Goal: Information Seeking & Learning: Learn about a topic

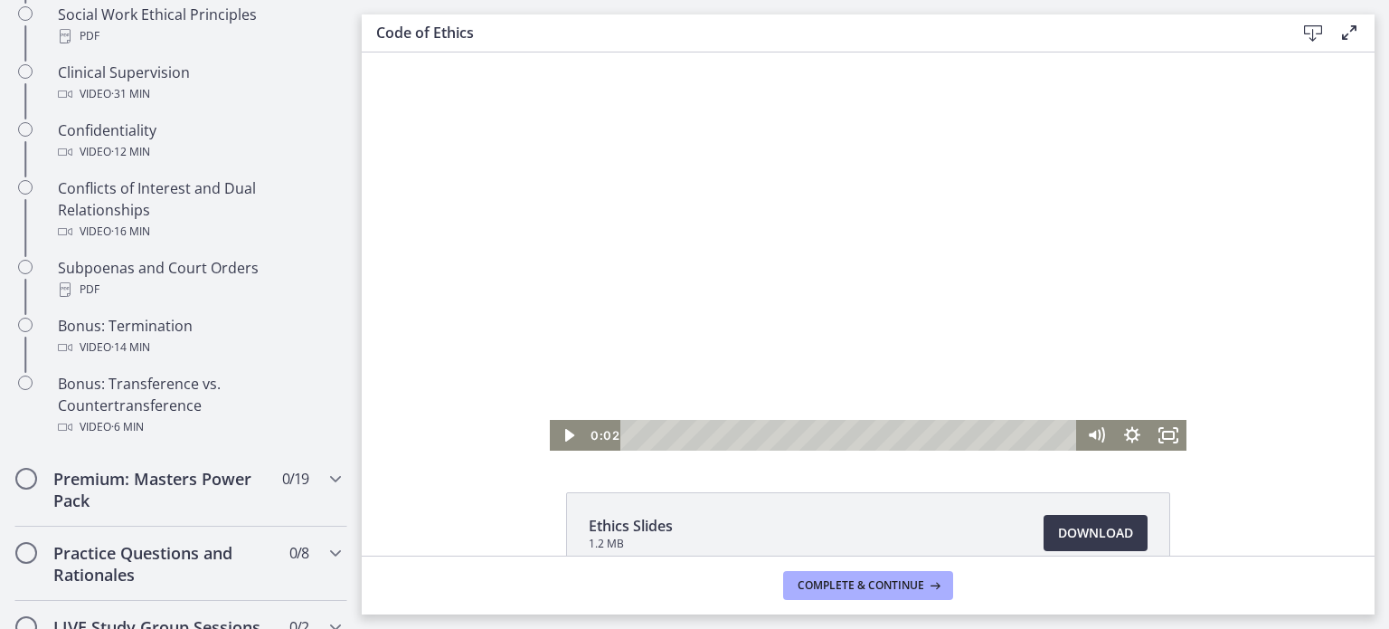
drag, startPoint x: 362, startPoint y: 52, endPoint x: 839, endPoint y: 254, distance: 518.3
click at [839, 254] on div at bounding box center [868, 251] width 637 height 398
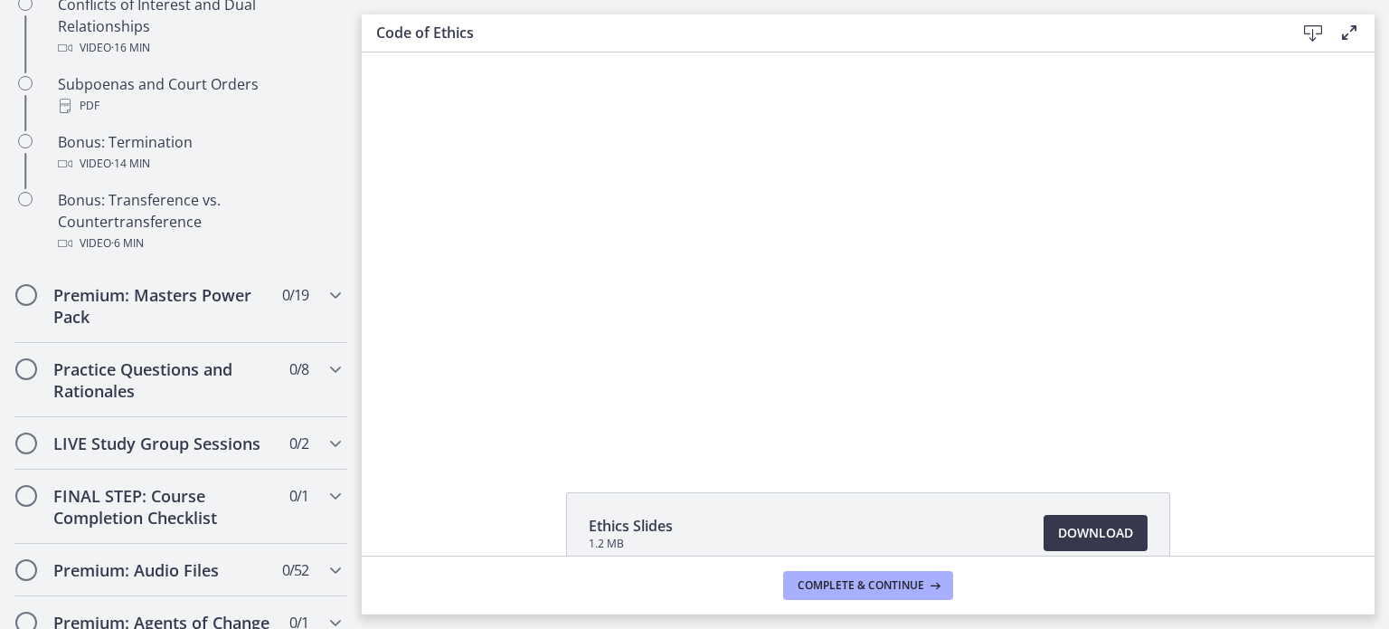
scroll to position [1215, 0]
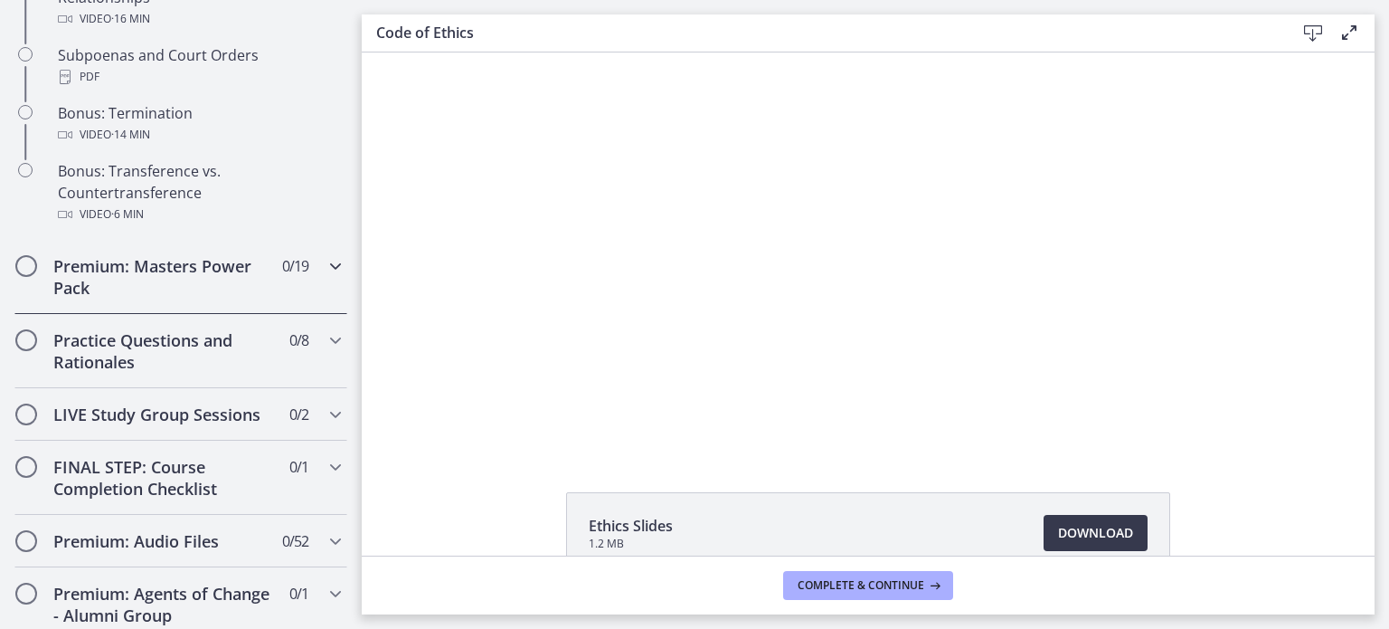
click at [325, 277] on icon "Chapters" at bounding box center [336, 266] width 22 height 22
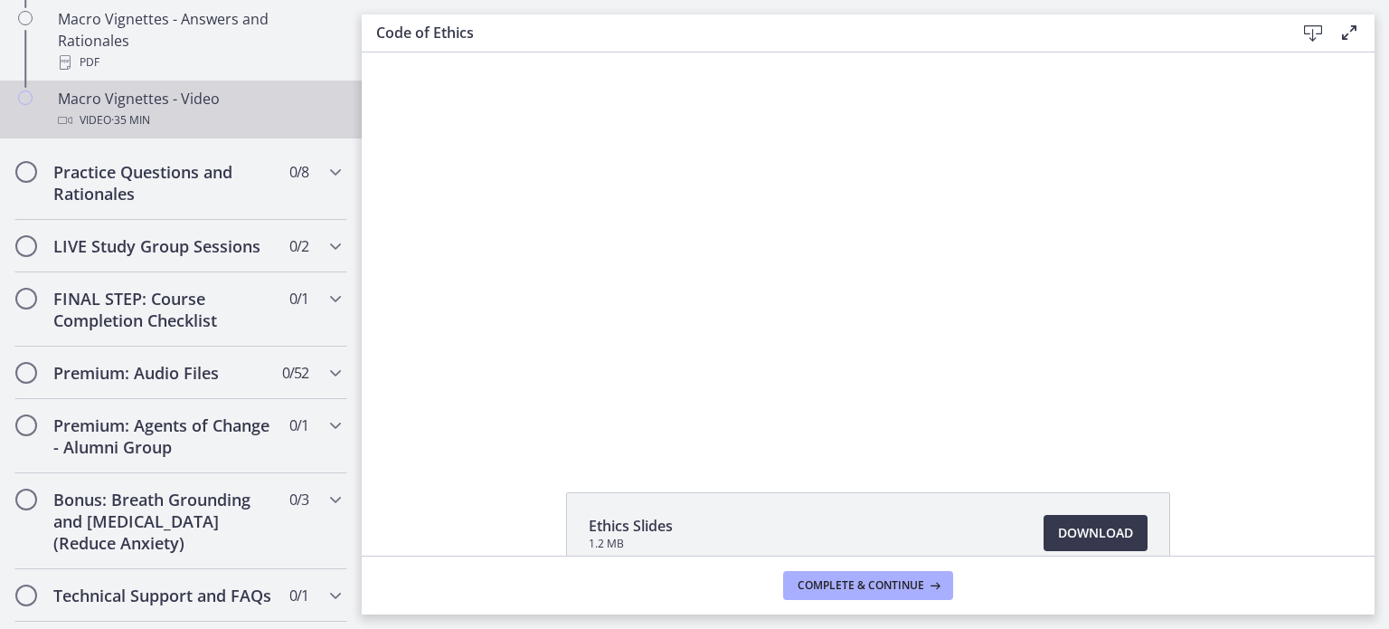
scroll to position [2029, 0]
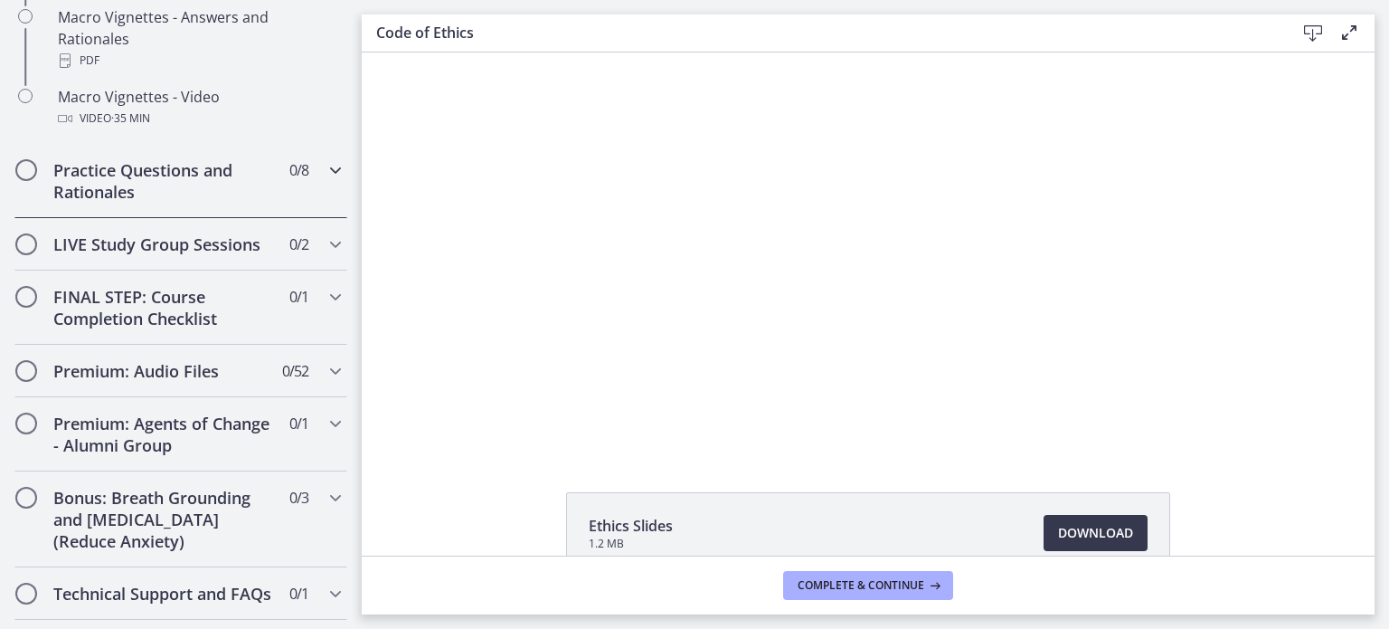
click at [325, 181] on icon "Chapters" at bounding box center [336, 170] width 22 height 22
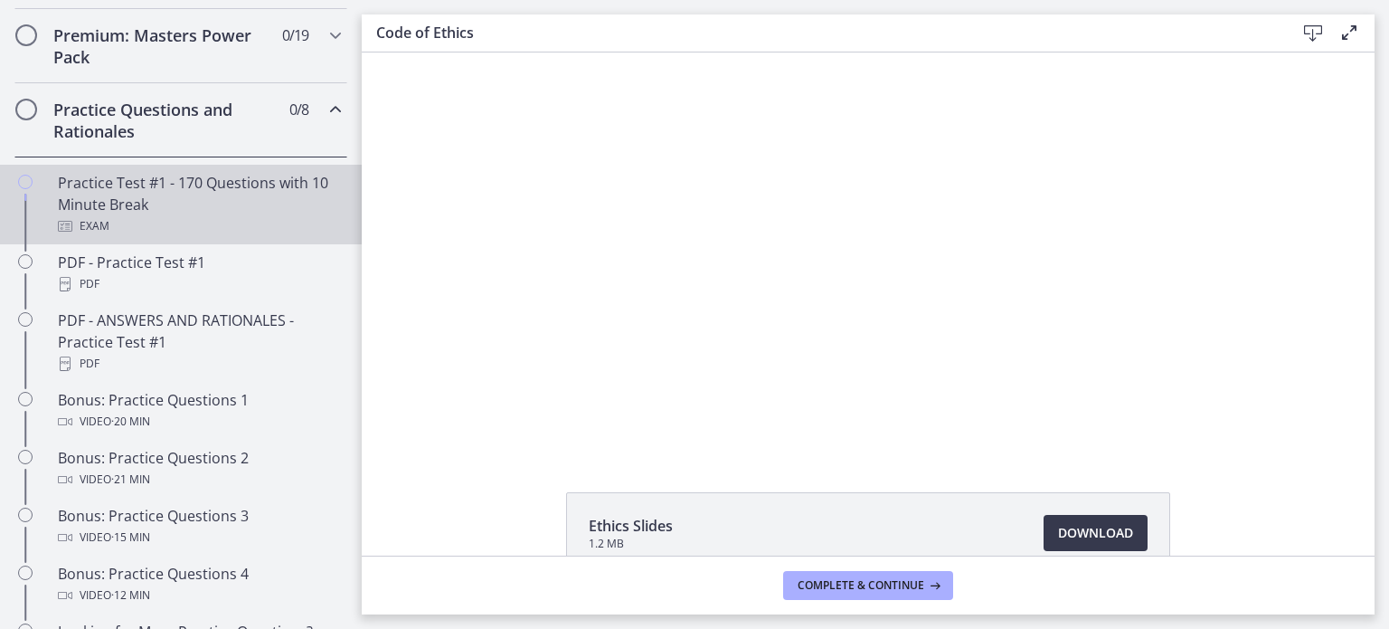
scroll to position [857, 0]
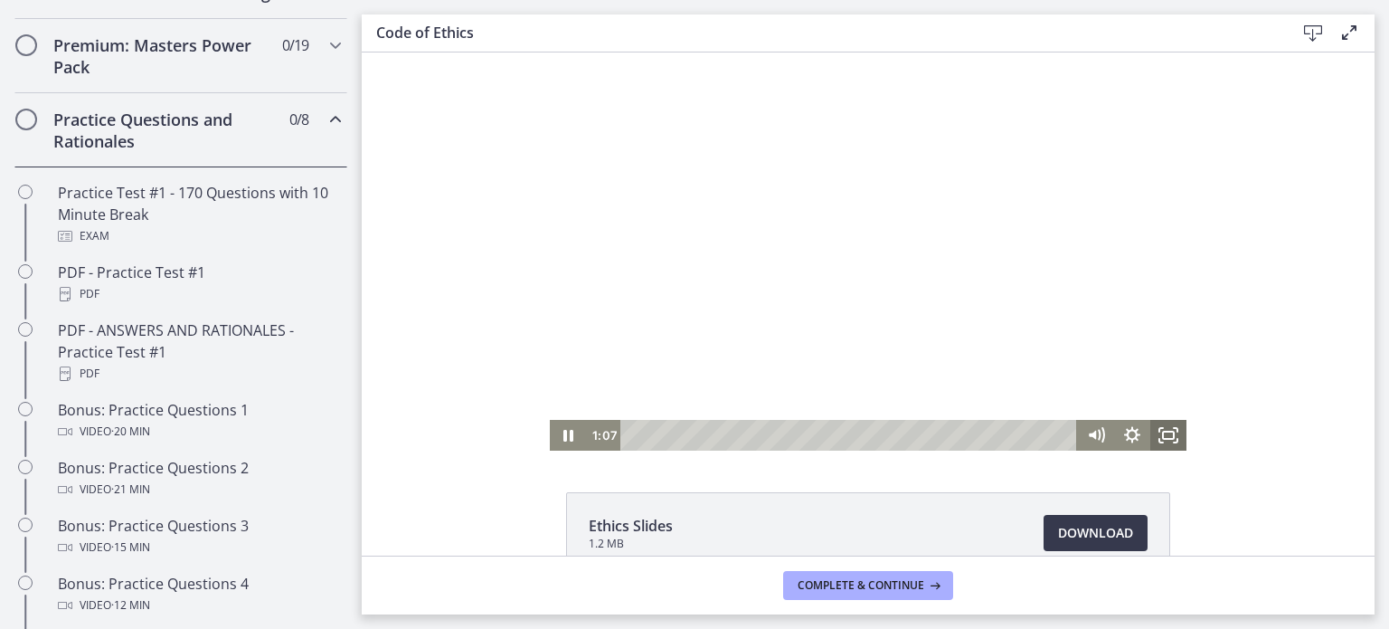
drag, startPoint x: 1166, startPoint y: 433, endPoint x: 1519, endPoint y: 595, distance: 388.9
click at [1166, 432] on icon "Fullscreen" at bounding box center [1168, 435] width 36 height 31
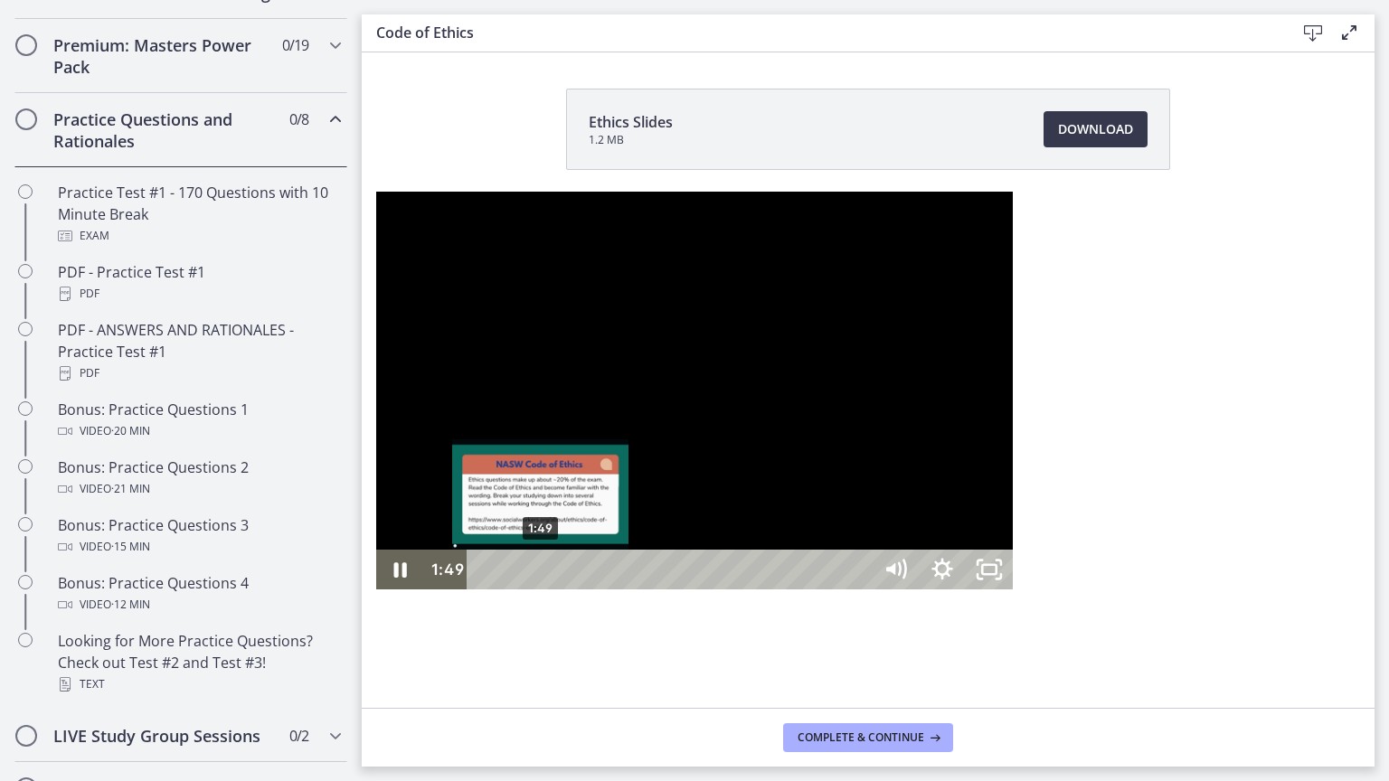
click at [484, 590] on div "1:49" at bounding box center [672, 570] width 376 height 40
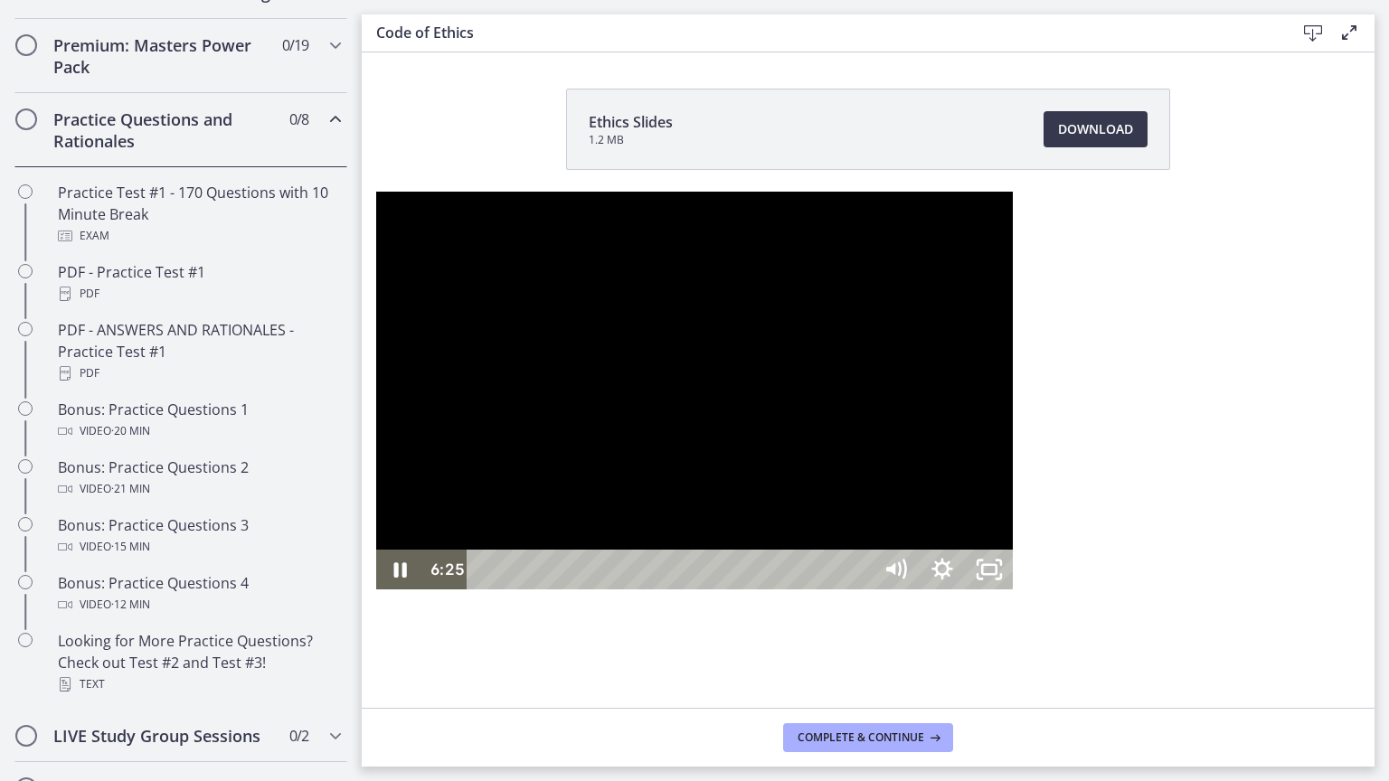
click at [802, 539] on div at bounding box center [694, 391] width 637 height 398
click at [940, 251] on div at bounding box center [694, 391] width 637 height 398
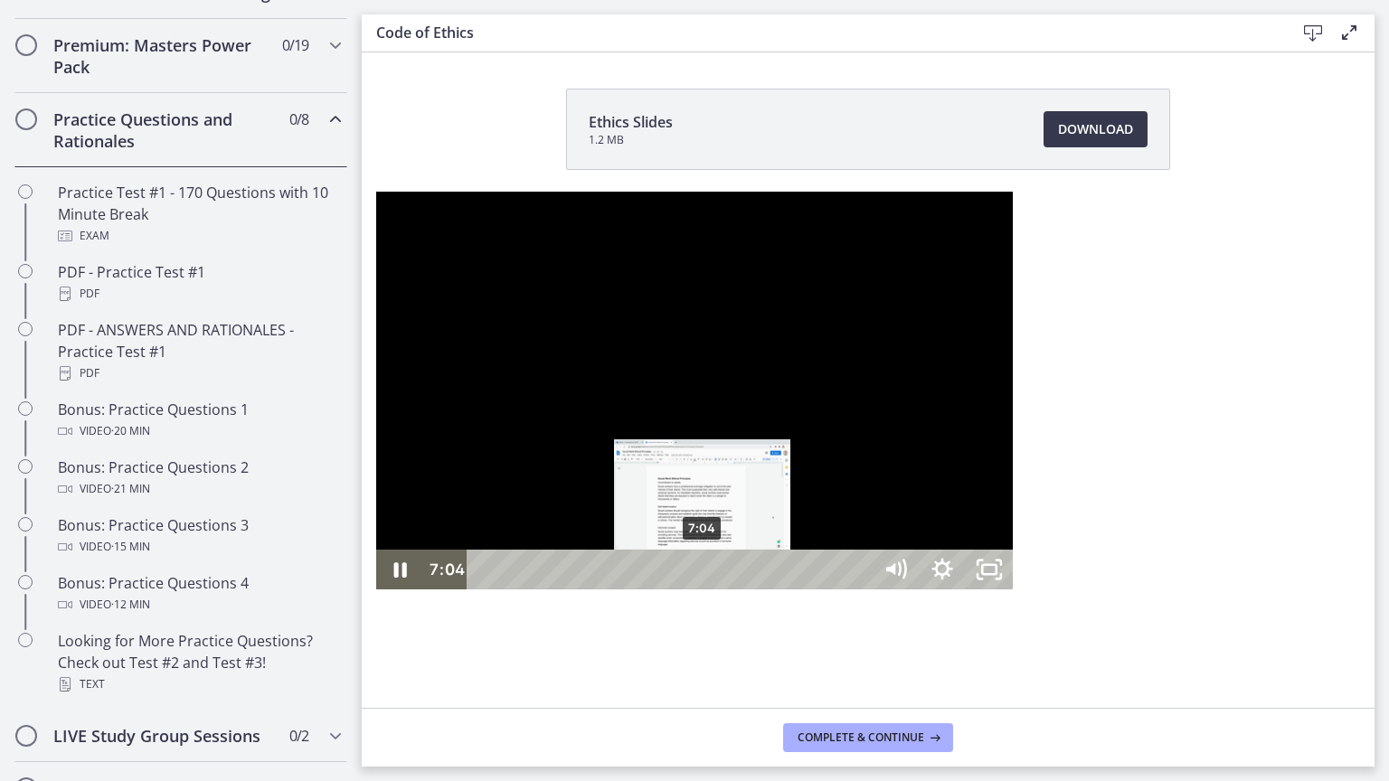
click at [484, 590] on div "7:04" at bounding box center [672, 570] width 376 height 40
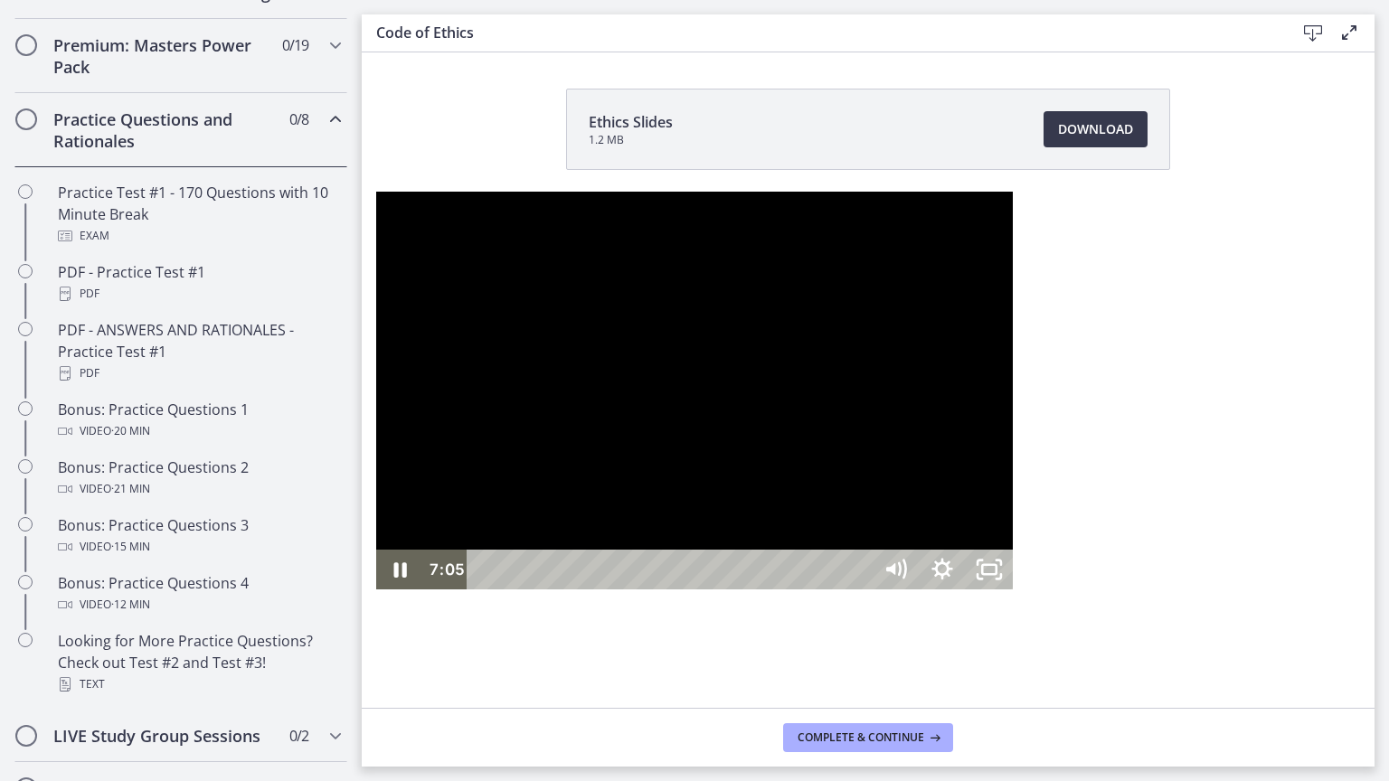
click at [553, 446] on div at bounding box center [694, 391] width 637 height 398
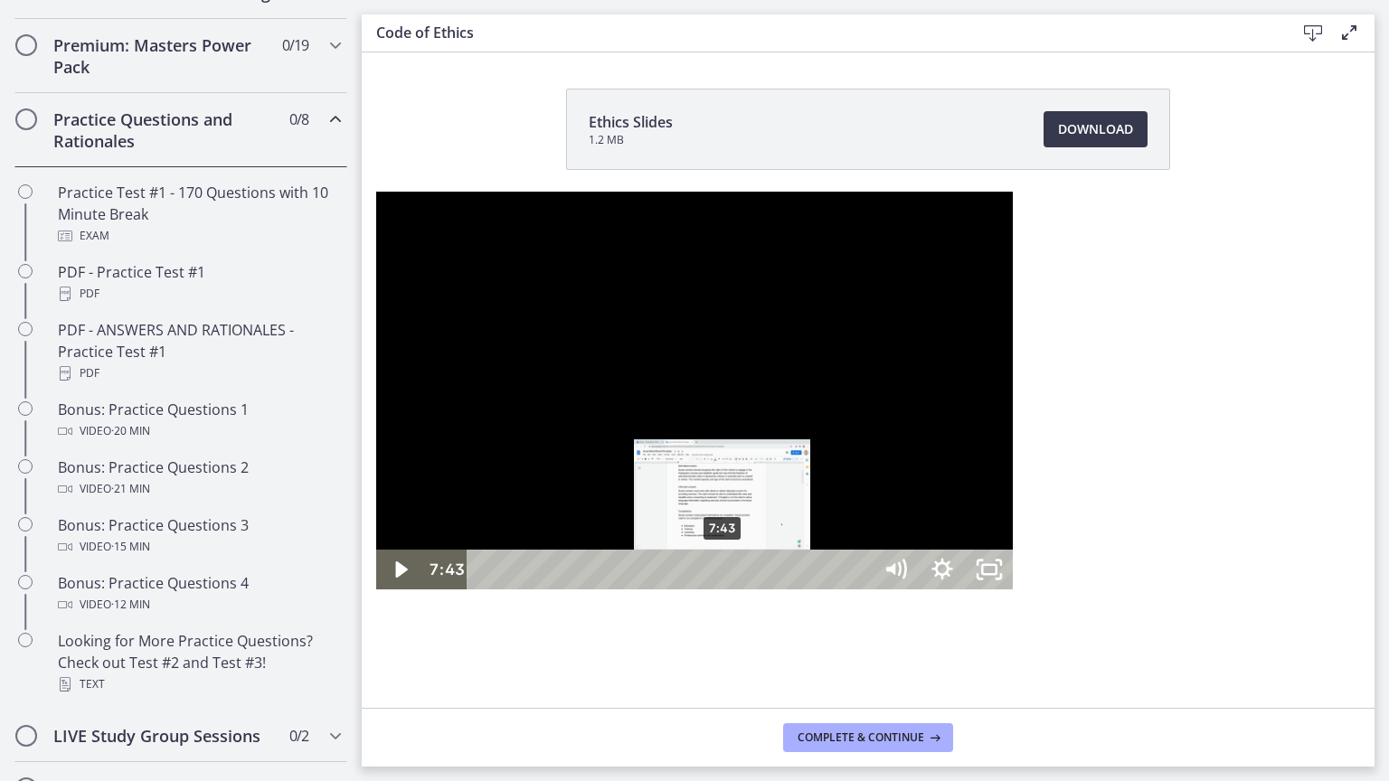
click at [484, 590] on div "7:43" at bounding box center [672, 570] width 376 height 40
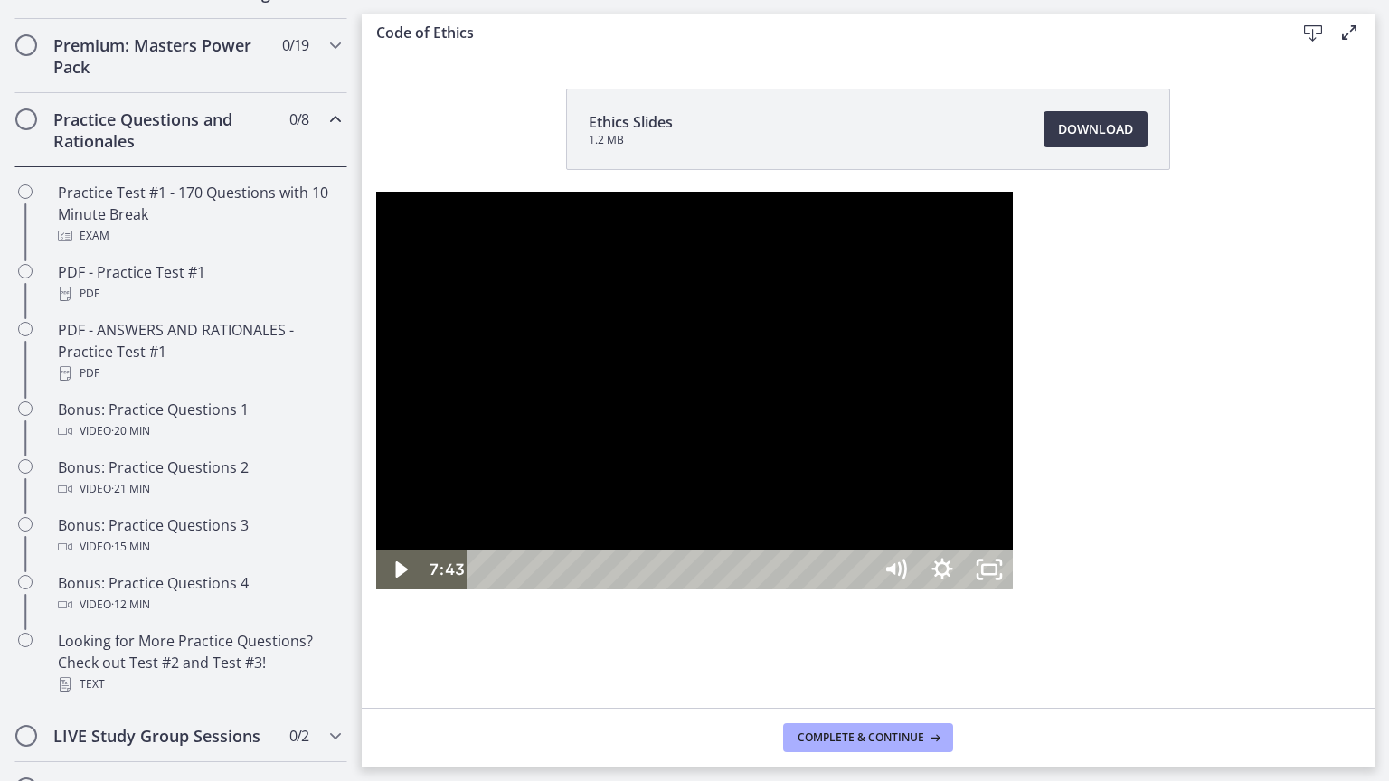
click at [560, 532] on div at bounding box center [694, 391] width 637 height 398
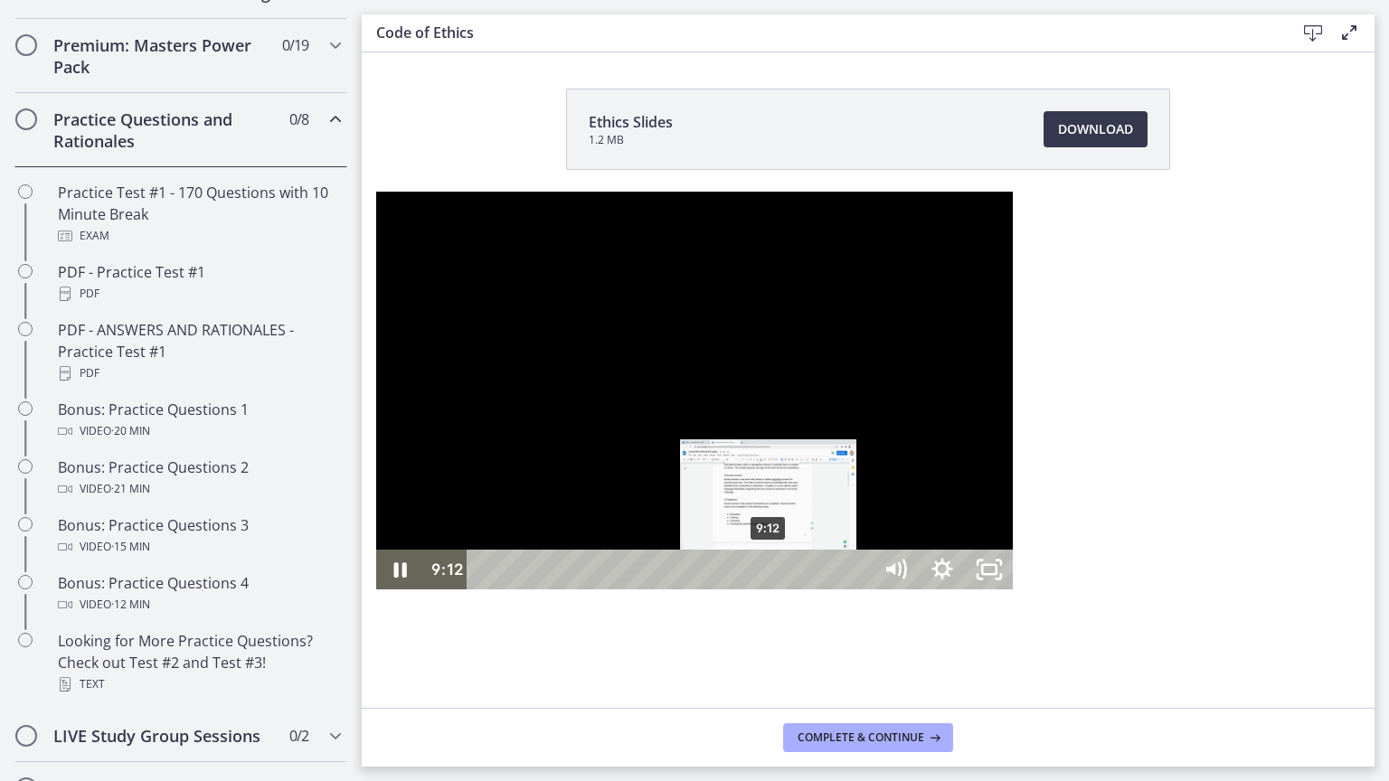
click at [484, 590] on div "9:12" at bounding box center [672, 570] width 376 height 40
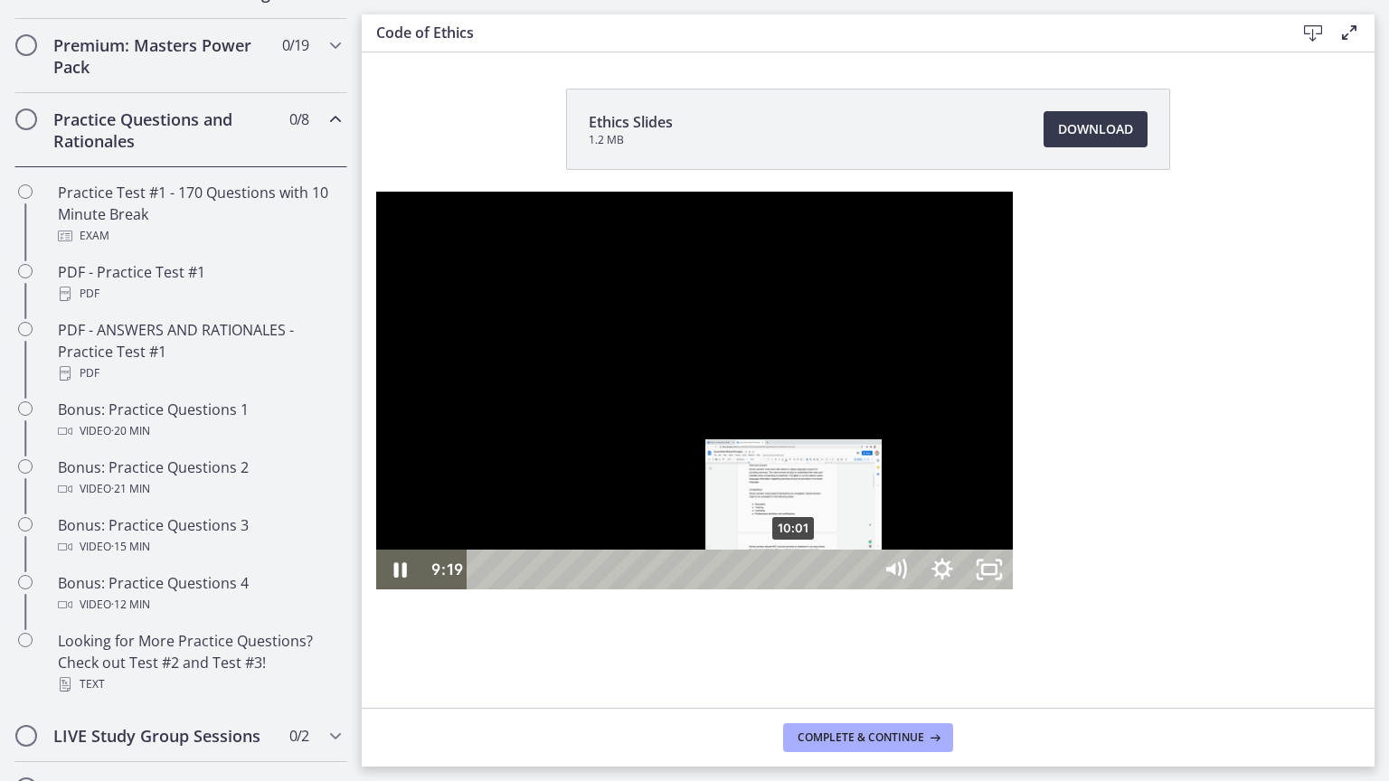
click at [484, 590] on div "10:01" at bounding box center [672, 570] width 376 height 40
click at [484, 590] on div "10:45" at bounding box center [672, 570] width 376 height 40
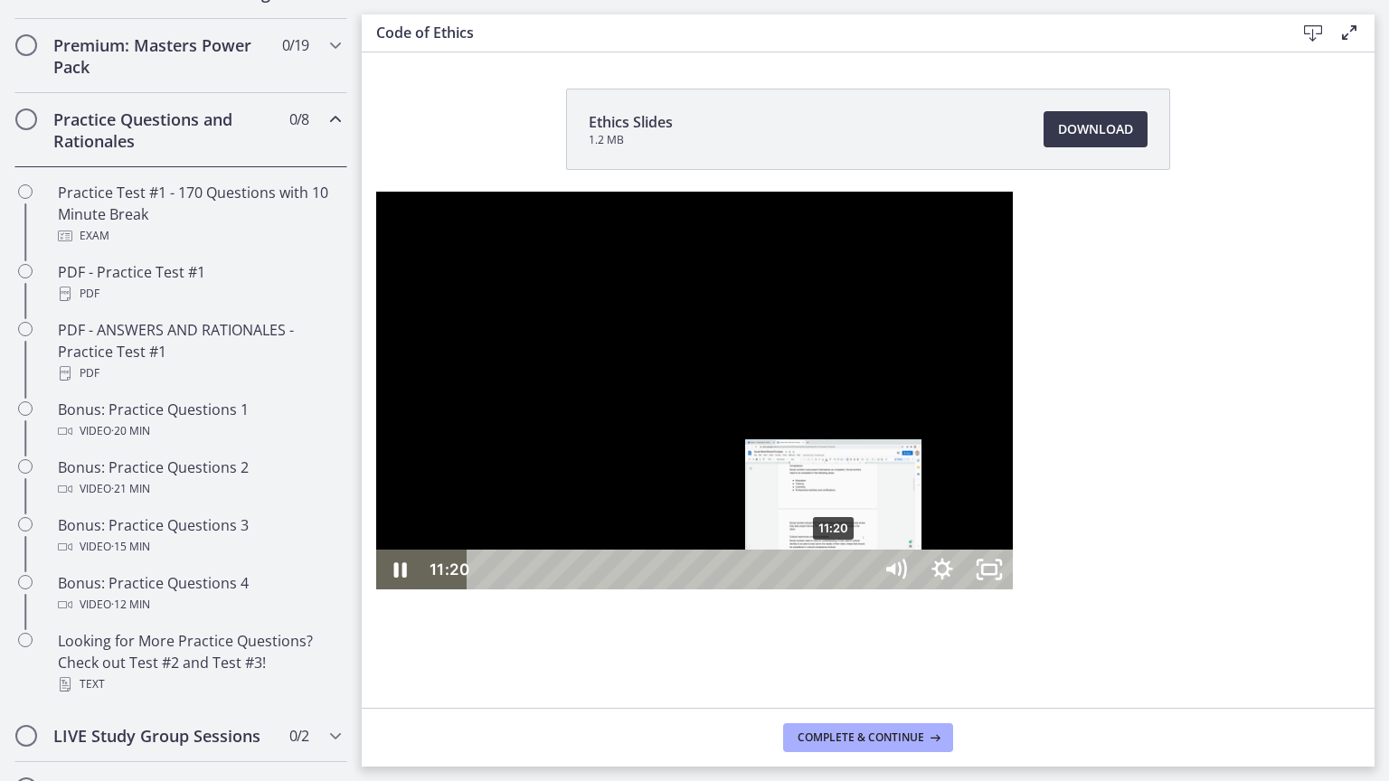
click at [484, 590] on div "11:20" at bounding box center [672, 570] width 376 height 40
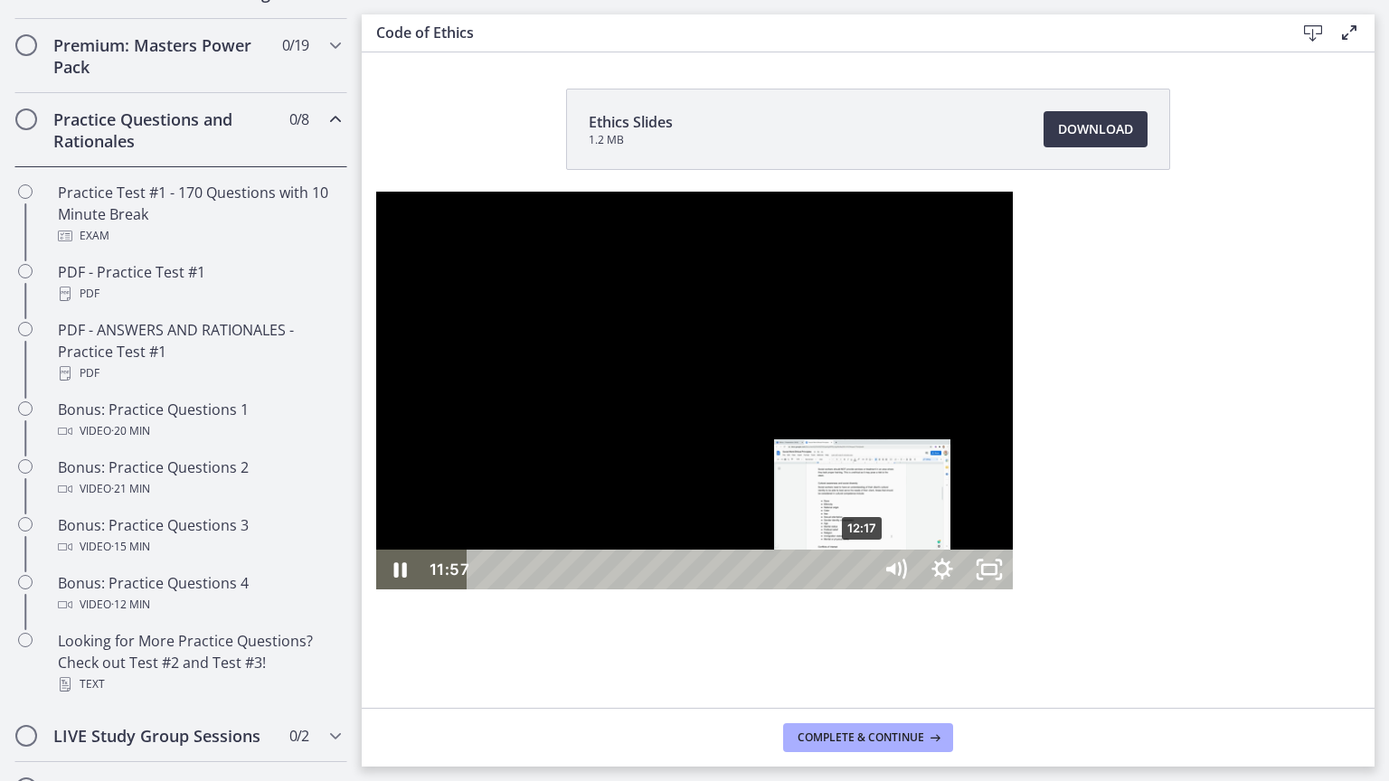
click at [490, 590] on div "12:17" at bounding box center [672, 570] width 376 height 40
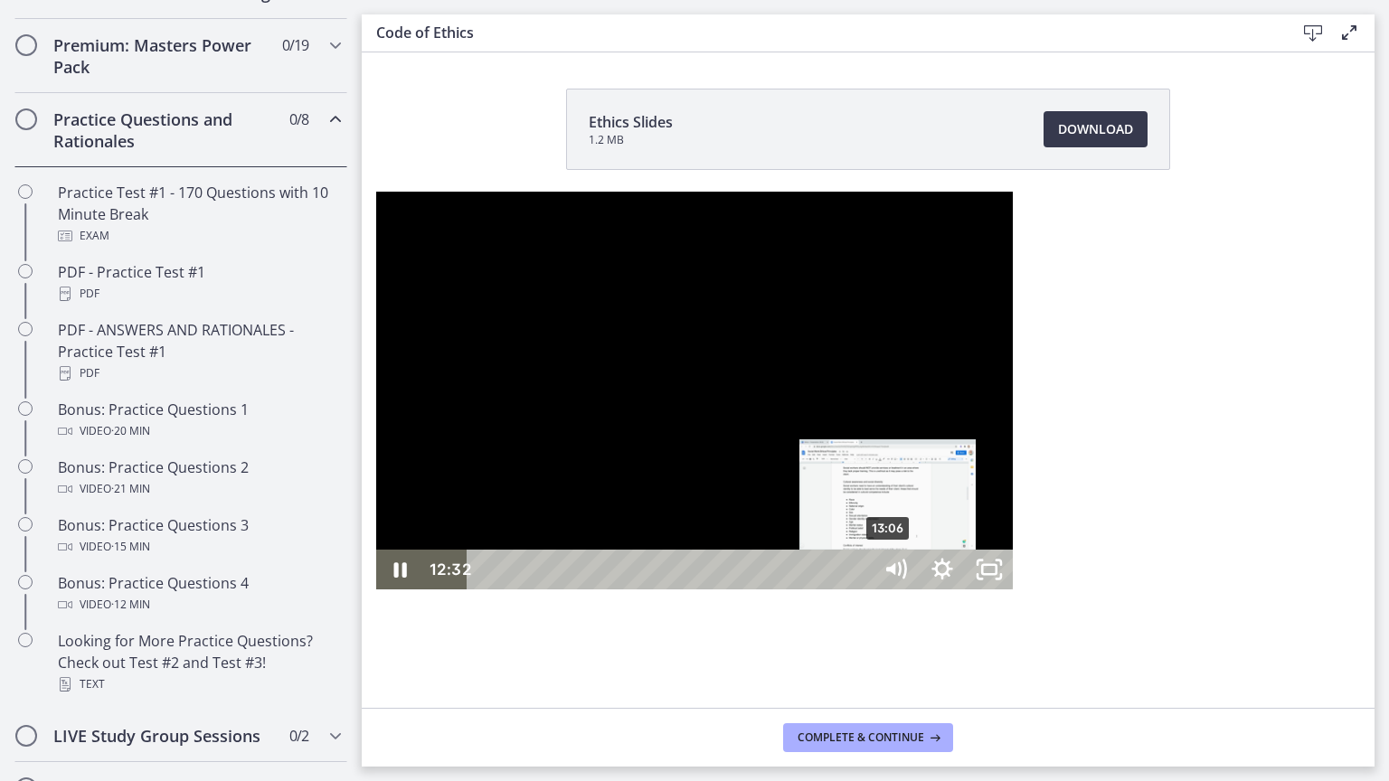
click at [515, 590] on div "13:06" at bounding box center [672, 570] width 376 height 40
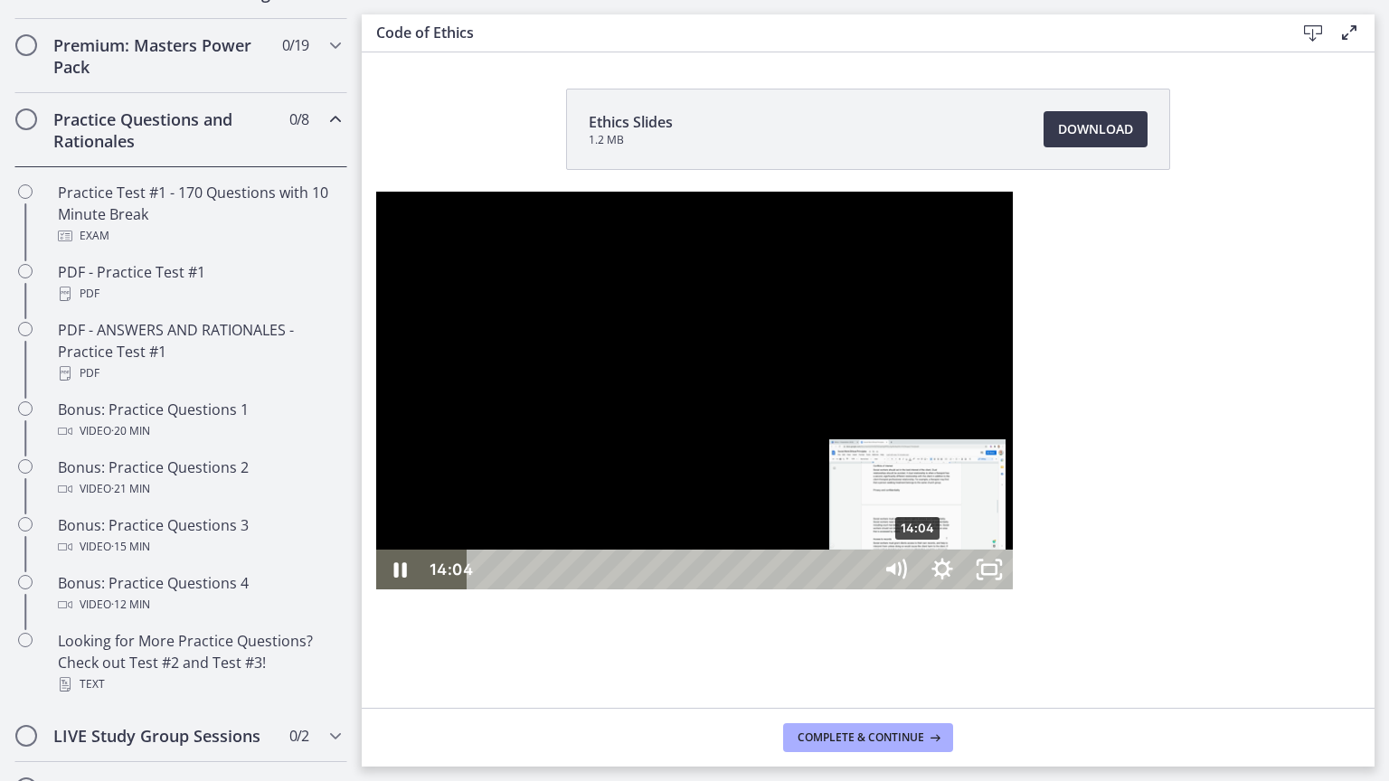
click at [544, 590] on div "14:04" at bounding box center [672, 570] width 376 height 40
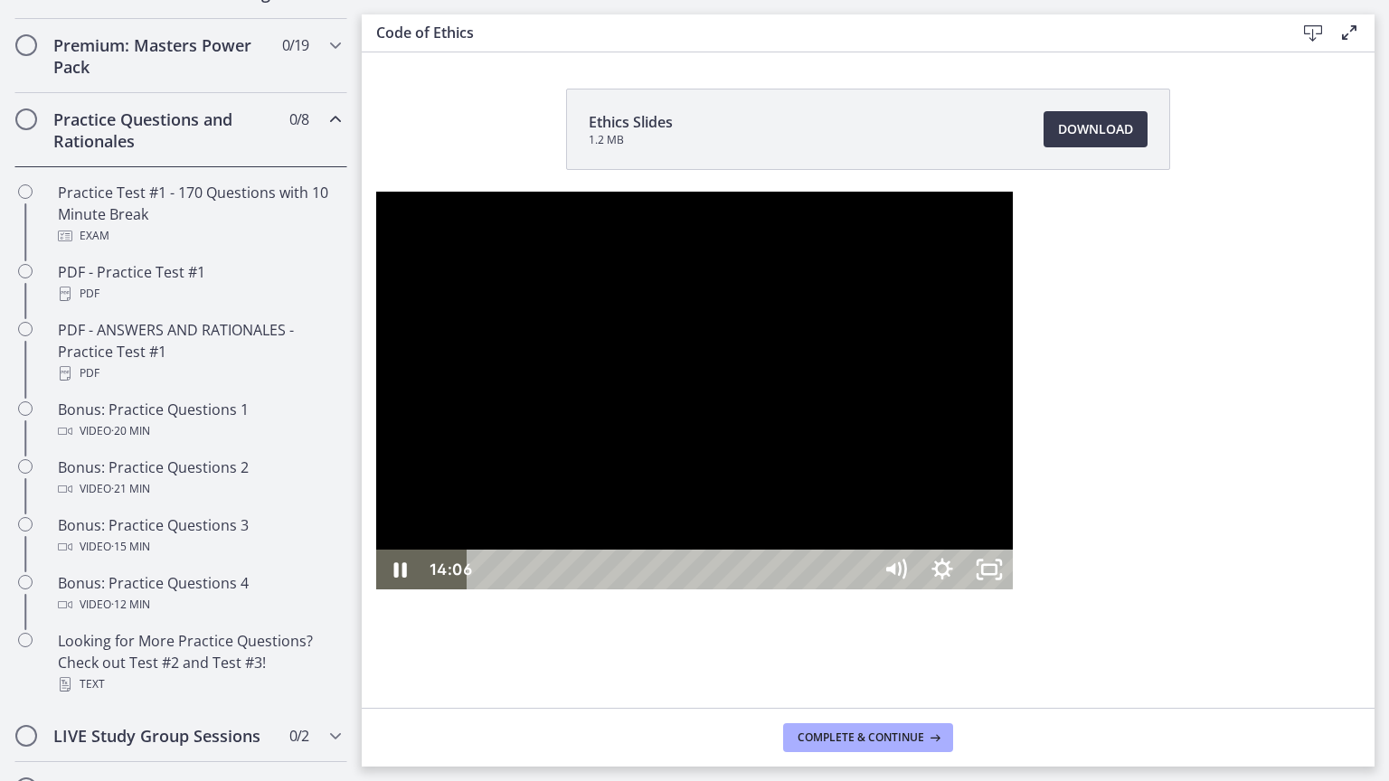
click at [672, 548] on div at bounding box center [694, 391] width 637 height 398
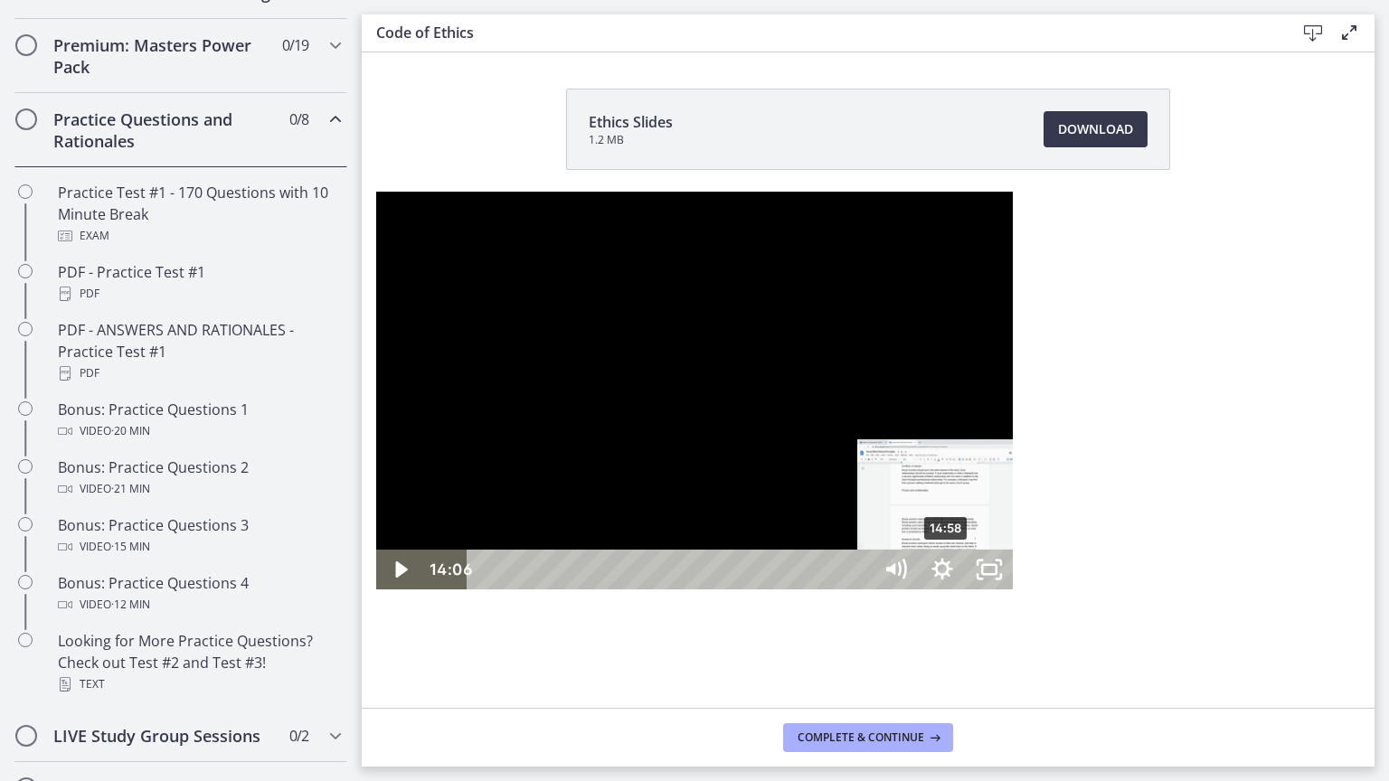
click at [574, 590] on div "14:58" at bounding box center [672, 570] width 376 height 40
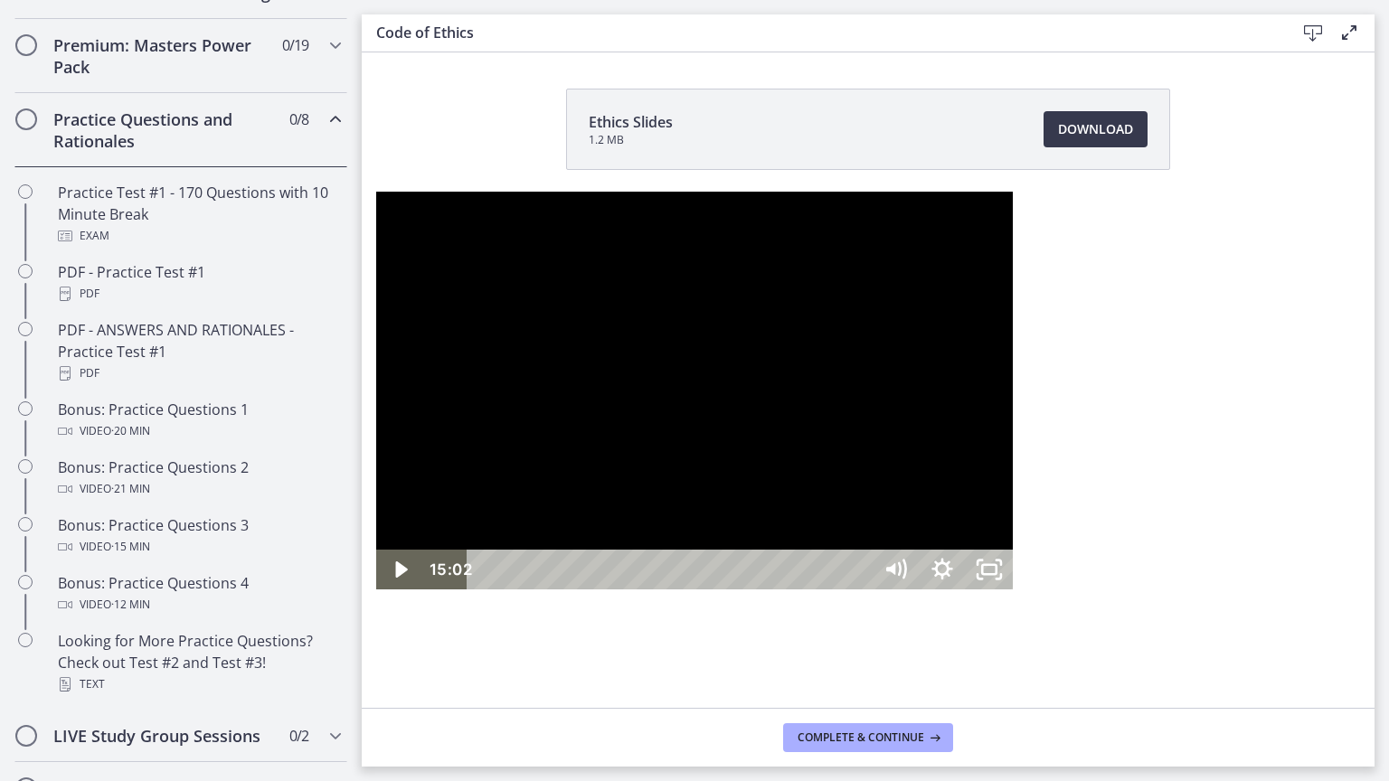
click at [695, 581] on div at bounding box center [694, 391] width 637 height 398
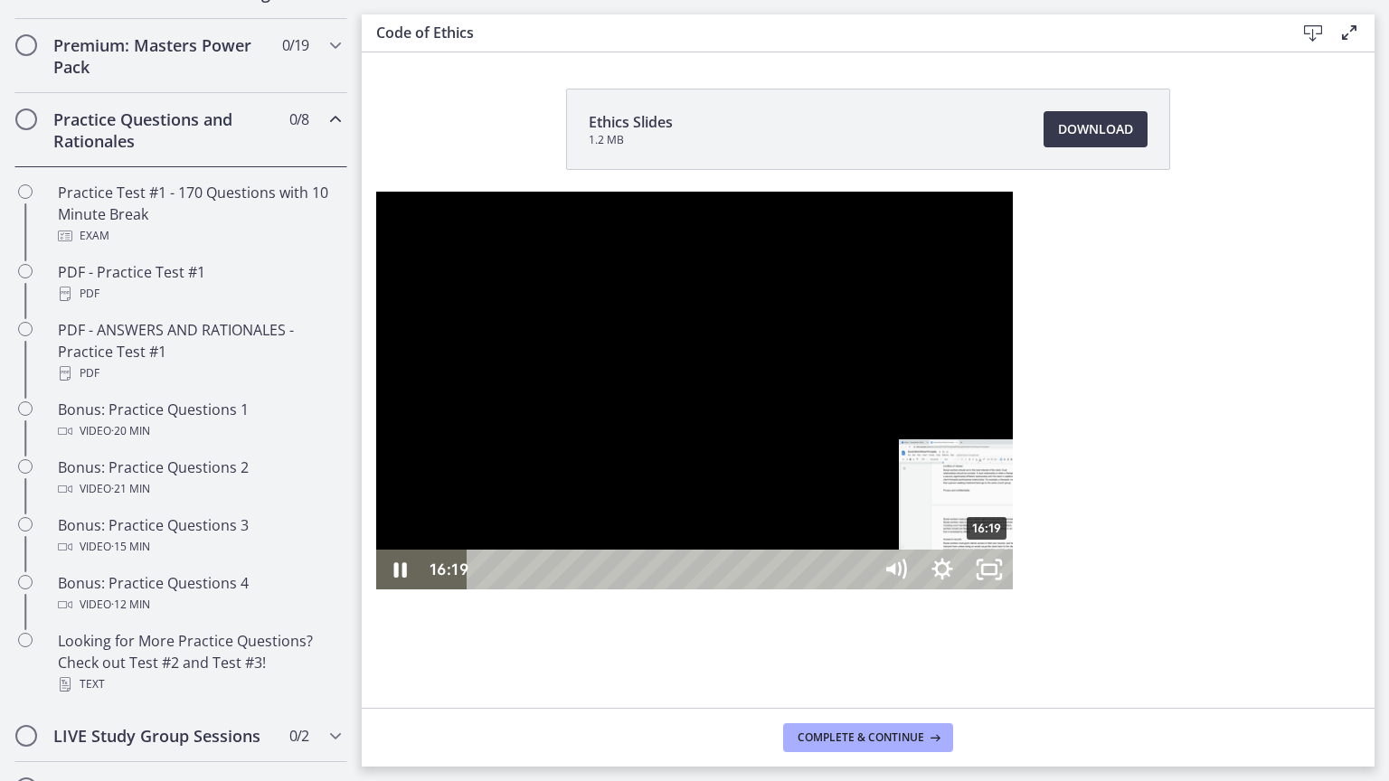
click at [614, 590] on div "16:19" at bounding box center [672, 570] width 376 height 40
click at [631, 590] on div "16:53" at bounding box center [672, 570] width 376 height 40
click at [658, 590] on div "17:45" at bounding box center [672, 570] width 376 height 40
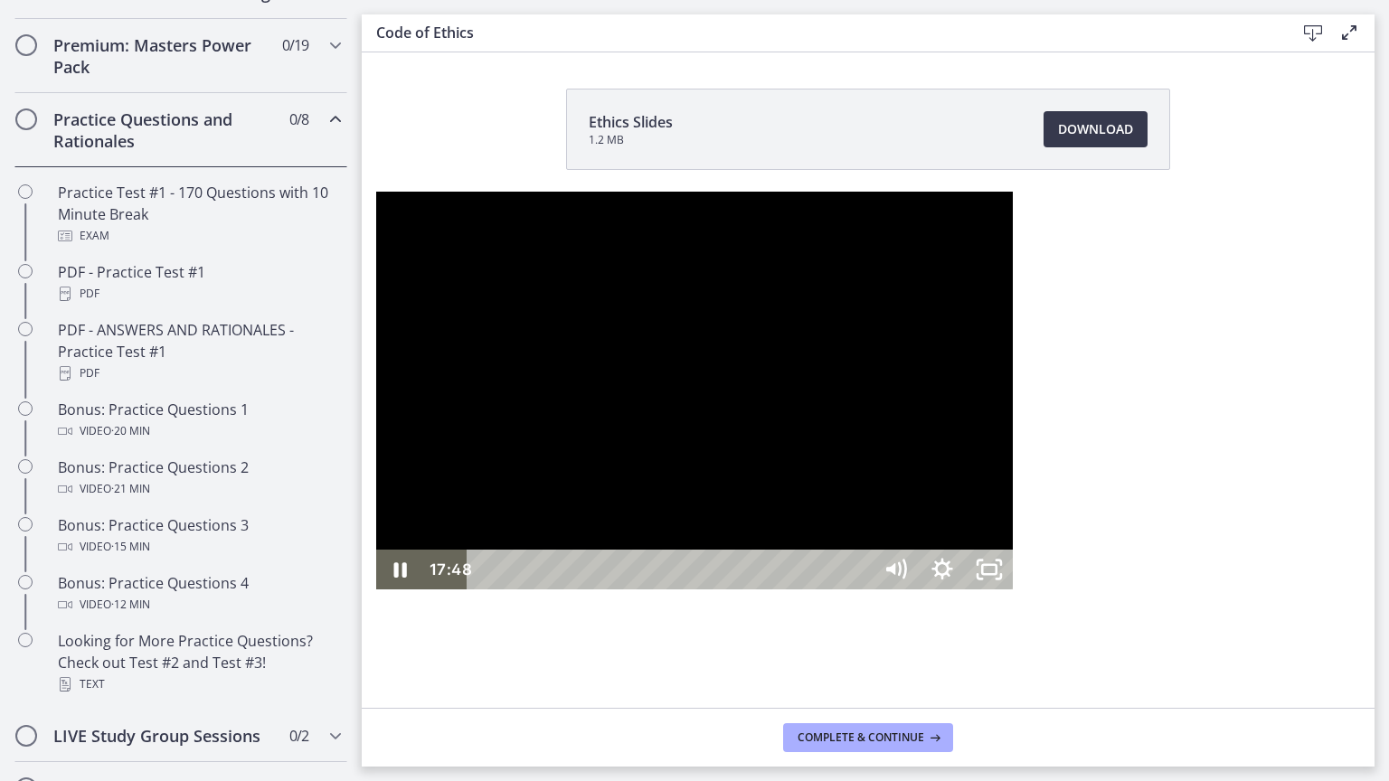
click at [705, 525] on div at bounding box center [694, 391] width 637 height 398
click at [673, 249] on div at bounding box center [694, 391] width 637 height 398
click at [702, 590] on div "19:10" at bounding box center [672, 570] width 376 height 40
click at [716, 590] on div "19:38" at bounding box center [672, 570] width 376 height 40
click at [741, 590] on div "20:25" at bounding box center [672, 570] width 376 height 40
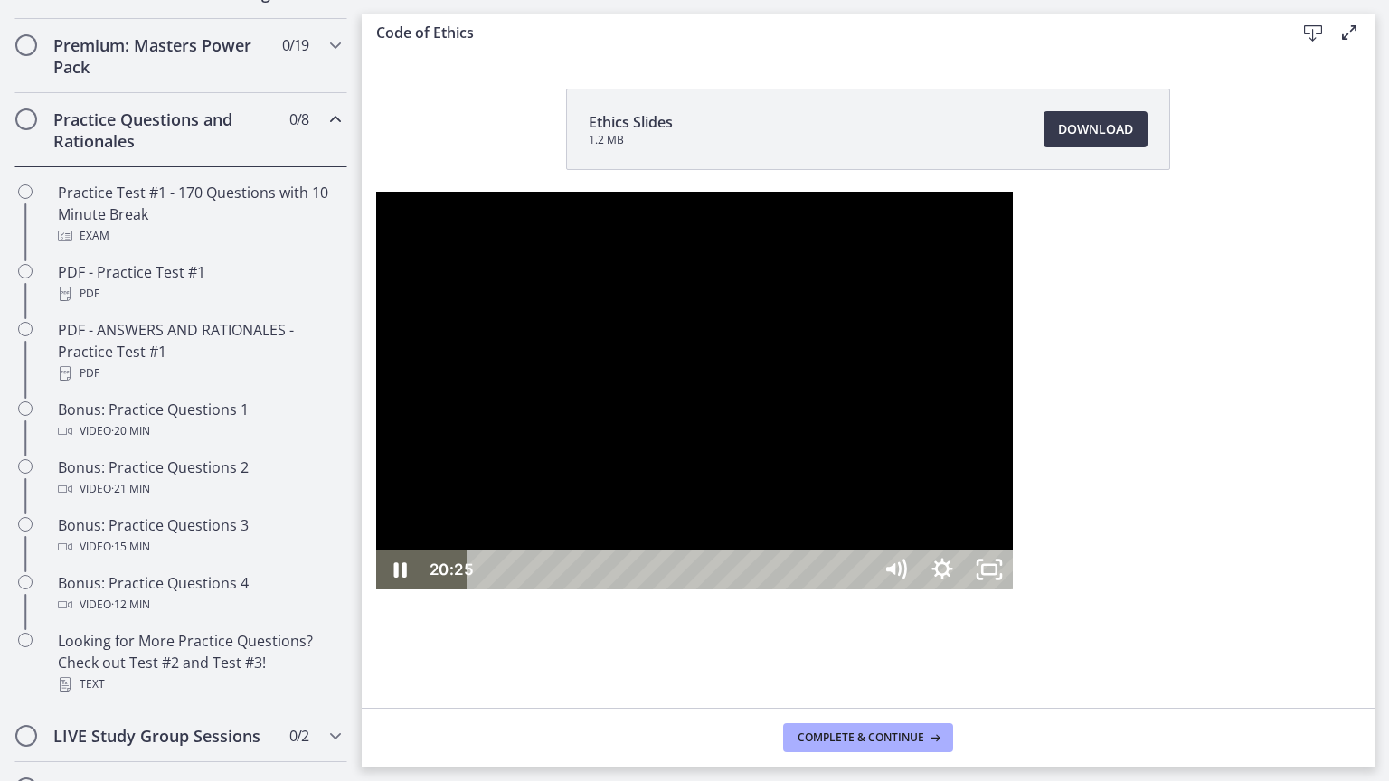
click at [1107, 577] on div "Playbar" at bounding box center [1114, 570] width 14 height 14
click at [786, 590] on div "21:53" at bounding box center [672, 570] width 376 height 40
click at [813, 590] on div "22:46" at bounding box center [672, 570] width 376 height 40
click at [860, 590] on div "24:54" at bounding box center [672, 570] width 376 height 40
click at [860, 590] on div "25:13" at bounding box center [672, 570] width 376 height 40
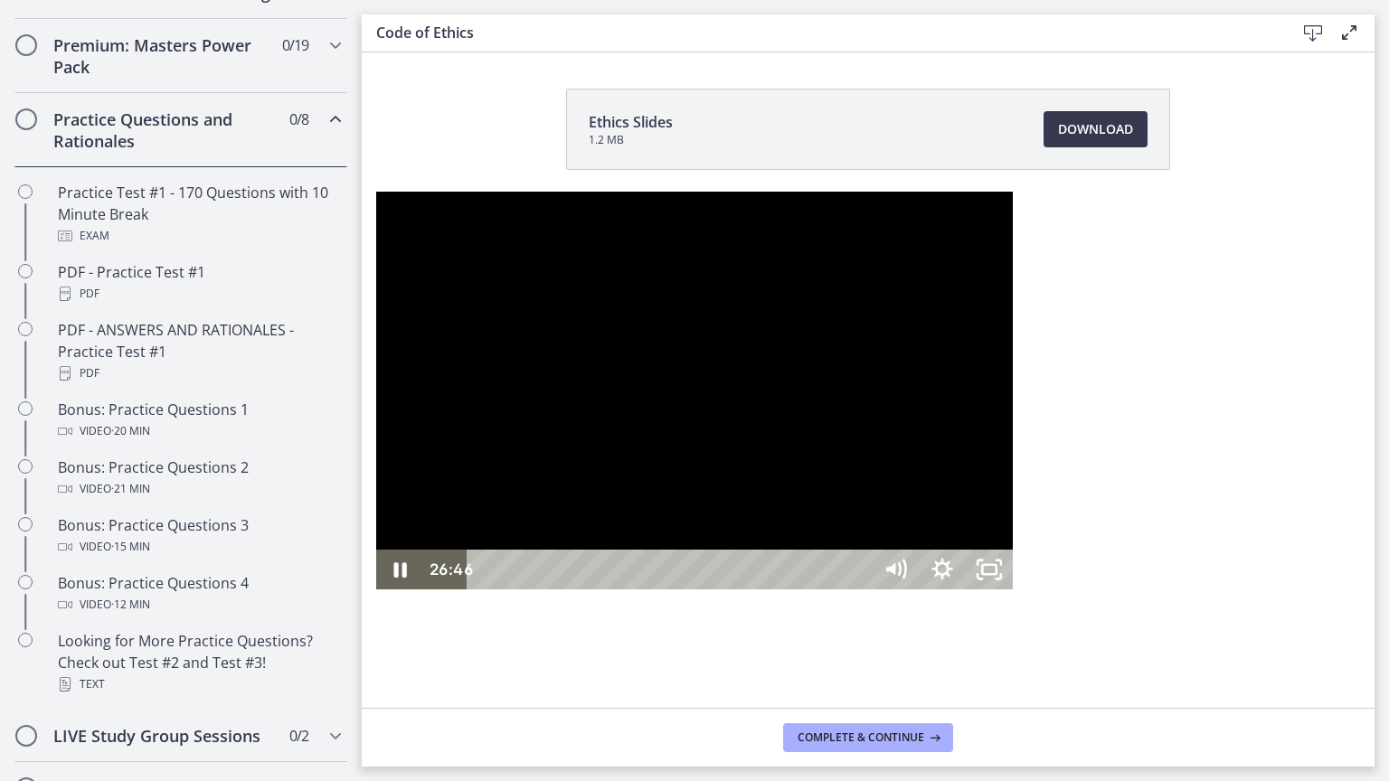
click at [868, 477] on div at bounding box center [694, 391] width 637 height 398
click at [884, 509] on div at bounding box center [694, 391] width 637 height 398
click at [860, 590] on div "27:08" at bounding box center [672, 570] width 376 height 40
click at [640, 369] on div at bounding box center [694, 391] width 637 height 398
click at [745, 496] on div at bounding box center [694, 391] width 637 height 398
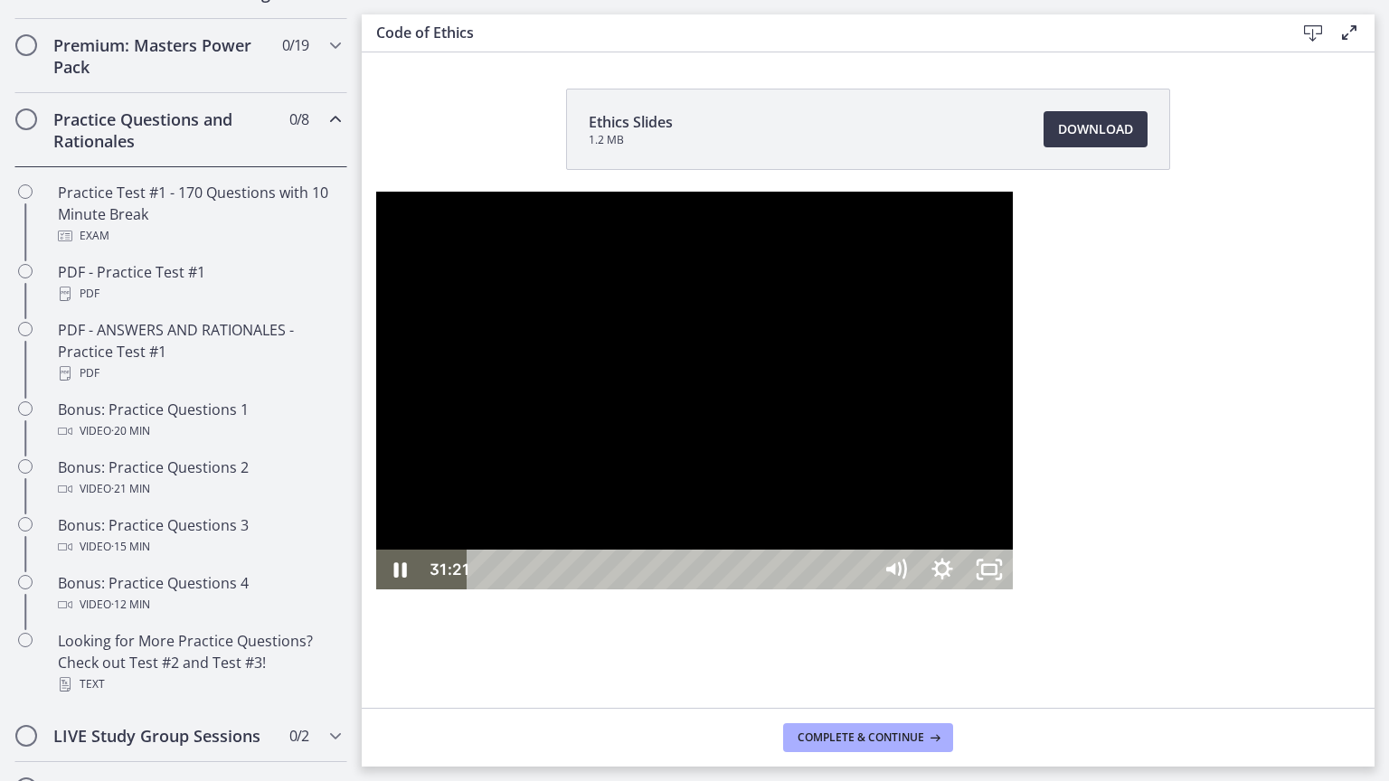
click at [860, 590] on div "31:21" at bounding box center [672, 570] width 376 height 40
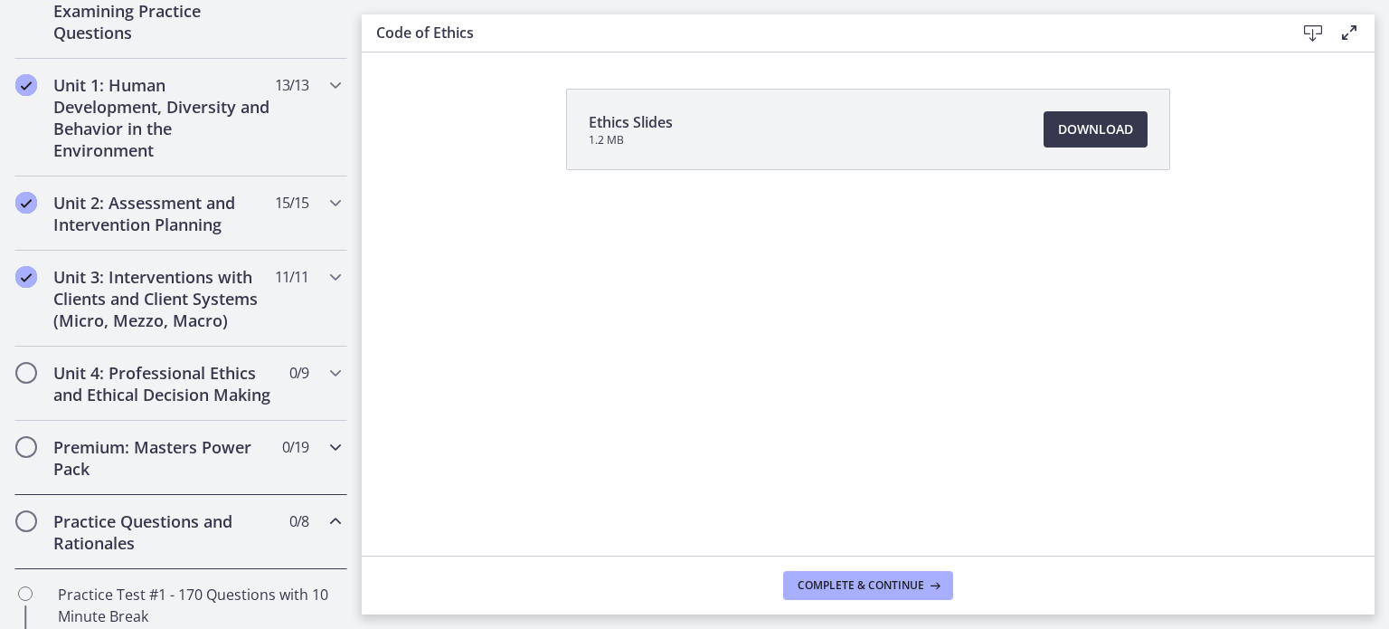
scroll to position [405, 0]
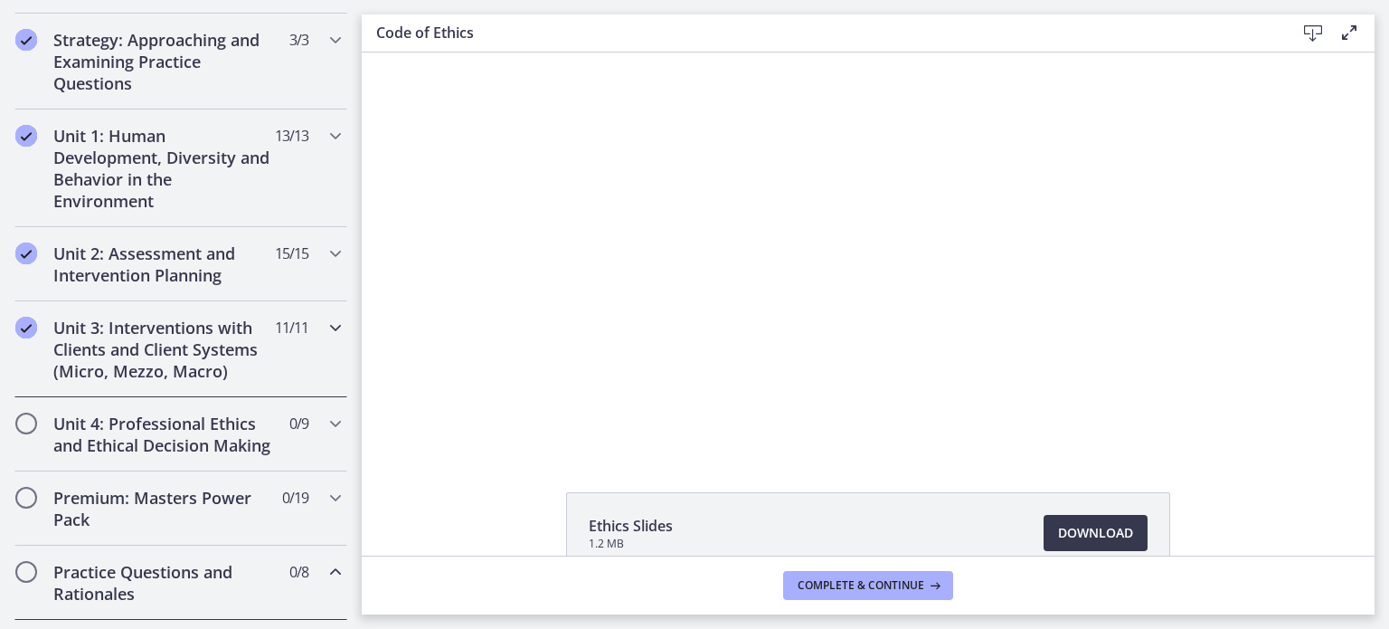
click at [325, 326] on icon "Chapters" at bounding box center [336, 328] width 22 height 22
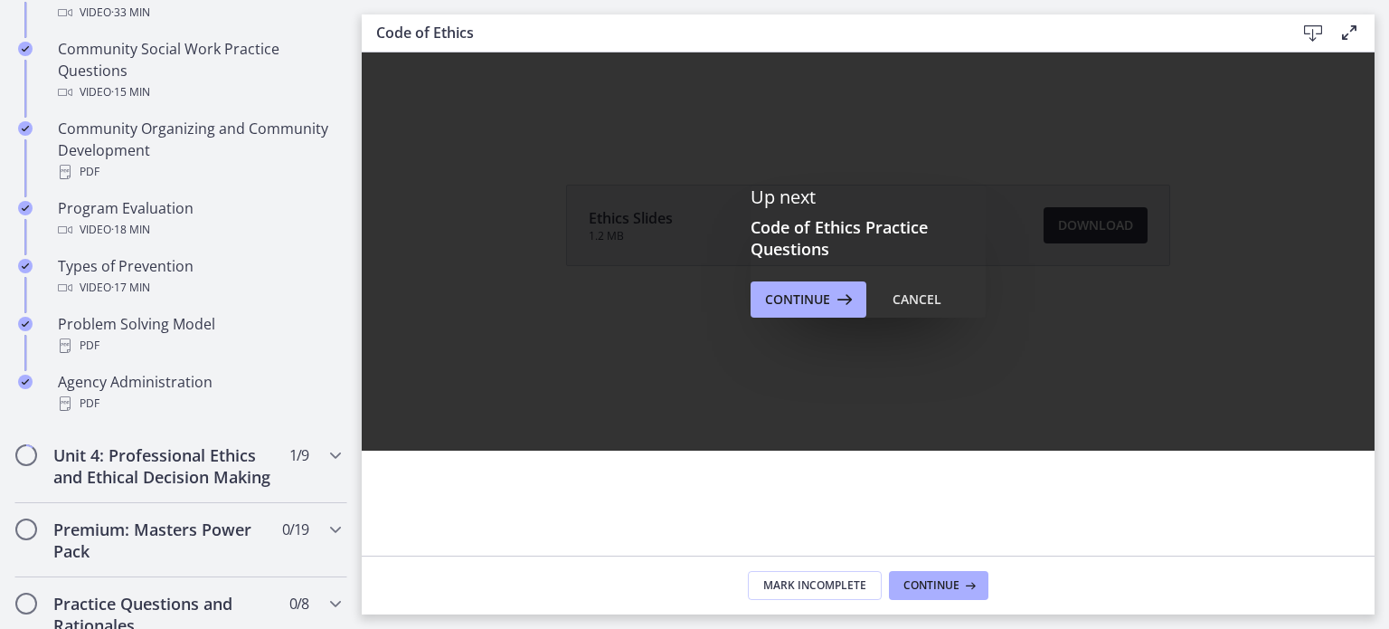
scroll to position [1077, 0]
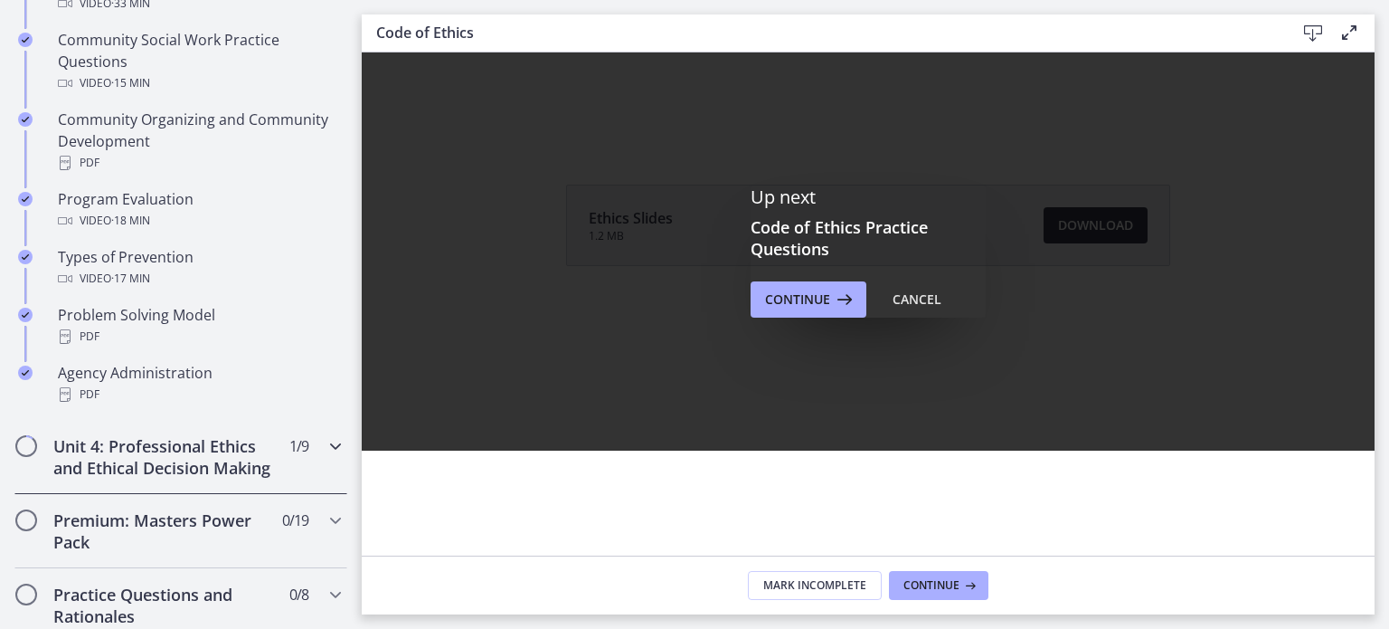
click at [325, 440] on icon "Chapters" at bounding box center [336, 446] width 22 height 22
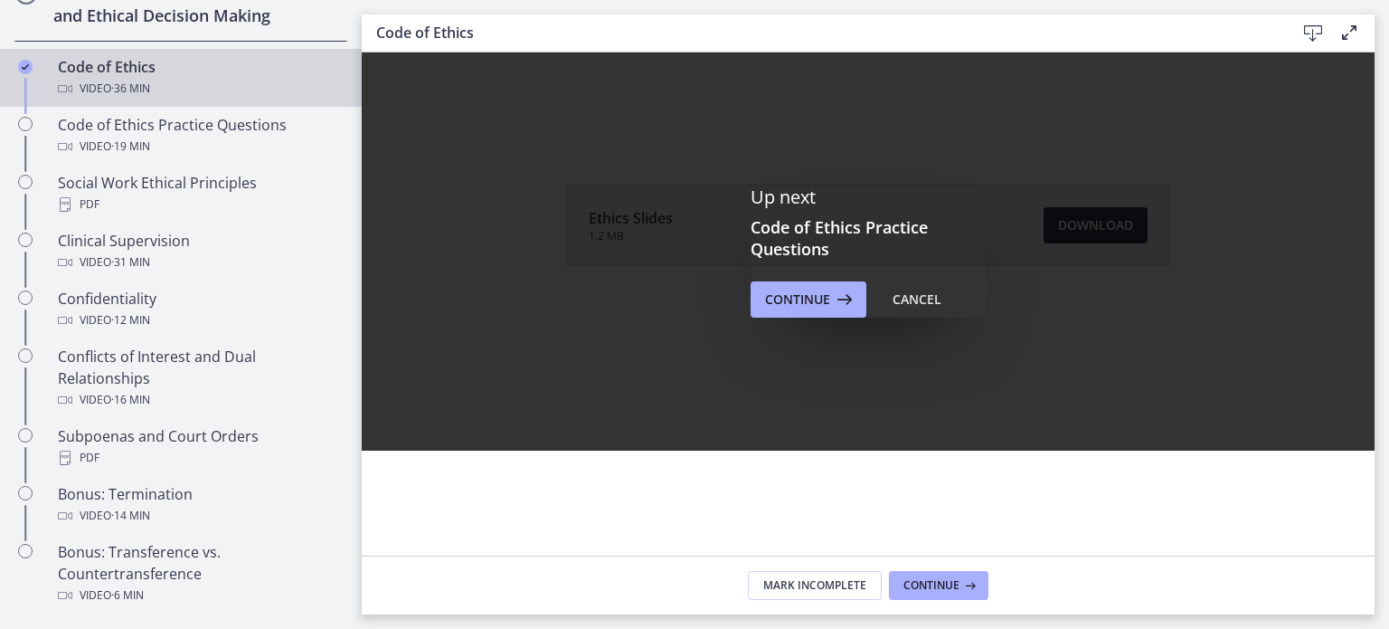
scroll to position [749, 0]
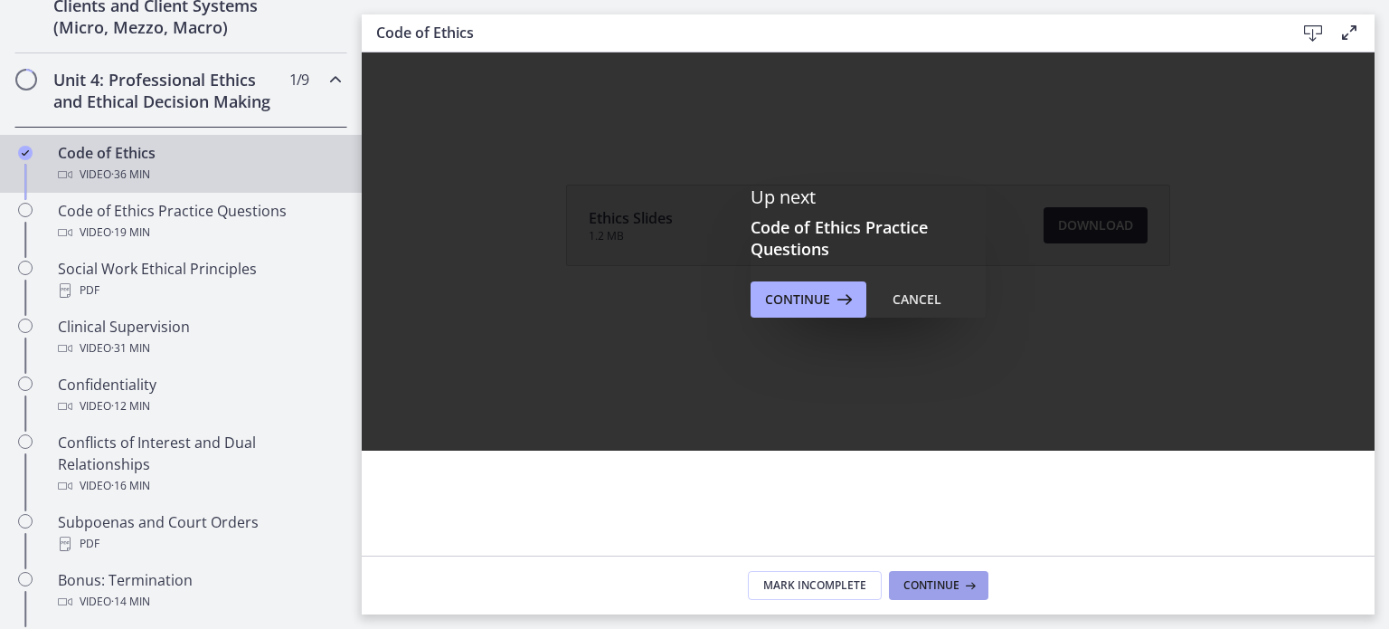
click at [934, 590] on span "Continue" at bounding box center [931, 585] width 56 height 14
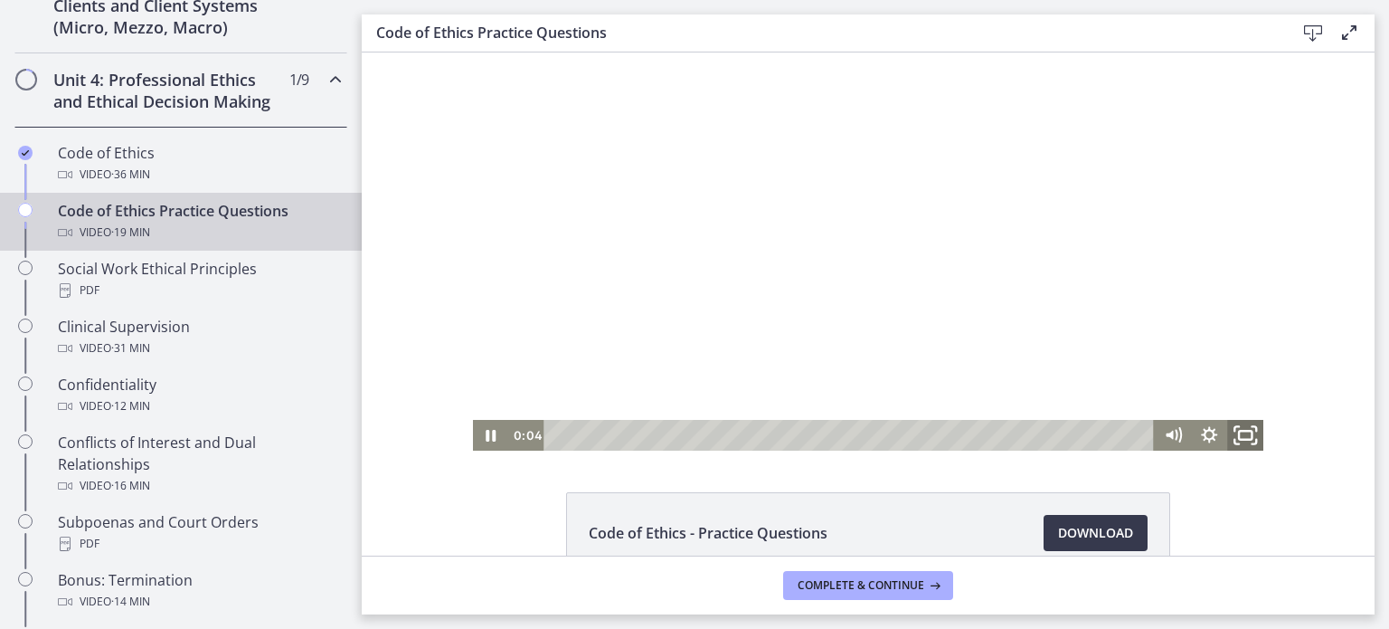
click at [1241, 434] on icon "Fullscreen" at bounding box center [1245, 435] width 43 height 37
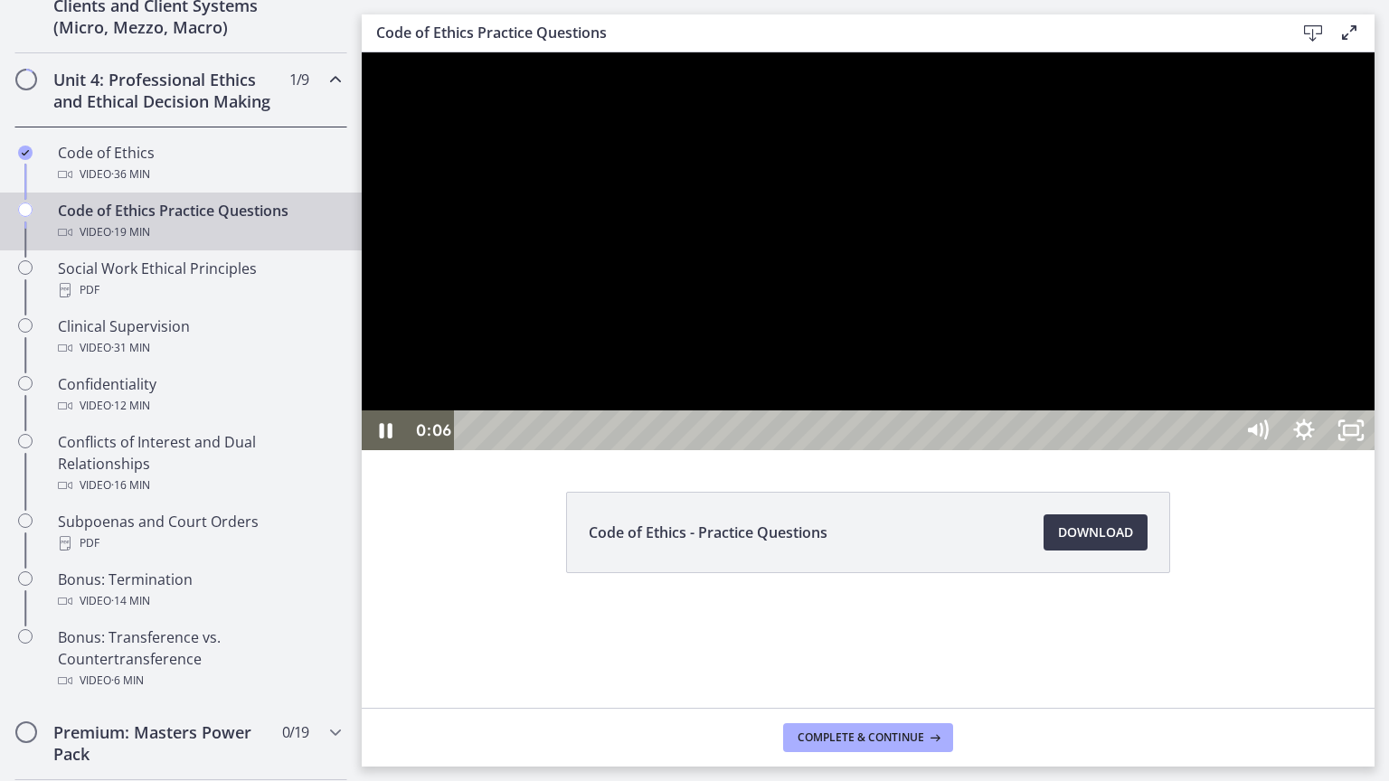
click at [1056, 450] on div at bounding box center [868, 251] width 1013 height 398
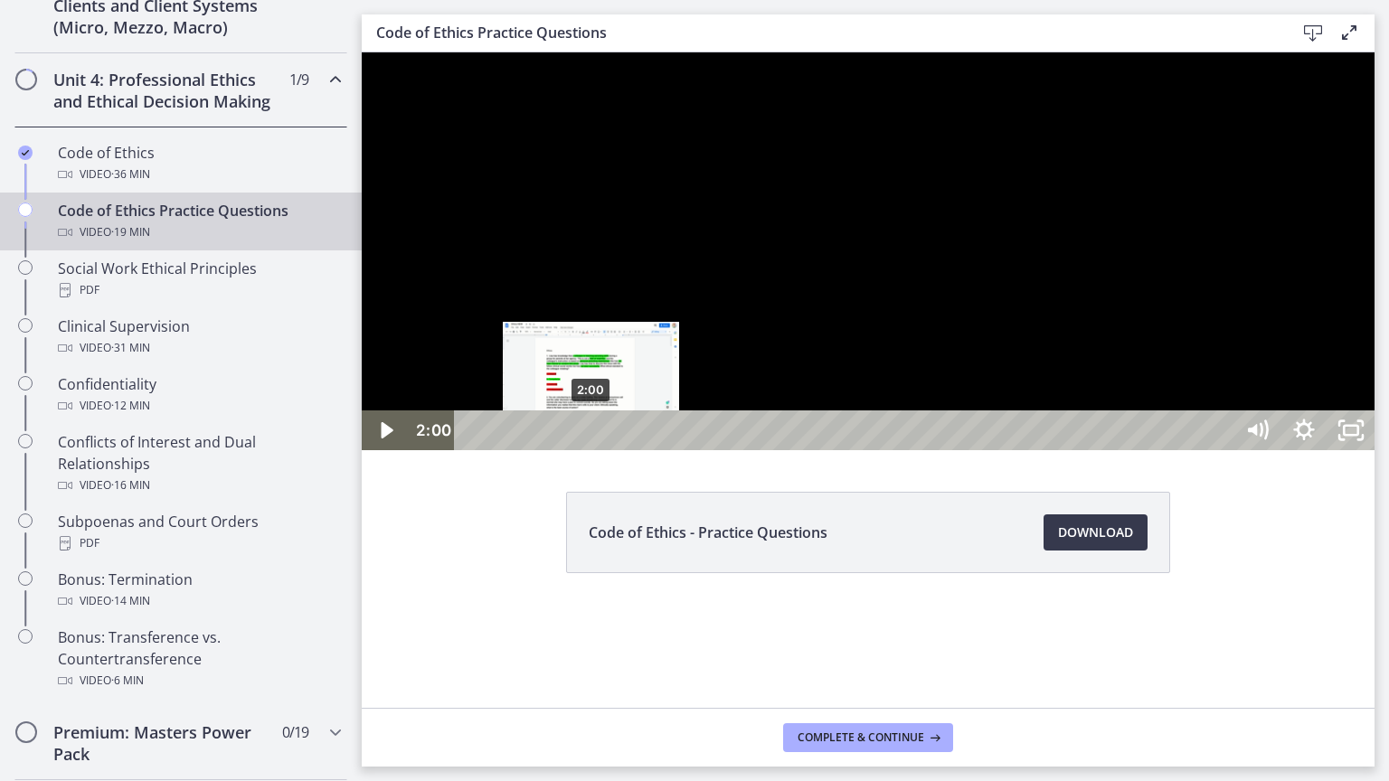
click at [591, 450] on div "2:00" at bounding box center [846, 431] width 751 height 40
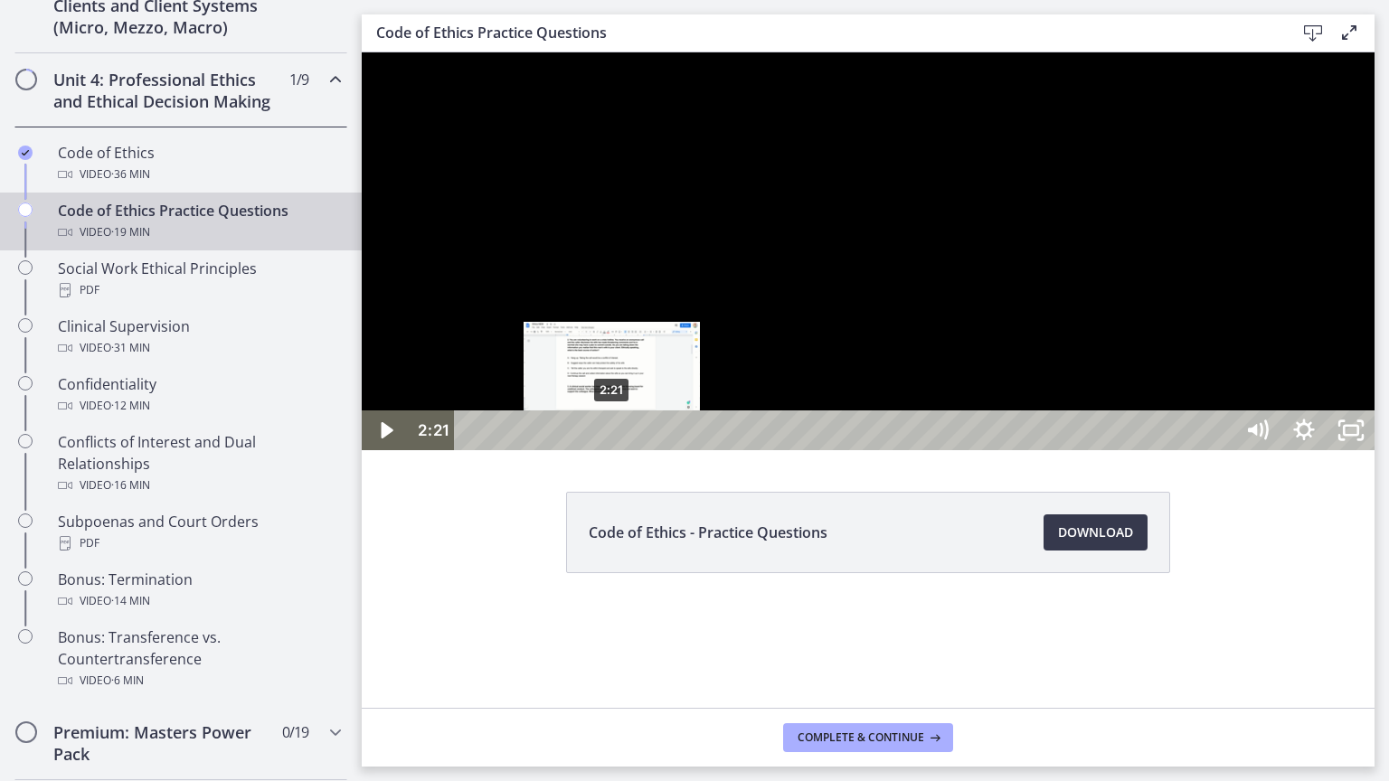
click at [612, 450] on div "2:21" at bounding box center [846, 431] width 751 height 40
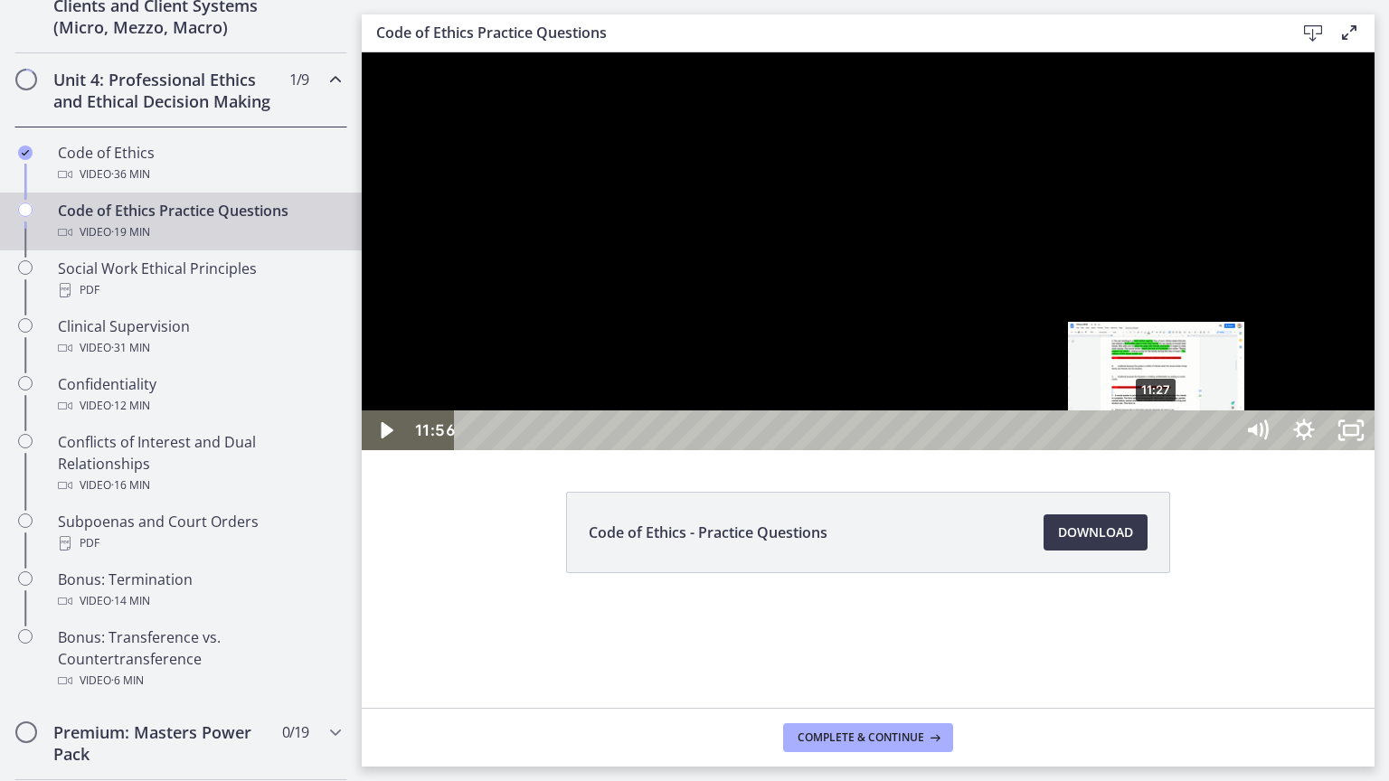
click at [1158, 450] on div "11:27" at bounding box center [846, 431] width 751 height 40
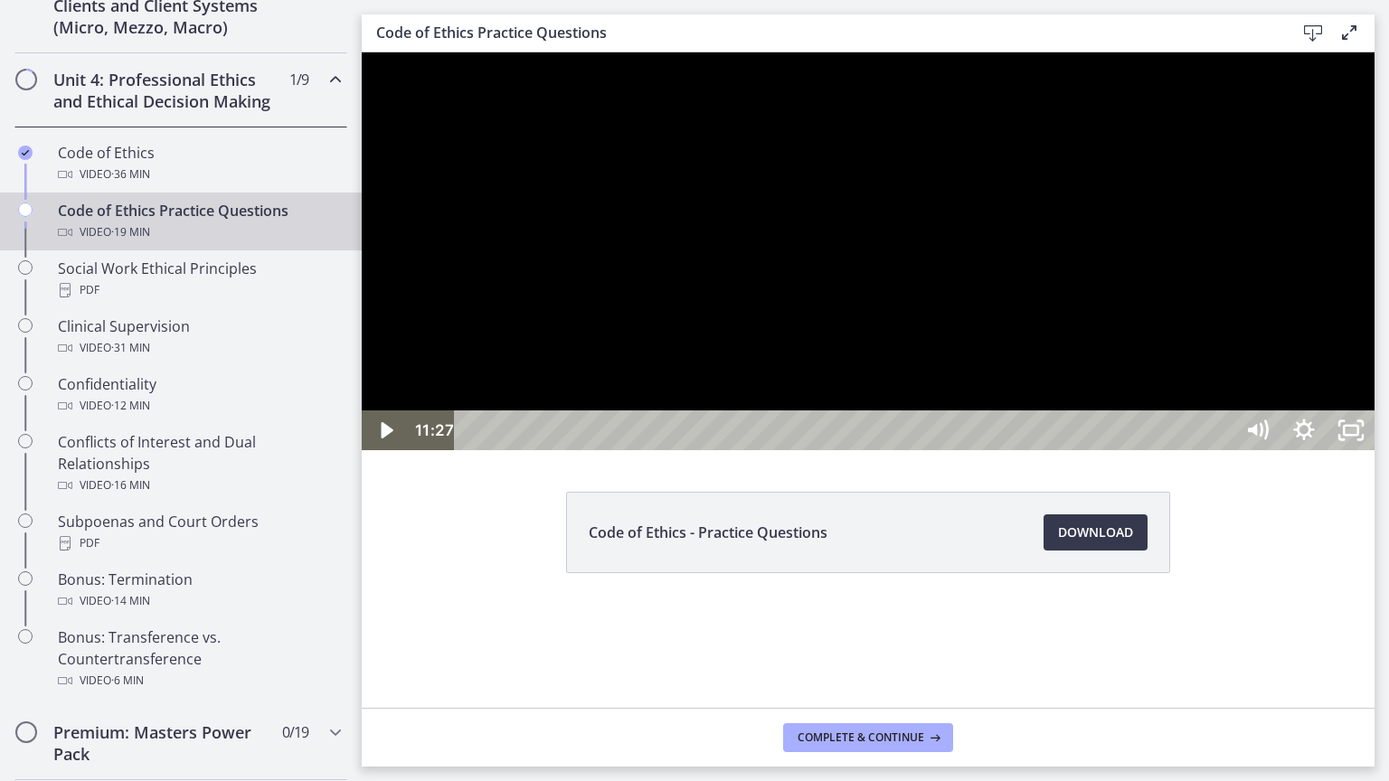
click at [1057, 409] on div at bounding box center [868, 251] width 1013 height 398
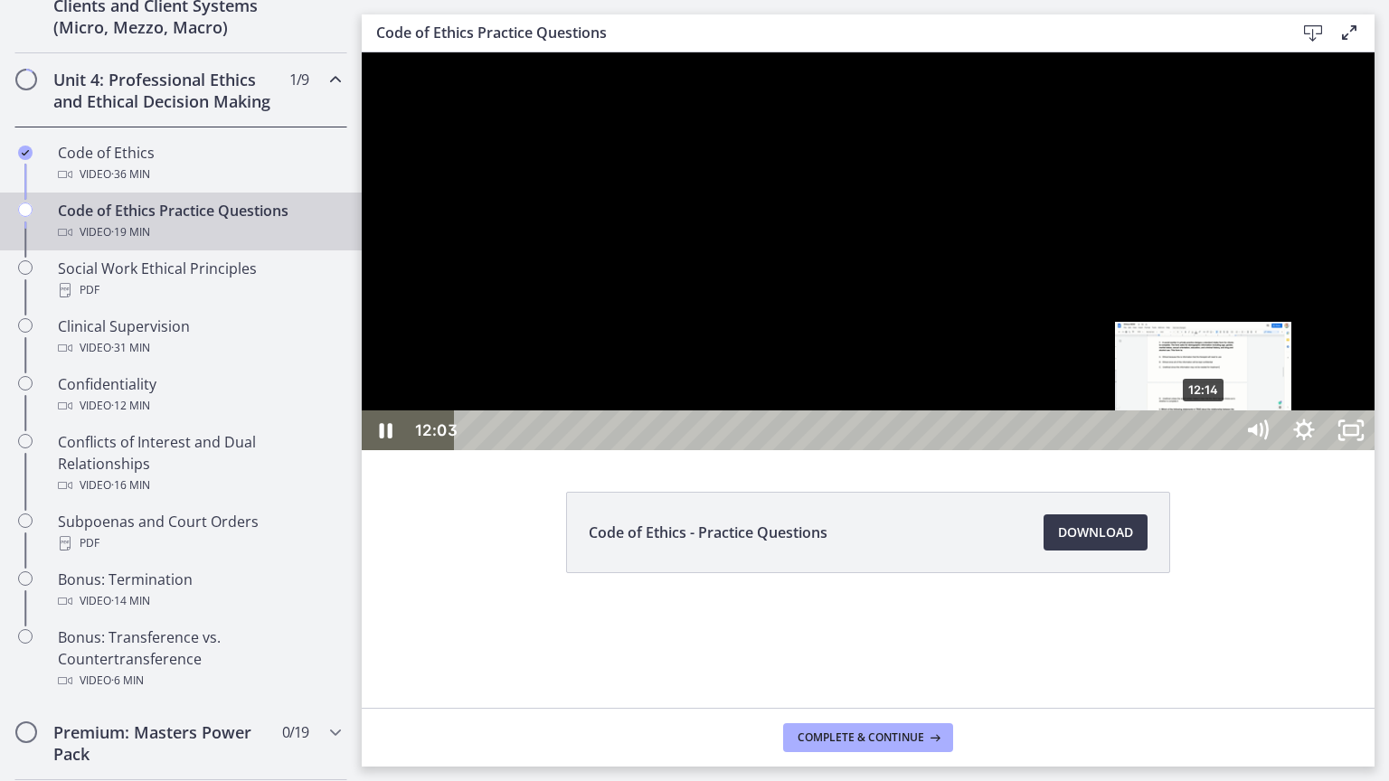
click at [1205, 450] on div "12:14" at bounding box center [846, 431] width 751 height 40
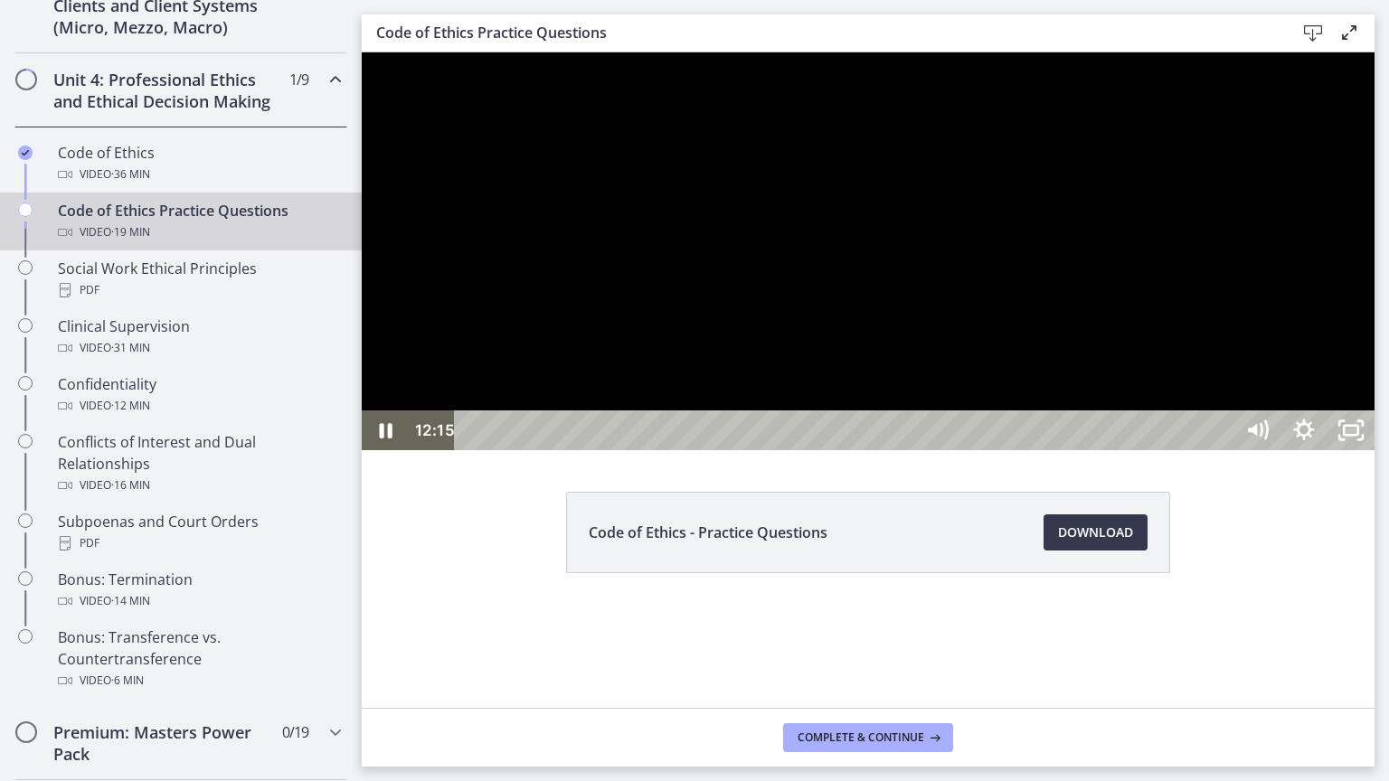
click at [1159, 450] on div at bounding box center [868, 251] width 1013 height 398
click at [1222, 450] on div "14:45" at bounding box center [846, 431] width 751 height 40
click at [1205, 450] on div at bounding box center [868, 251] width 1013 height 398
click at [1147, 450] on div at bounding box center [868, 251] width 1013 height 398
click at [1320, 450] on div at bounding box center [868, 251] width 1013 height 398
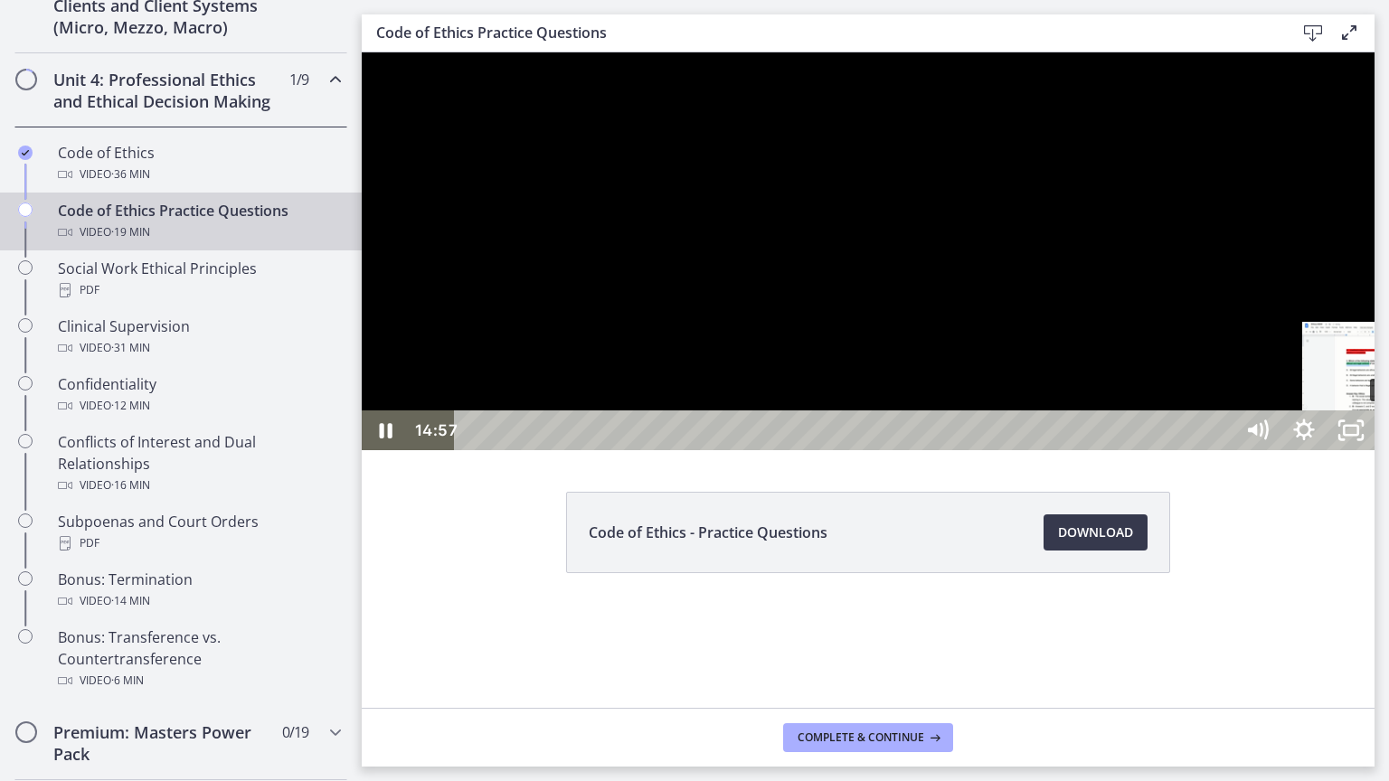
click at [1222, 450] on div "15:21" at bounding box center [846, 431] width 751 height 40
click at [1258, 450] on div at bounding box center [868, 251] width 1013 height 398
click at [1327, 450] on div at bounding box center [868, 251] width 1013 height 398
click at [1222, 450] on div "15:15" at bounding box center [846, 431] width 751 height 40
click at [1328, 450] on div at bounding box center [868, 251] width 1013 height 398
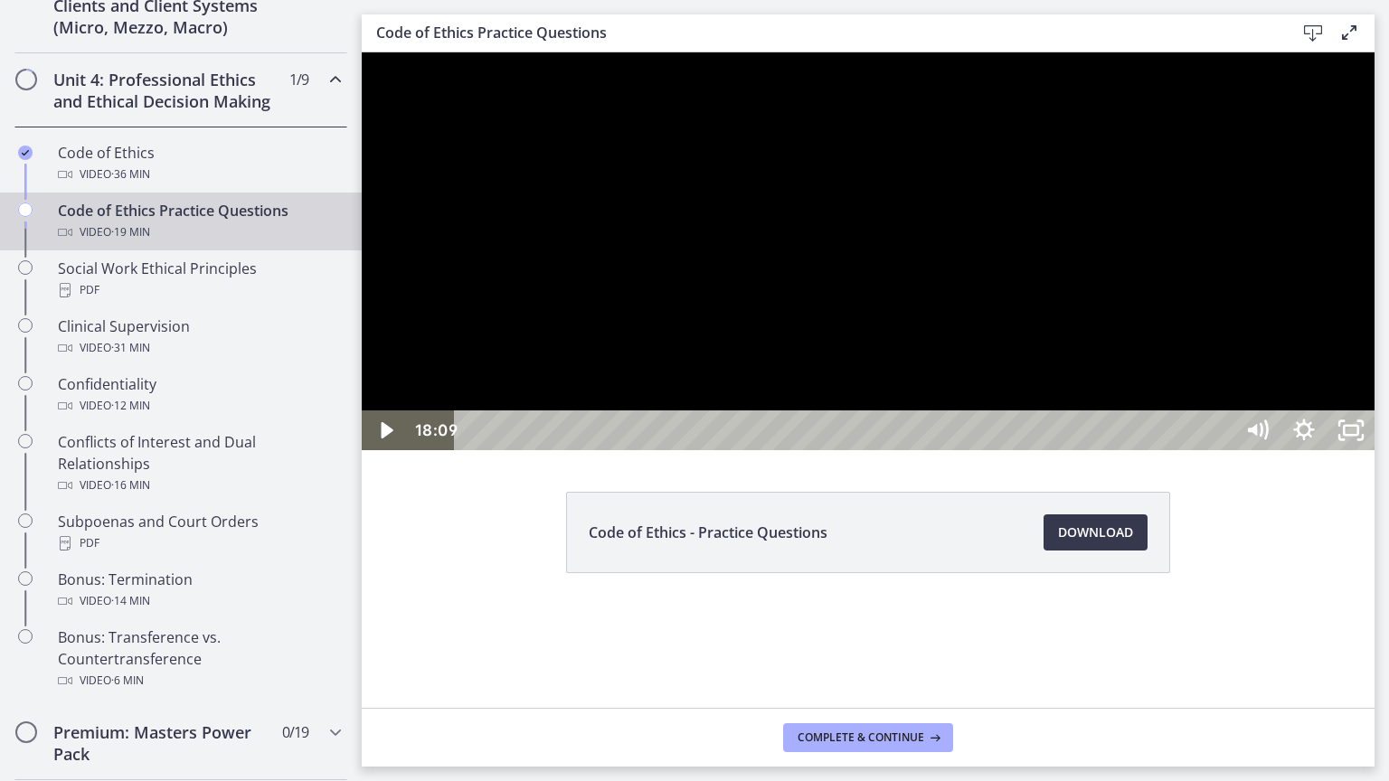
click at [1222, 450] on div "18:09" at bounding box center [846, 431] width 751 height 40
click at [1111, 450] on div at bounding box center [868, 251] width 1013 height 398
click at [1129, 450] on div at bounding box center [868, 251] width 1013 height 398
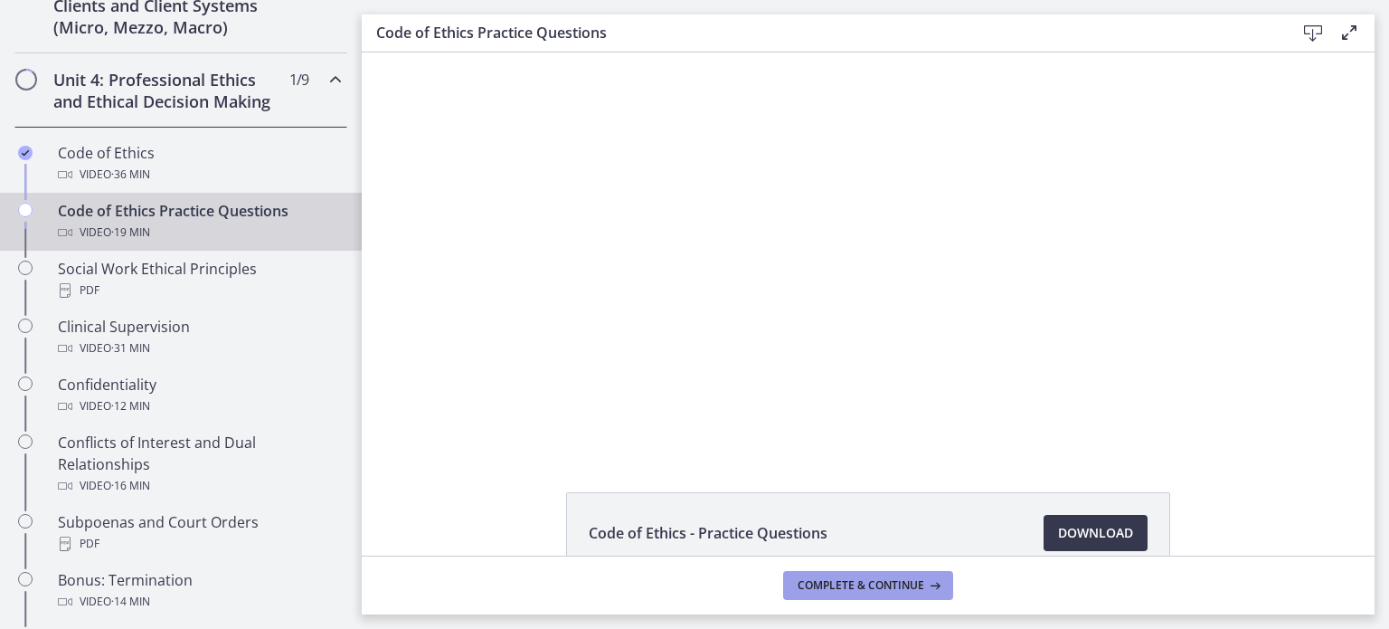
click at [901, 591] on span "Complete & continue" at bounding box center [861, 585] width 127 height 14
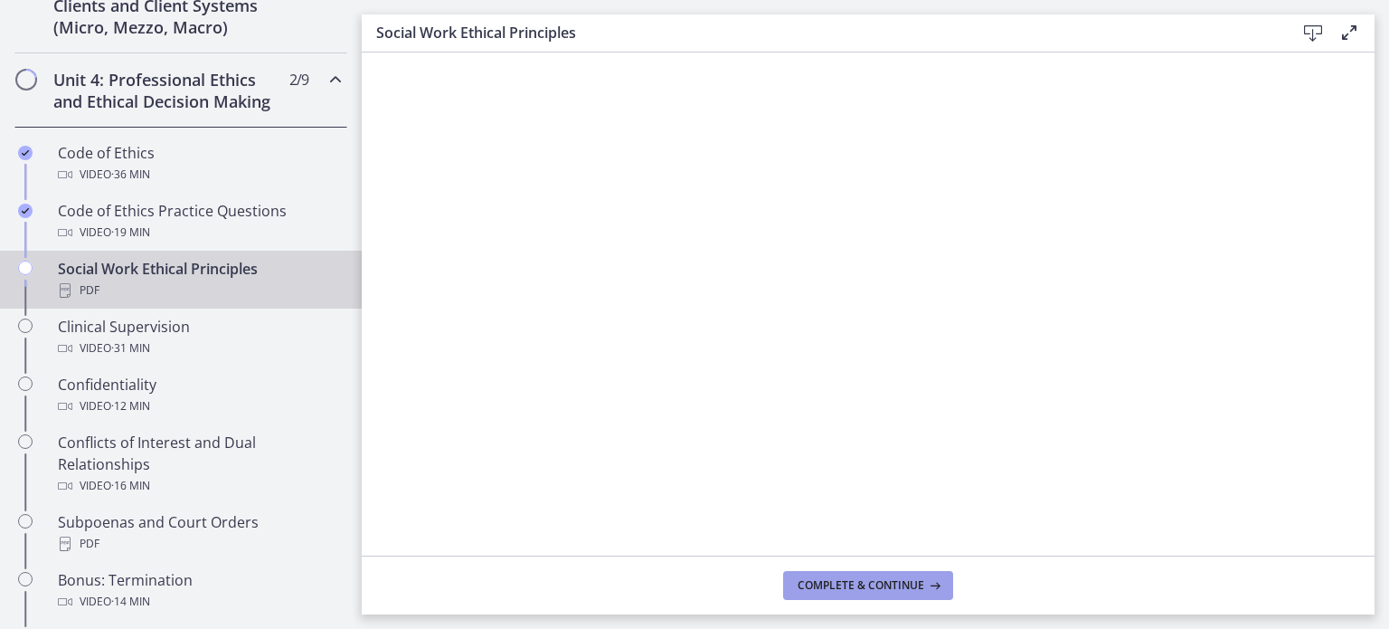
click at [840, 578] on span "Complete & continue" at bounding box center [861, 585] width 127 height 14
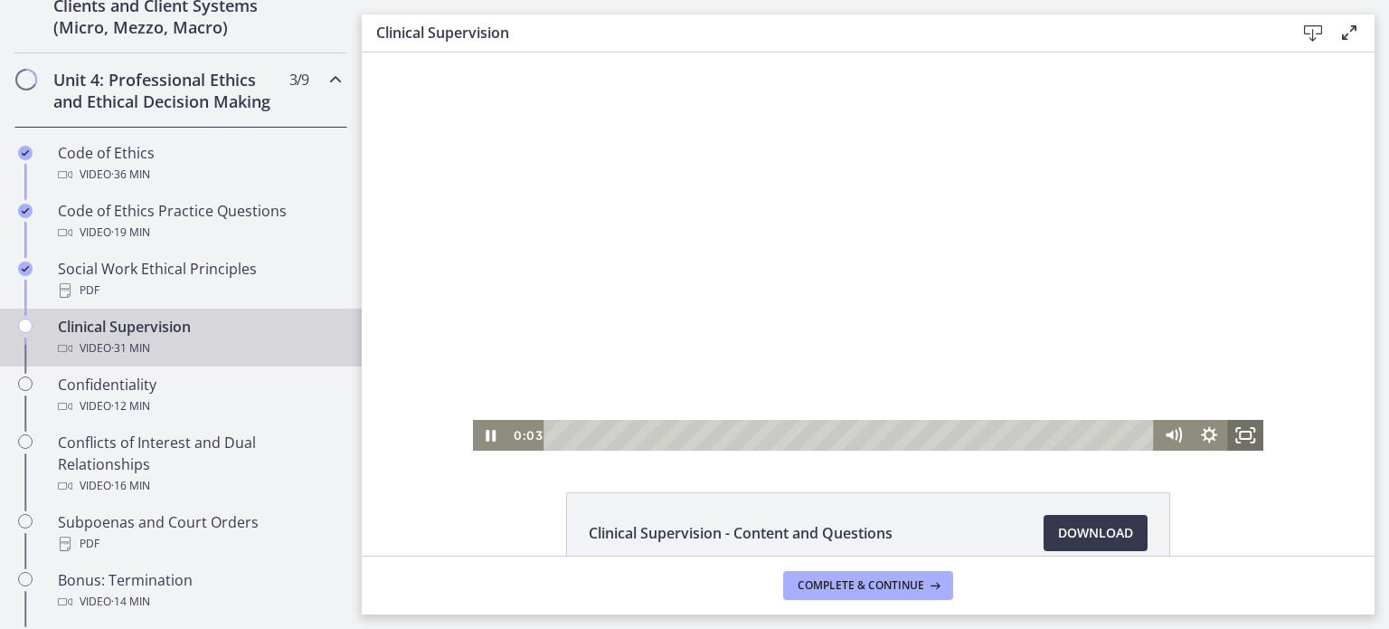
click at [1241, 434] on icon "Fullscreen" at bounding box center [1245, 435] width 36 height 31
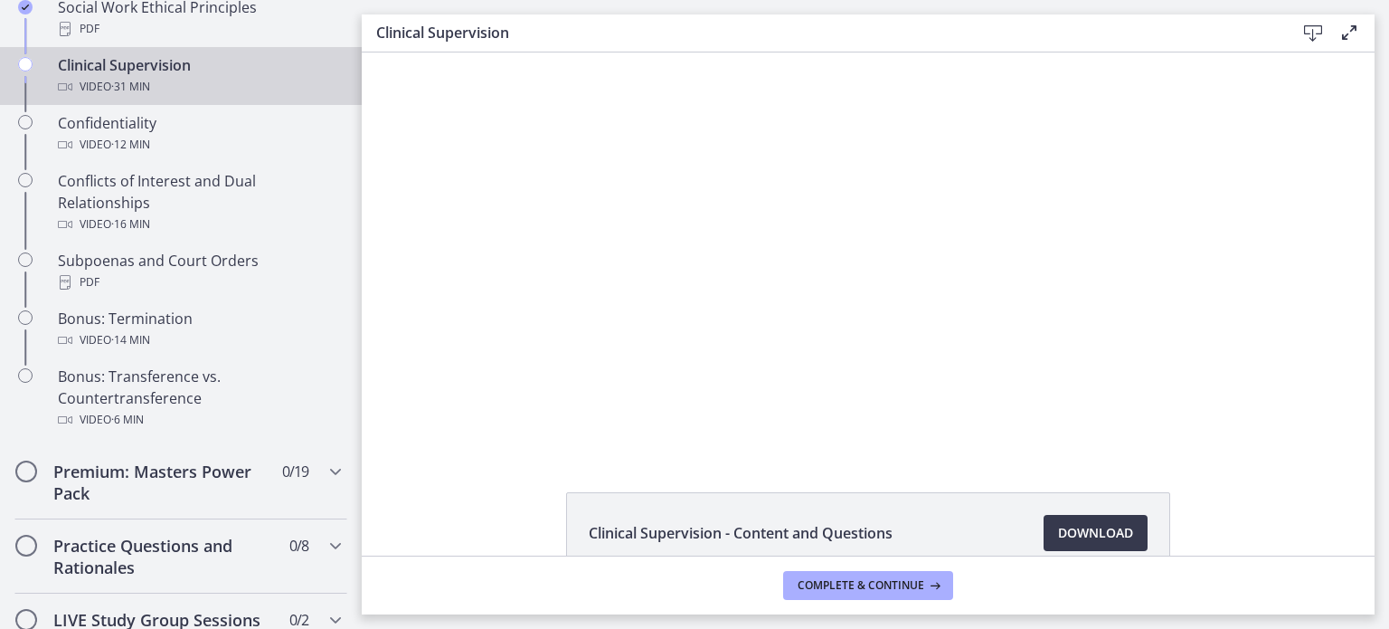
scroll to position [1024, 0]
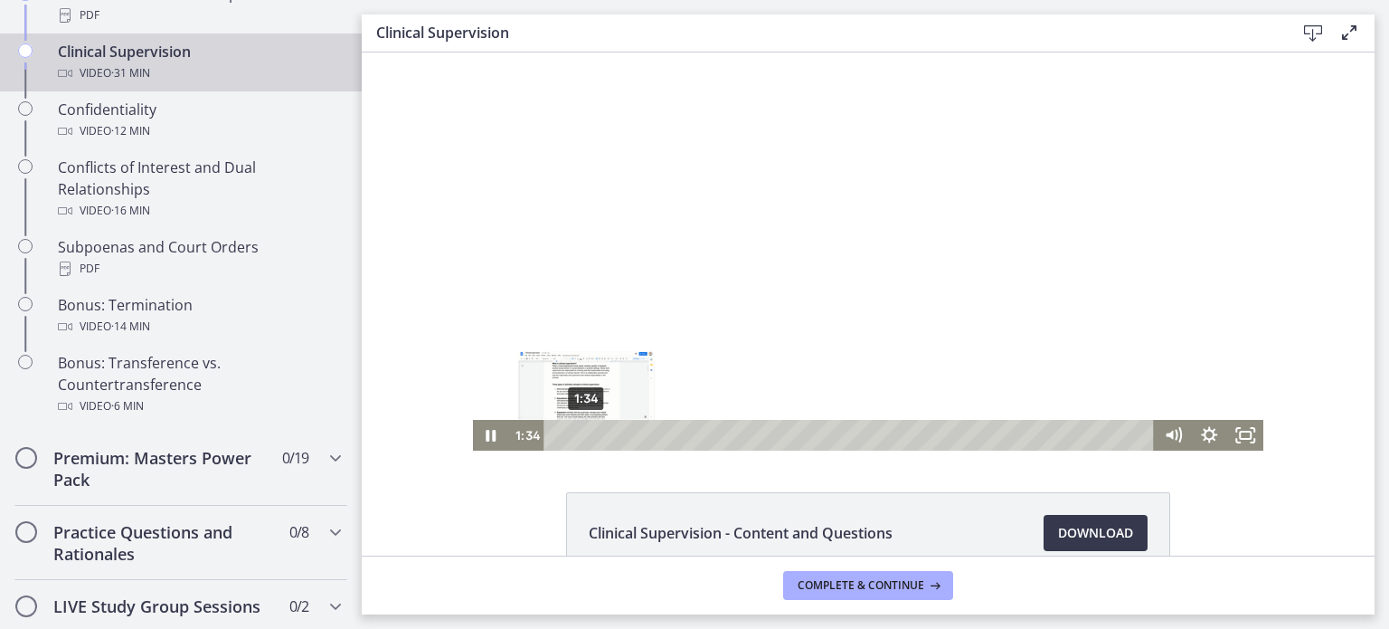
click at [580, 434] on div "1:34" at bounding box center [851, 435] width 589 height 31
click at [600, 435] on div "2:37" at bounding box center [851, 435] width 589 height 31
click at [622, 436] on div "3:48" at bounding box center [851, 435] width 589 height 31
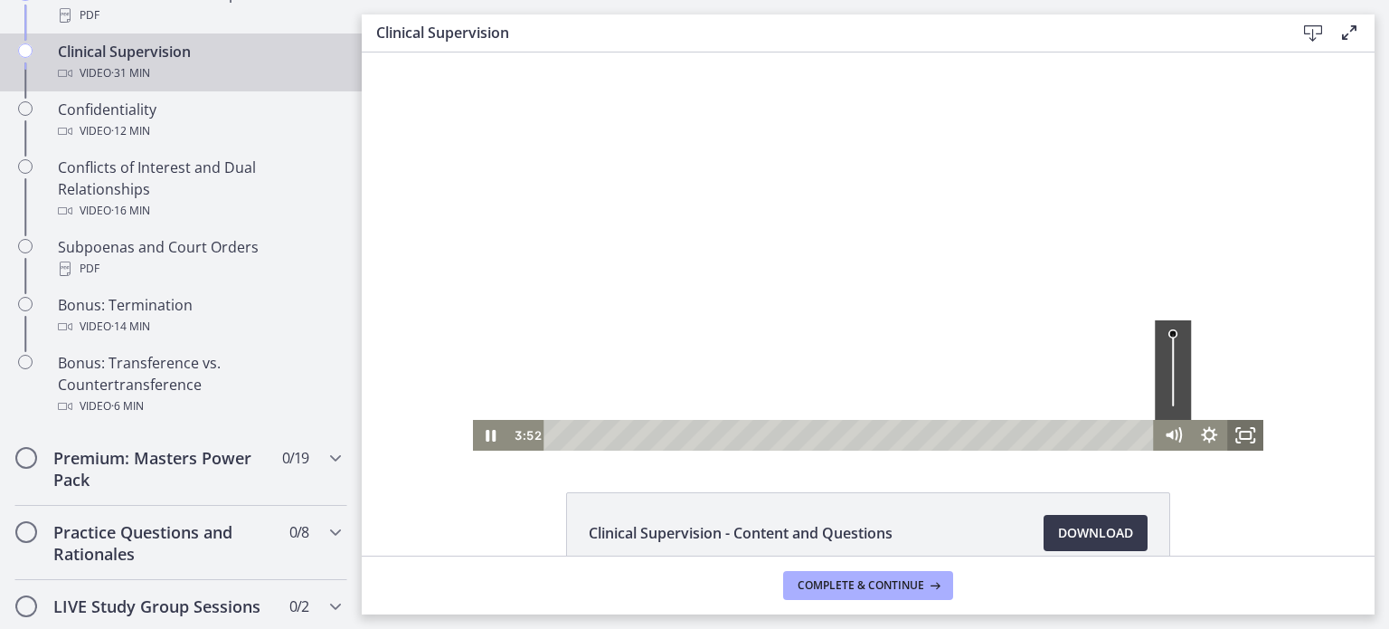
click at [1244, 436] on rect "Fullscreen" at bounding box center [1245, 434] width 11 height 7
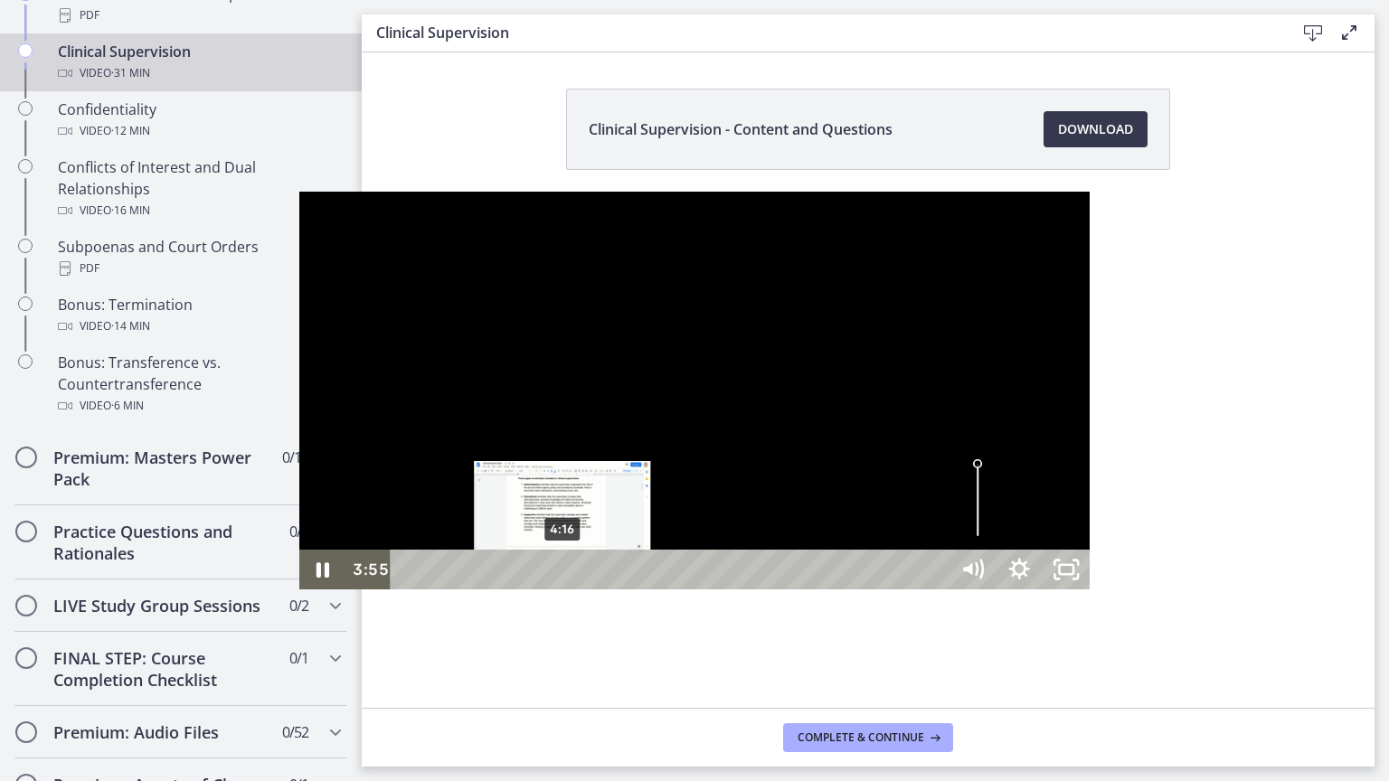
click at [408, 590] on div "4:16" at bounding box center [672, 570] width 529 height 40
click at [408, 590] on div "3:53" at bounding box center [672, 570] width 529 height 40
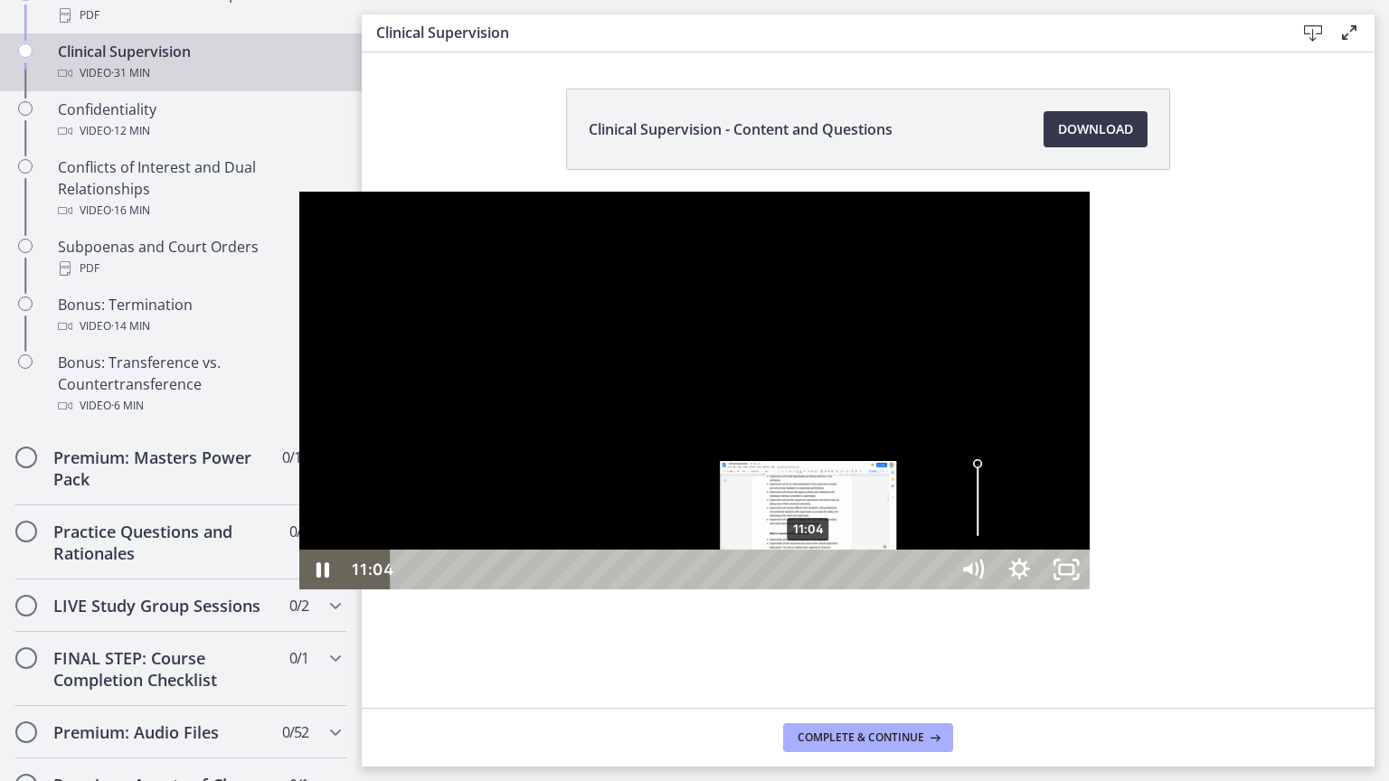
click at [511, 590] on div "11:04" at bounding box center [672, 570] width 529 height 40
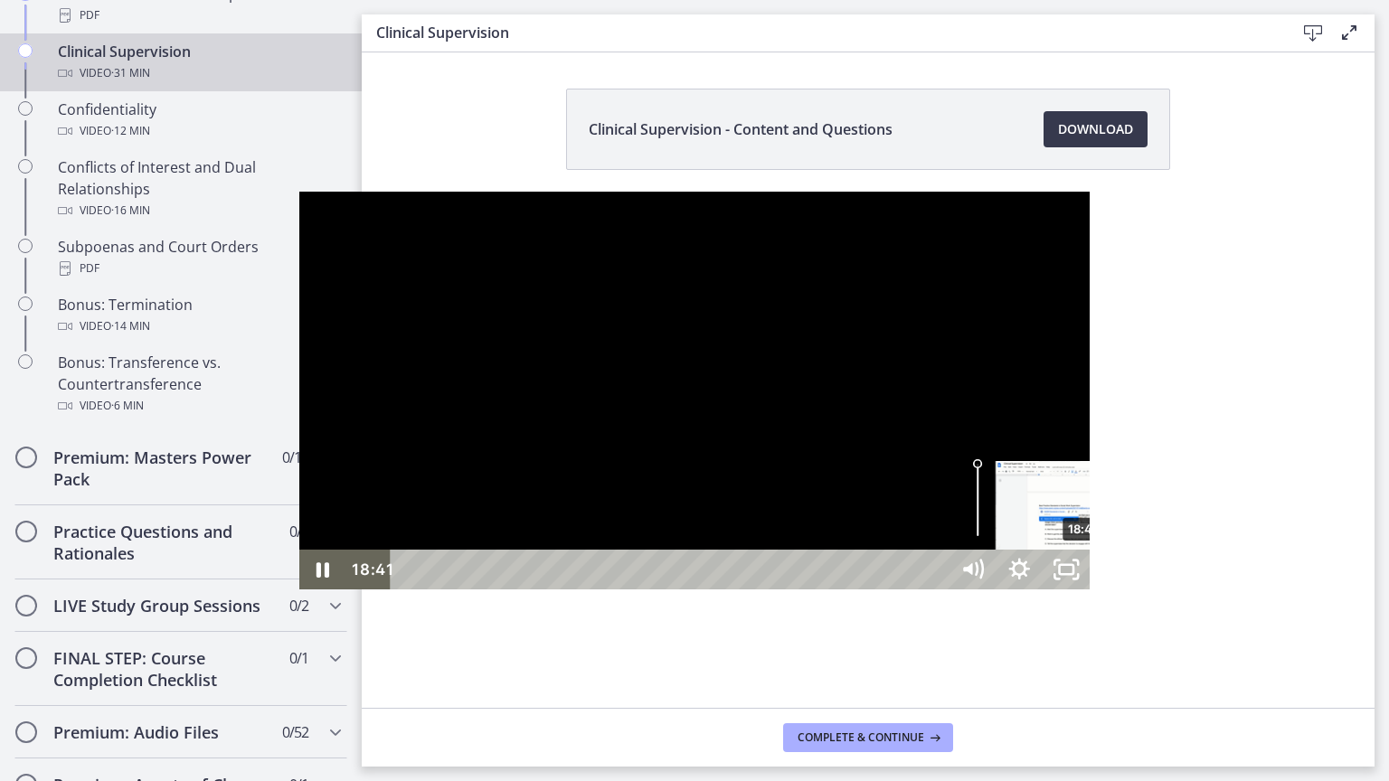
click at [787, 590] on div "18:41" at bounding box center [672, 570] width 529 height 40
click at [805, 590] on div "19:11" at bounding box center [672, 570] width 529 height 40
click at [818, 586] on div at bounding box center [694, 391] width 791 height 398
click at [904, 590] on div "21:56" at bounding box center [672, 570] width 529 height 40
click at [915, 590] on div "22:14" at bounding box center [672, 570] width 529 height 40
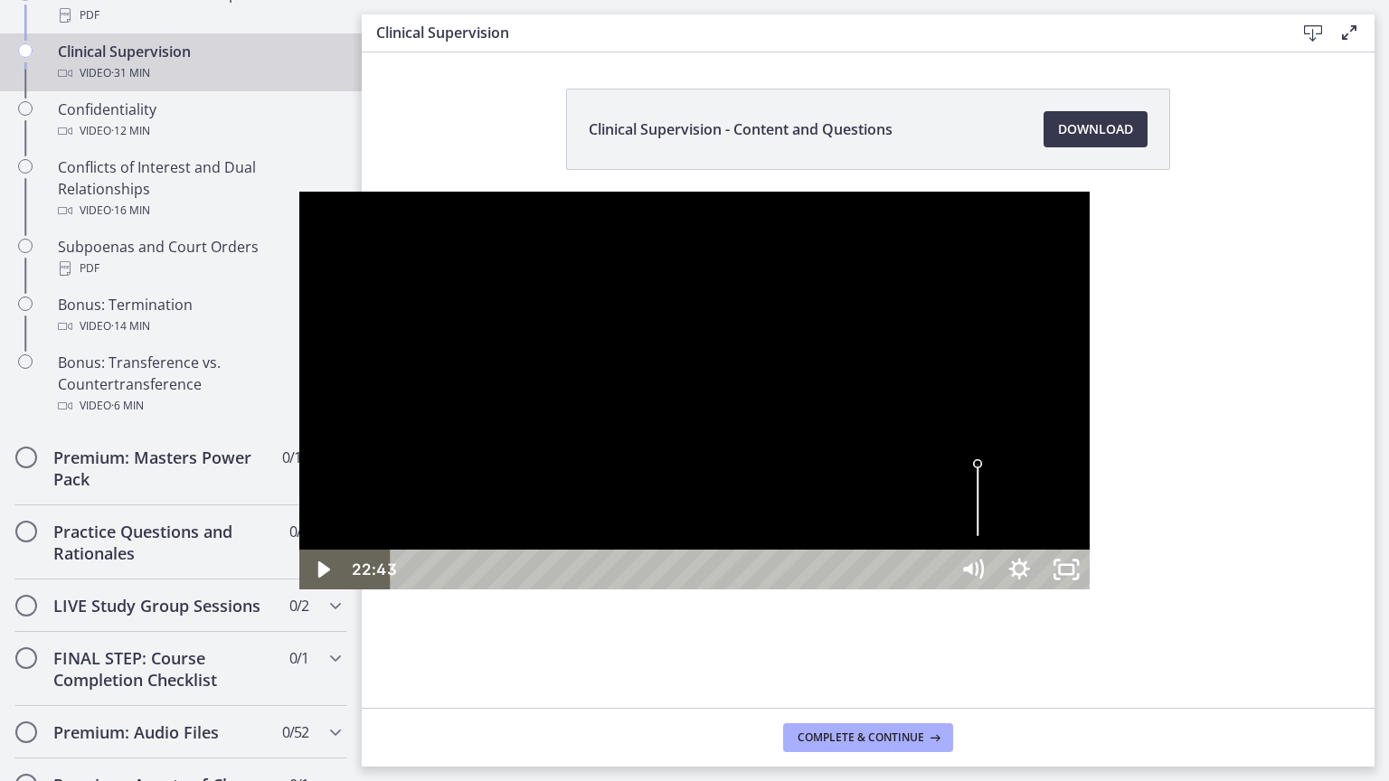
click at [933, 590] on div "22:43" at bounding box center [672, 570] width 529 height 40
click at [937, 590] on div "25:04" at bounding box center [672, 570] width 529 height 40
click at [832, 551] on div at bounding box center [694, 391] width 791 height 398
click at [848, 543] on div at bounding box center [694, 391] width 791 height 398
click at [937, 590] on div "29:29" at bounding box center [672, 570] width 529 height 40
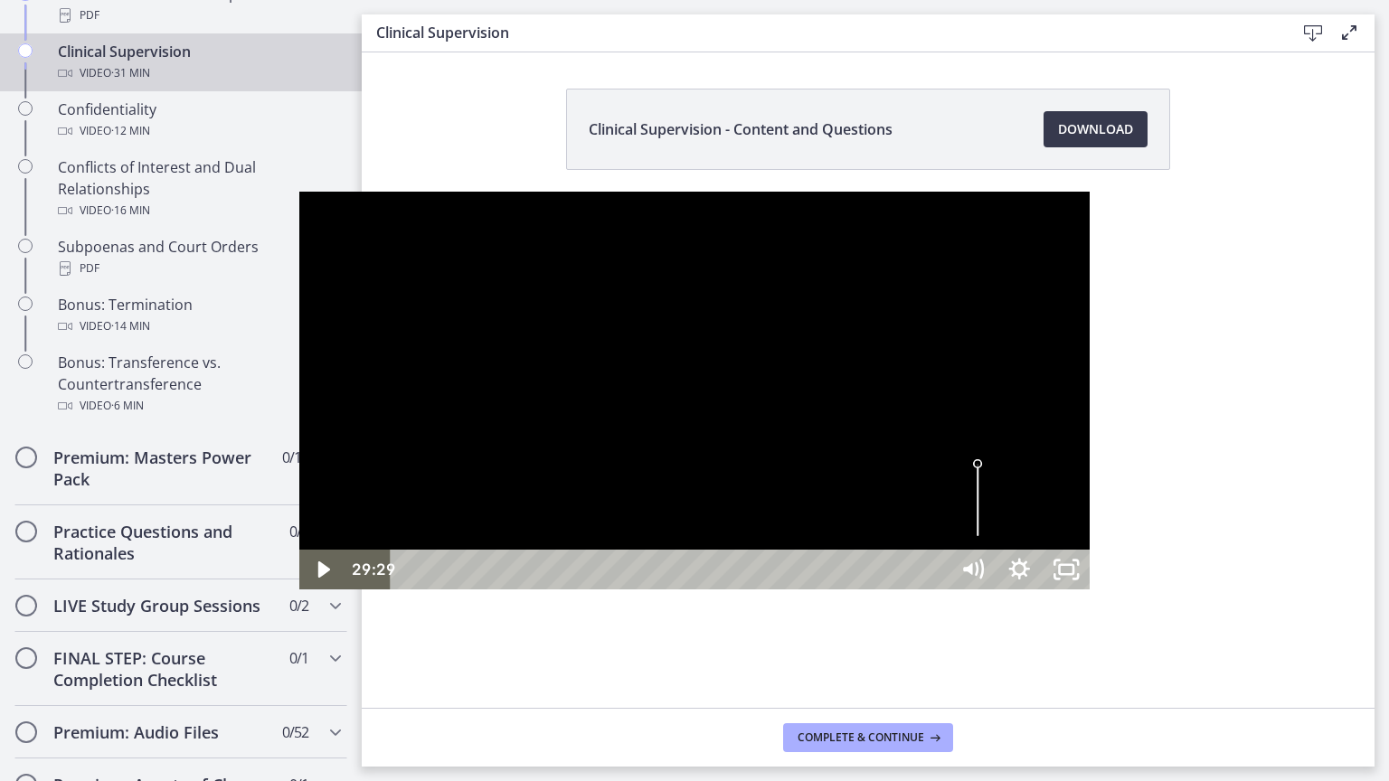
click at [937, 590] on div "30:05" at bounding box center [672, 570] width 529 height 40
click at [937, 590] on div "30:35" at bounding box center [672, 570] width 529 height 40
click at [937, 590] on div "30:56" at bounding box center [672, 570] width 529 height 40
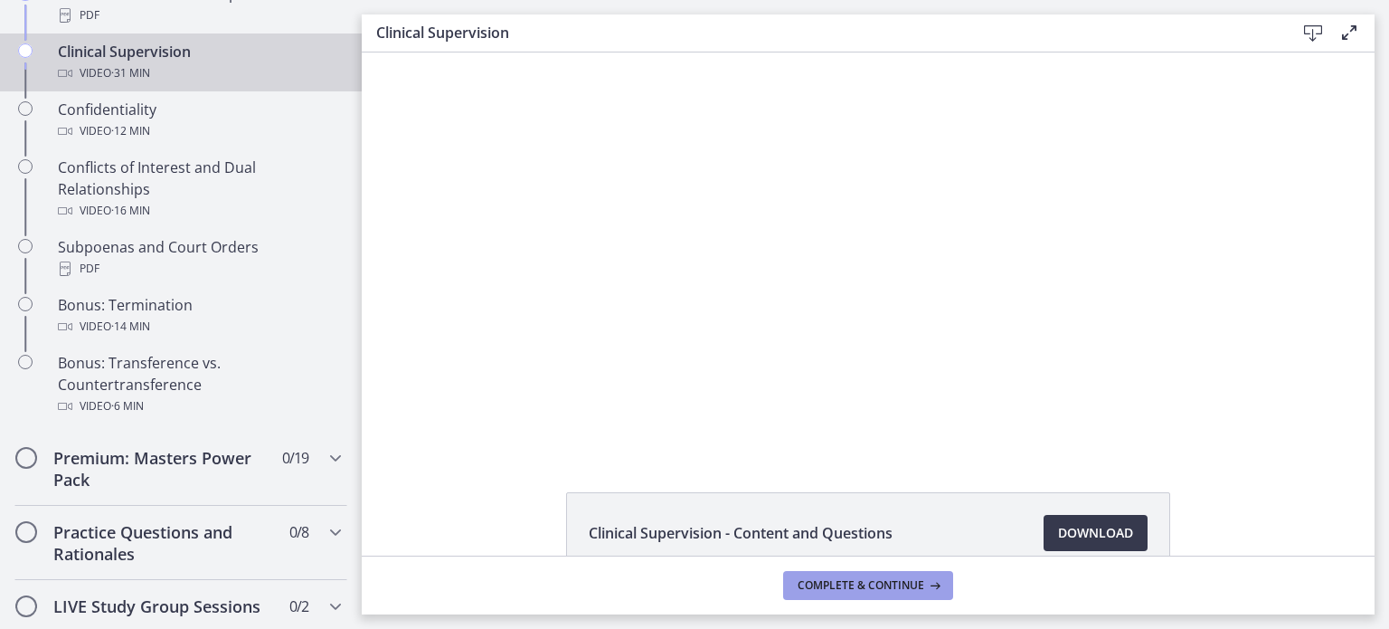
click at [869, 580] on span "Complete & continue" at bounding box center [861, 585] width 127 height 14
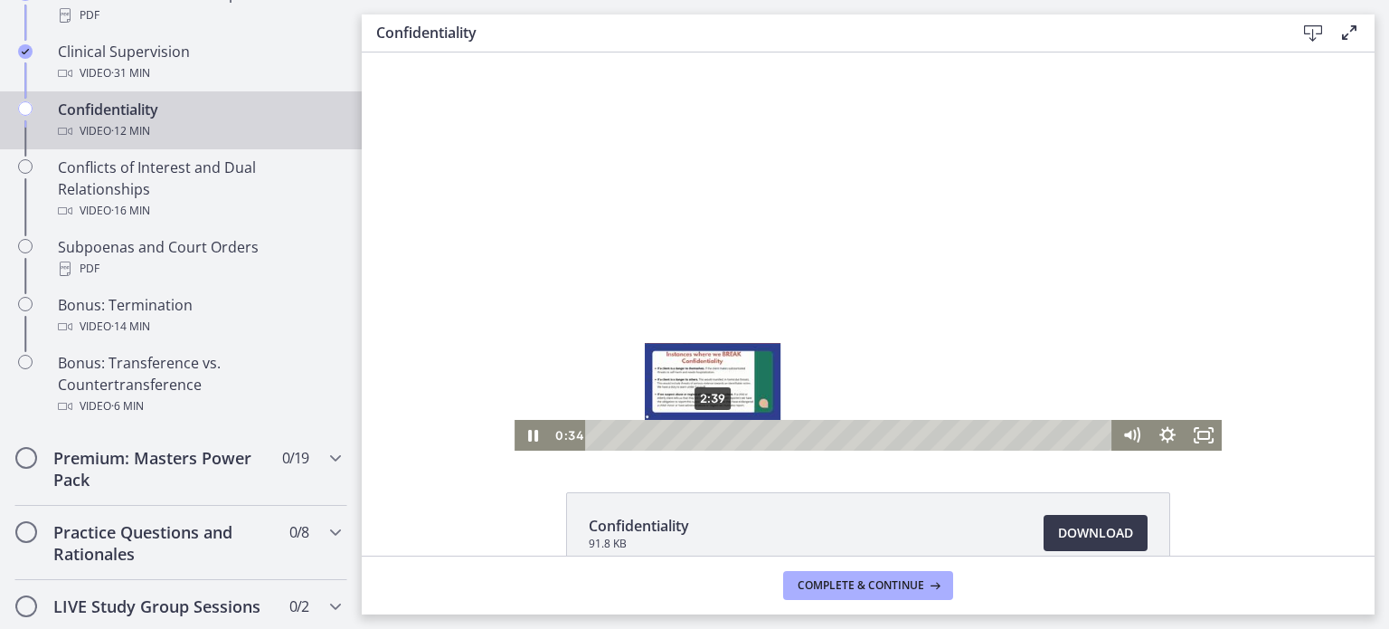
click at [709, 433] on div "2:39" at bounding box center [852, 435] width 506 height 31
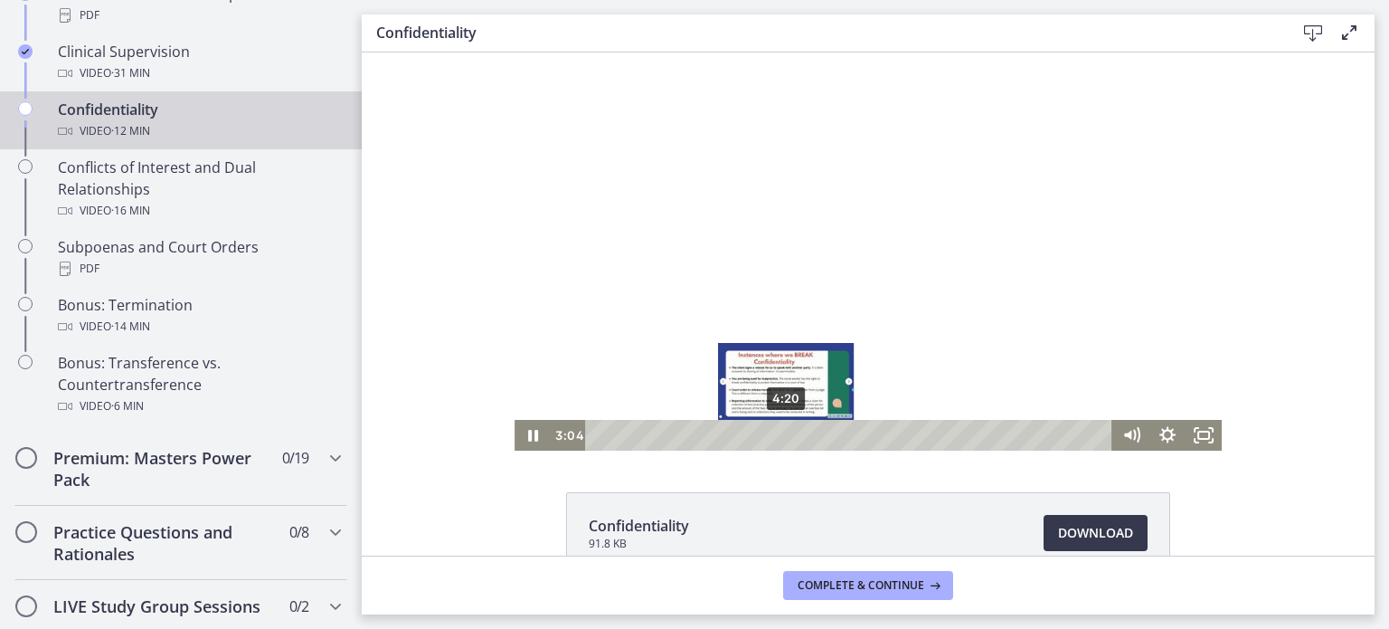
click at [780, 436] on div "4:20" at bounding box center [852, 435] width 506 height 31
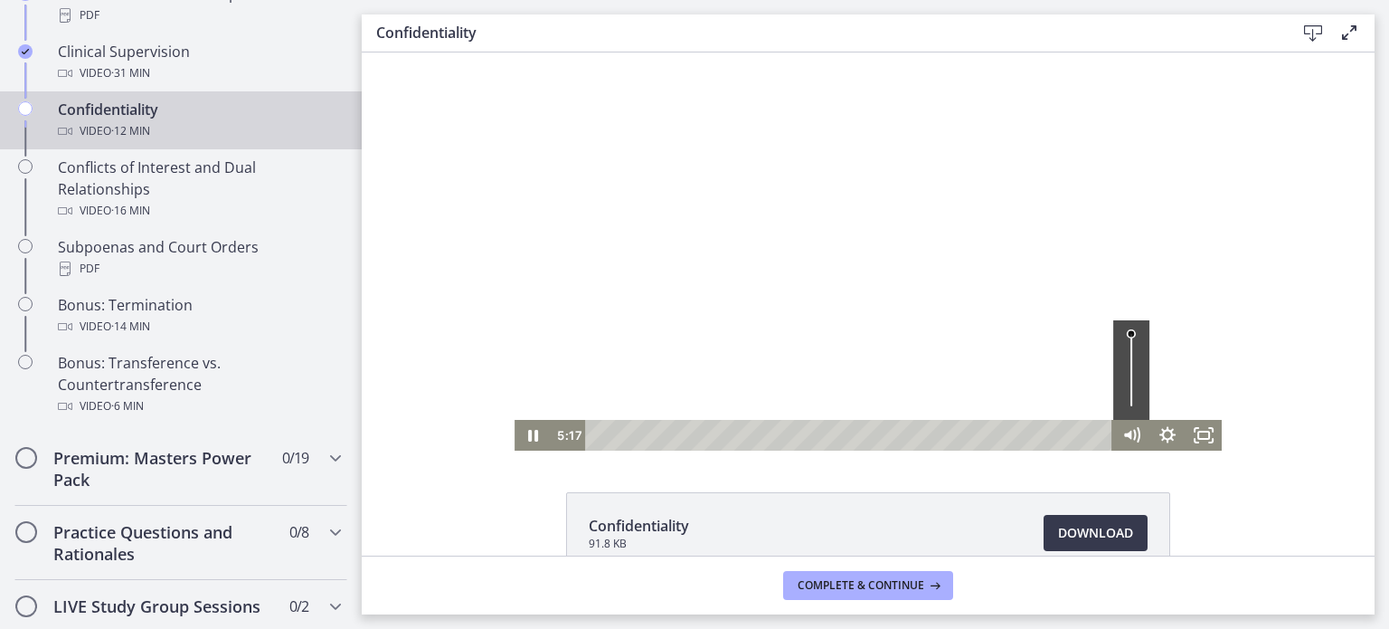
click at [850, 321] on div at bounding box center [868, 251] width 707 height 398
click at [955, 337] on div at bounding box center [868, 251] width 707 height 398
click at [959, 285] on div at bounding box center [868, 251] width 707 height 398
click at [832, 325] on div at bounding box center [868, 251] width 707 height 398
click at [785, 318] on div at bounding box center [868, 251] width 707 height 398
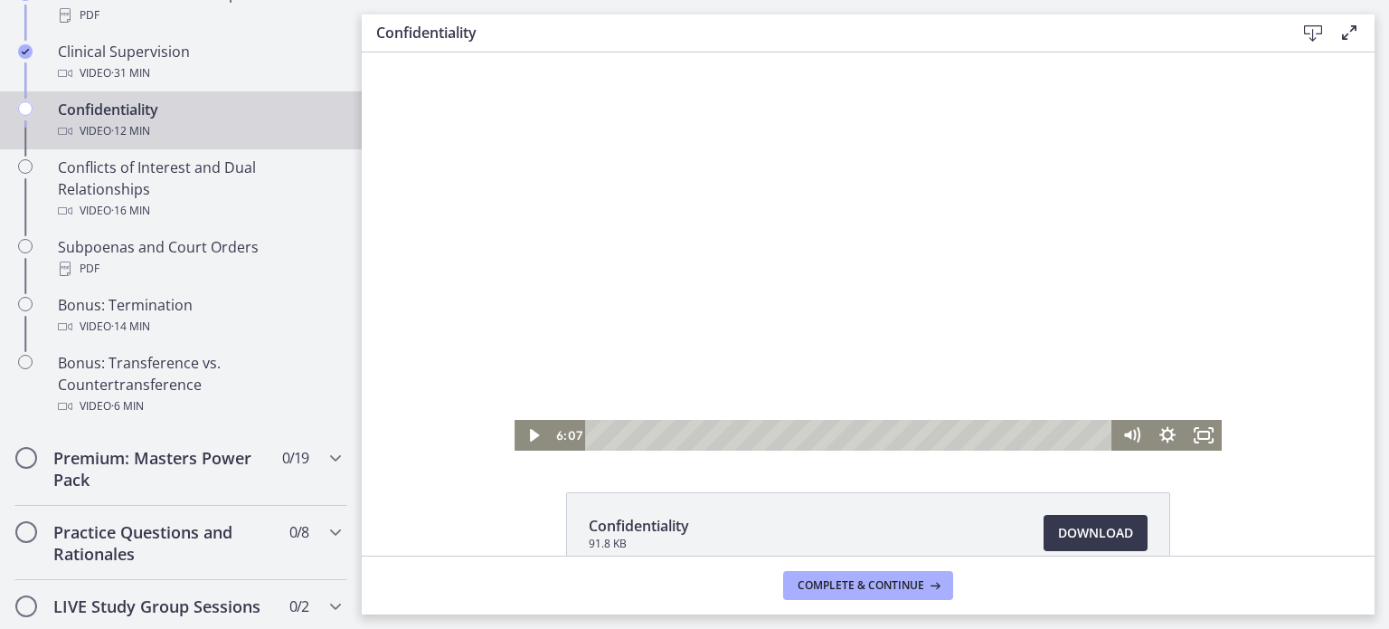
click at [907, 356] on div at bounding box center [868, 251] width 707 height 398
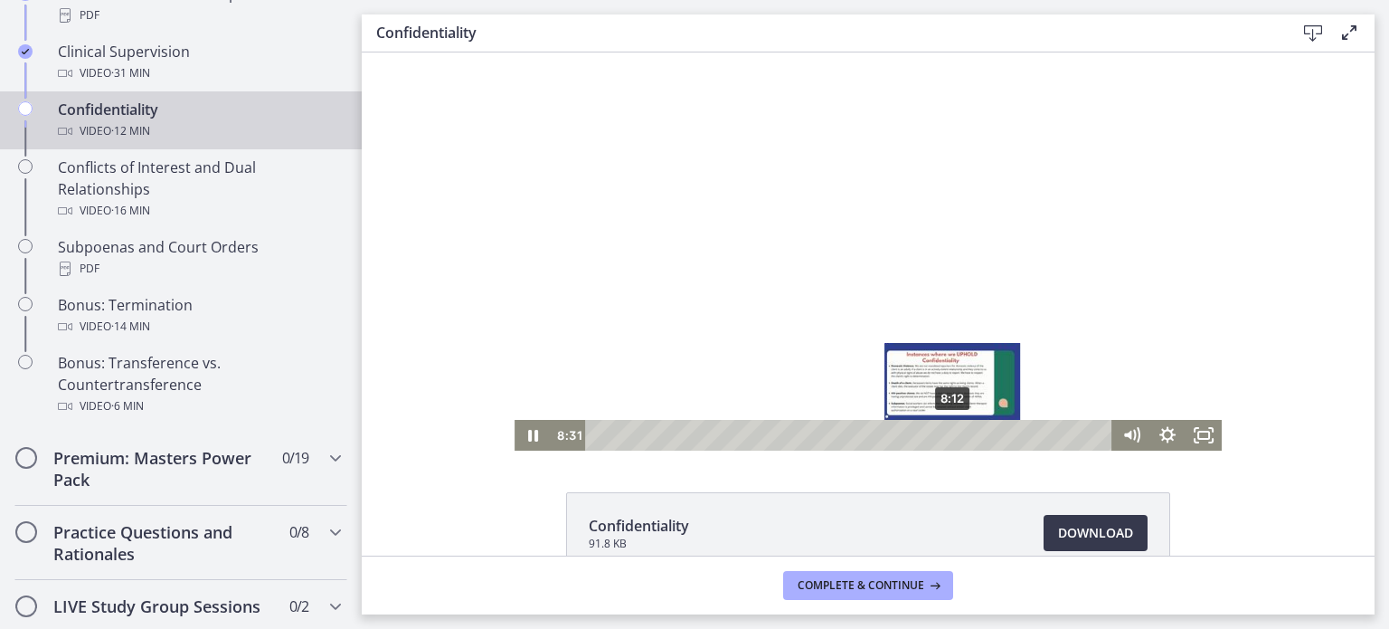
click at [947, 433] on div "8:12" at bounding box center [852, 435] width 506 height 31
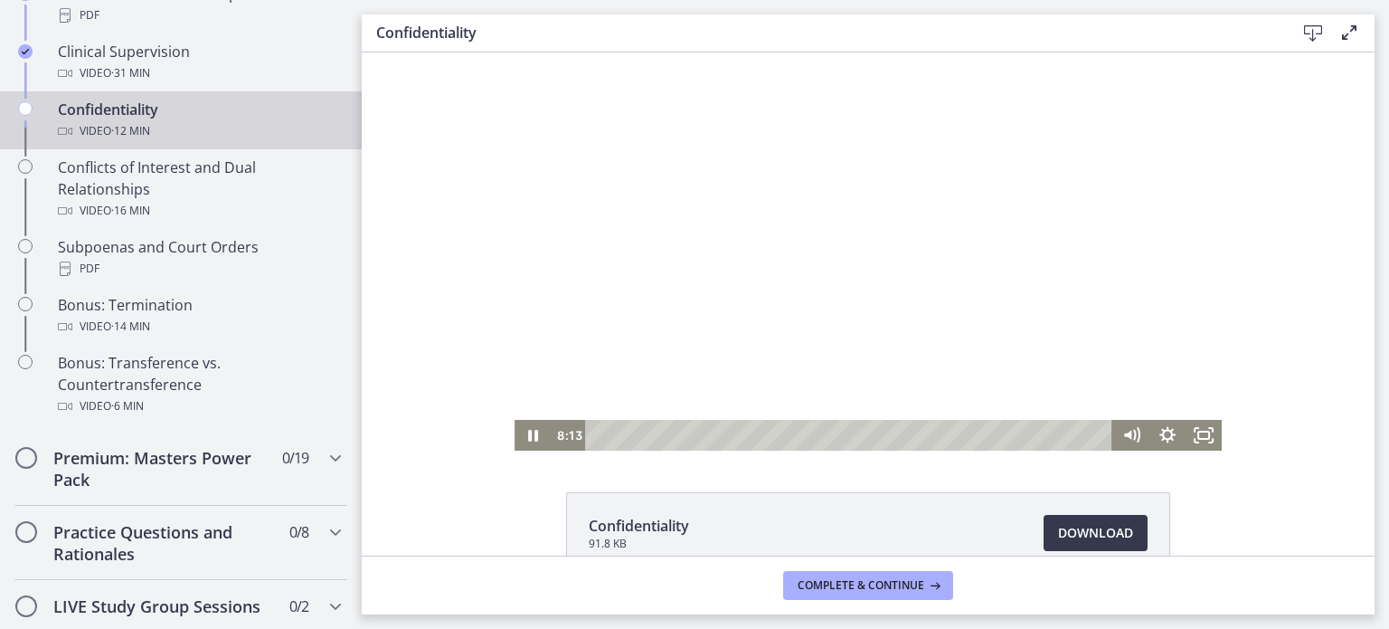
click at [935, 343] on div at bounding box center [868, 251] width 707 height 398
click at [834, 374] on div at bounding box center [868, 251] width 707 height 398
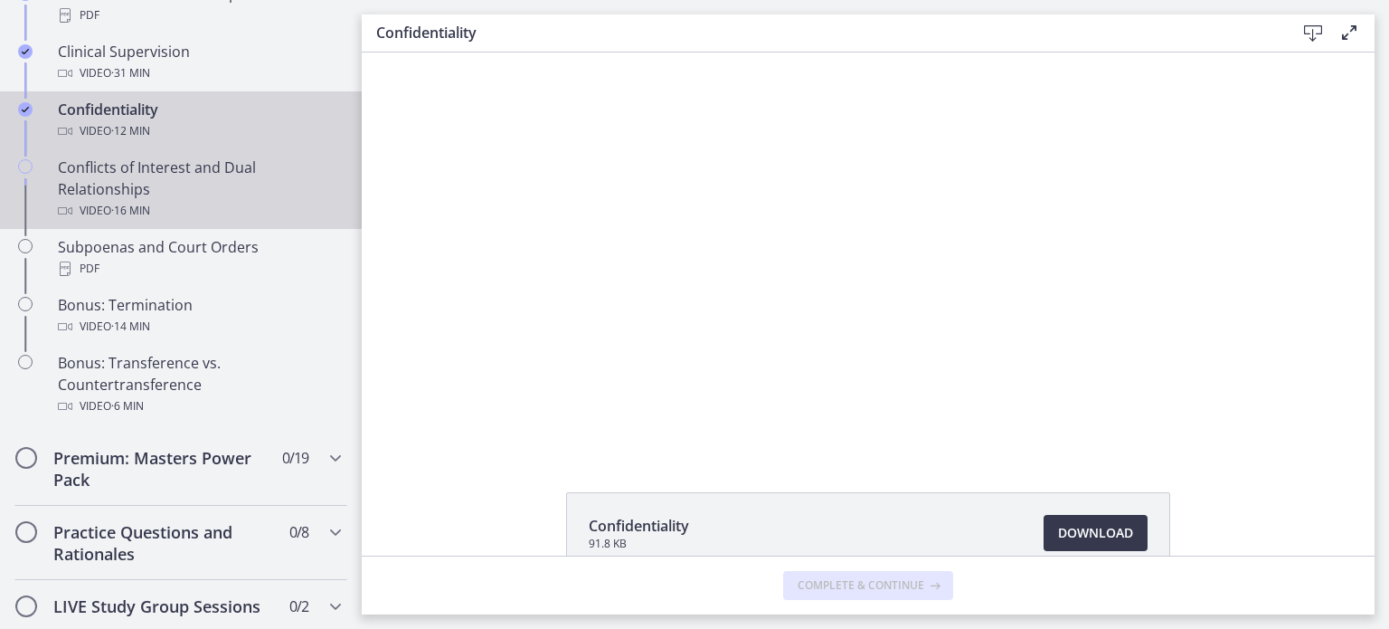
click at [158, 213] on div "Conflicts of Interest and Dual Relationships Video · 16 min" at bounding box center [199, 188] width 282 height 65
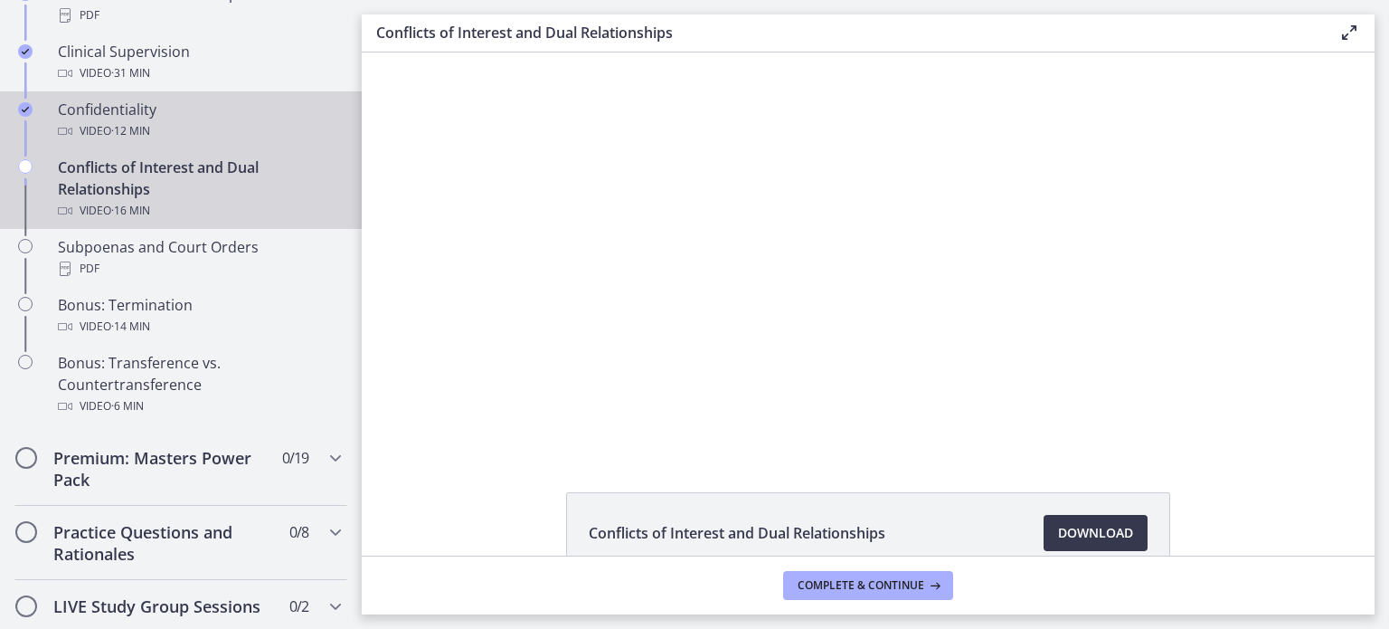
click at [137, 142] on span "· 12 min" at bounding box center [130, 131] width 39 height 22
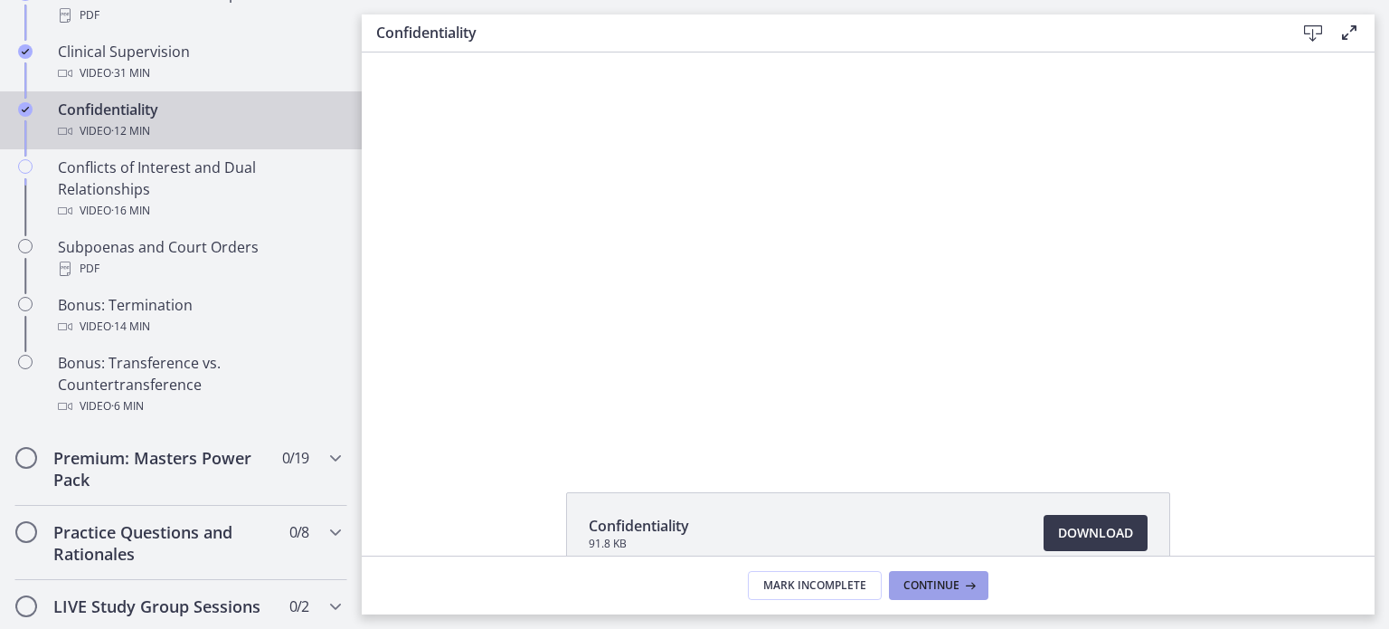
click at [916, 591] on span "Continue" at bounding box center [931, 585] width 56 height 14
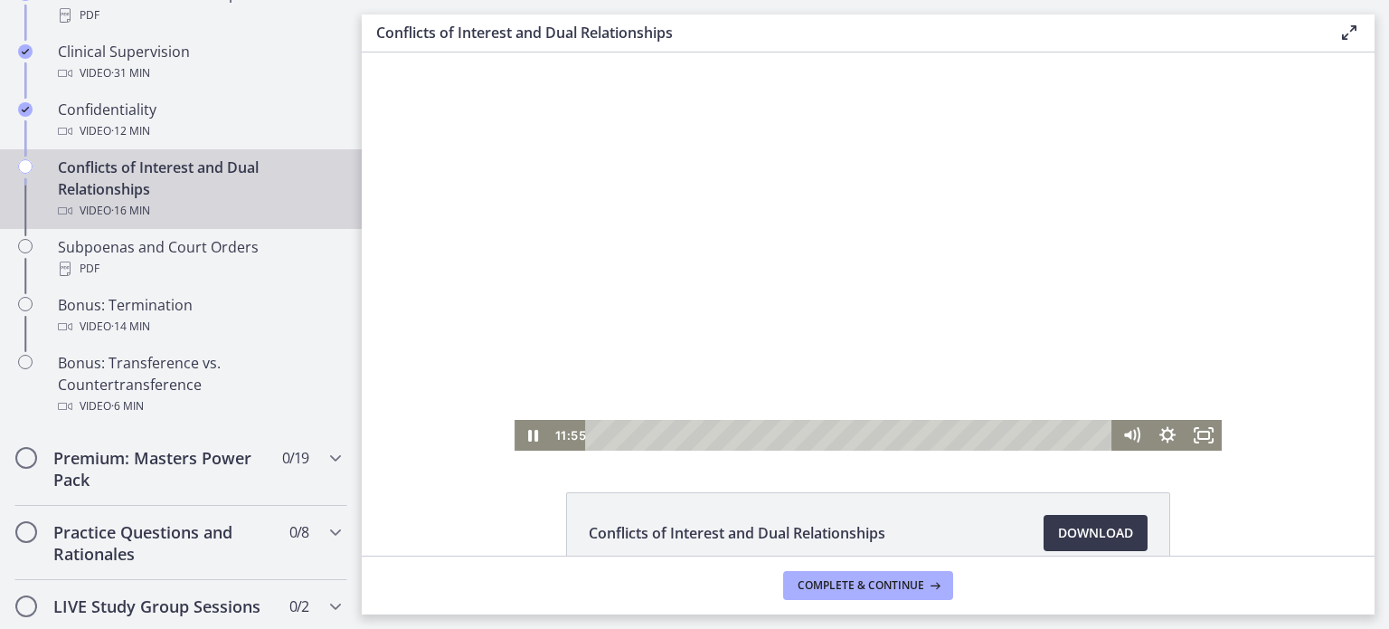
click at [959, 290] on div at bounding box center [868, 251] width 707 height 398
click at [952, 235] on div at bounding box center [868, 251] width 707 height 398
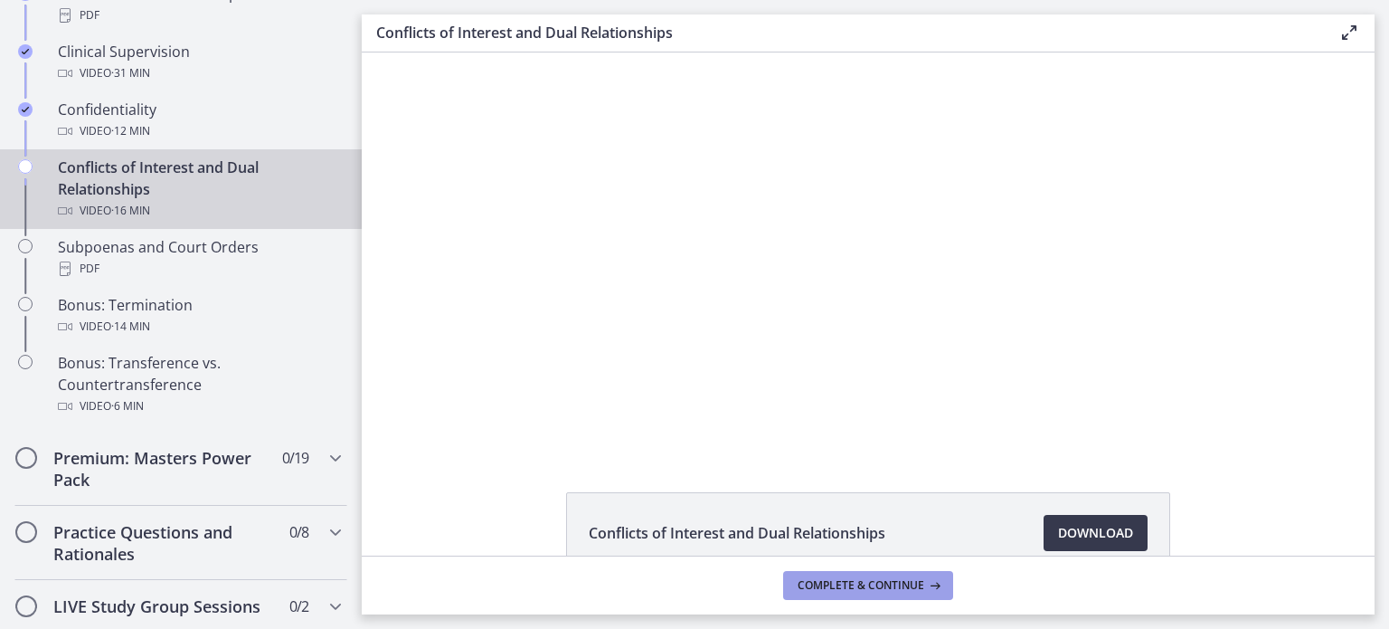
click at [857, 581] on span "Complete & continue" at bounding box center [861, 585] width 127 height 14
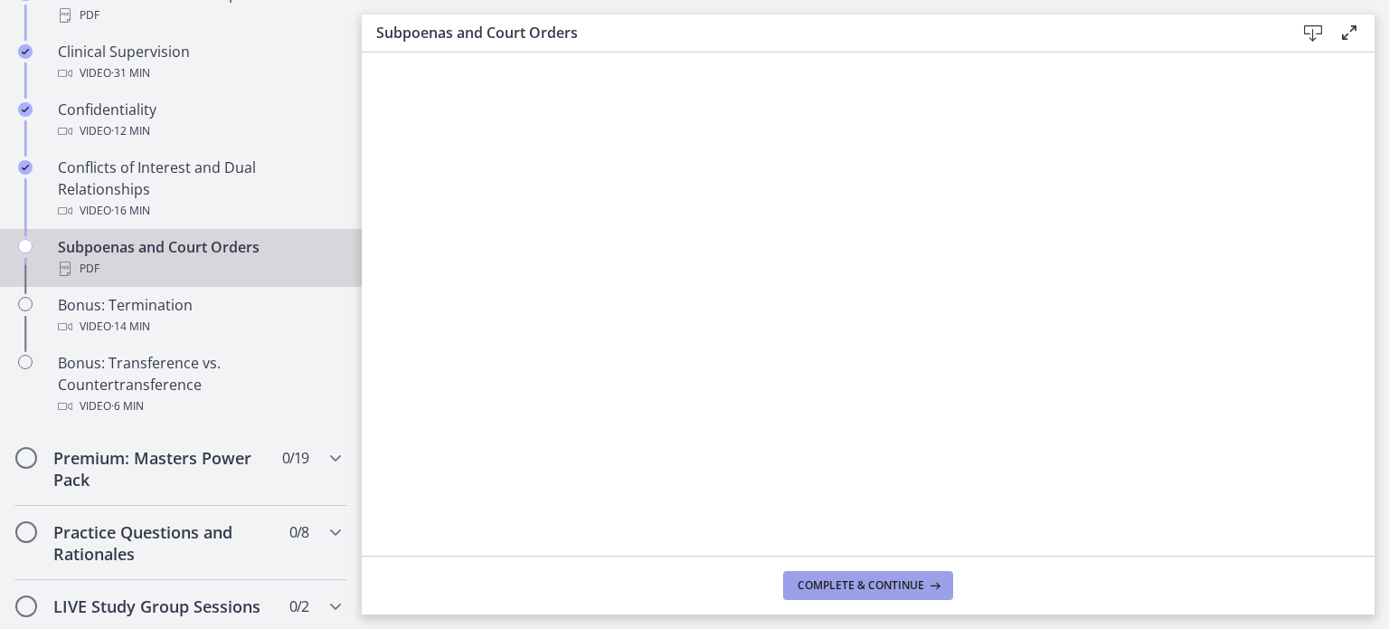
click at [893, 578] on span "Complete & continue" at bounding box center [861, 585] width 127 height 14
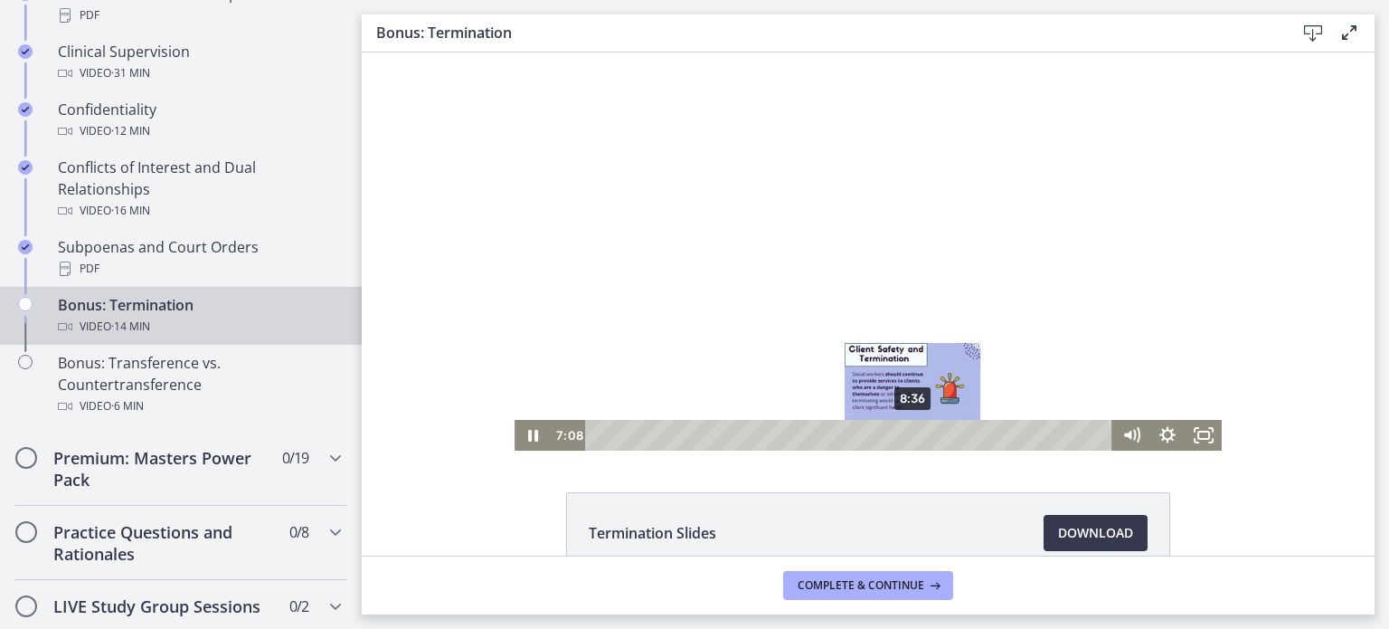
click at [907, 436] on div "8:36" at bounding box center [852, 435] width 506 height 31
click at [901, 435] on div "8:26" at bounding box center [852, 435] width 506 height 31
click at [890, 435] on div "8:08" at bounding box center [852, 435] width 506 height 31
click at [906, 434] on div "8:35" at bounding box center [852, 435] width 506 height 31
click at [883, 304] on div at bounding box center [868, 251] width 707 height 398
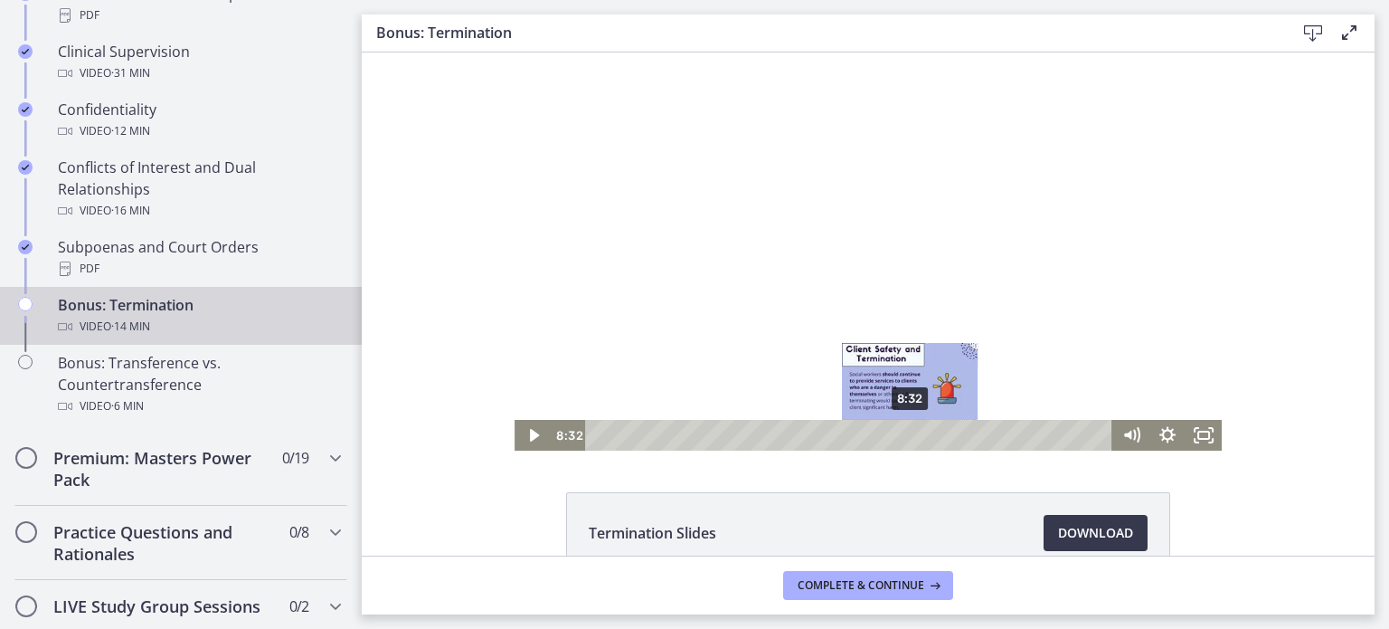
click at [904, 433] on div "8:32" at bounding box center [852, 435] width 506 height 31
click at [1015, 262] on div at bounding box center [868, 251] width 707 height 398
click at [919, 433] on div "8:56" at bounding box center [852, 435] width 506 height 31
click at [902, 287] on div at bounding box center [868, 251] width 707 height 398
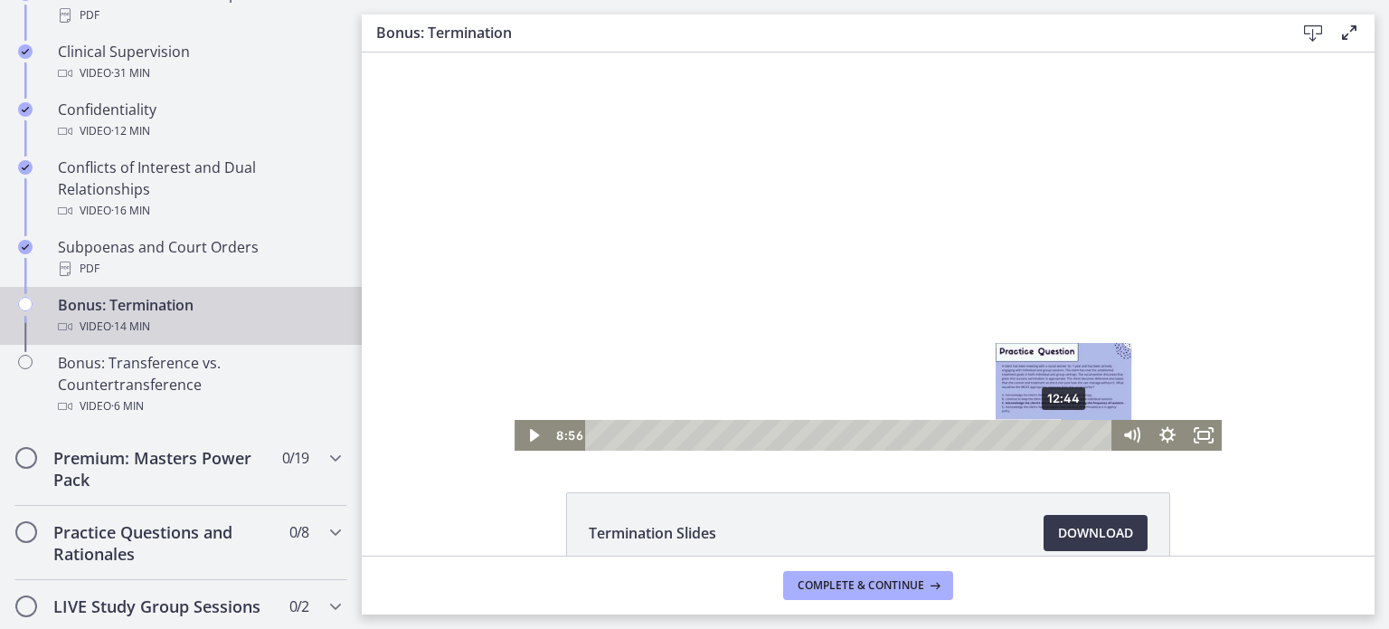
click at [1058, 433] on div "12:44" at bounding box center [852, 435] width 506 height 31
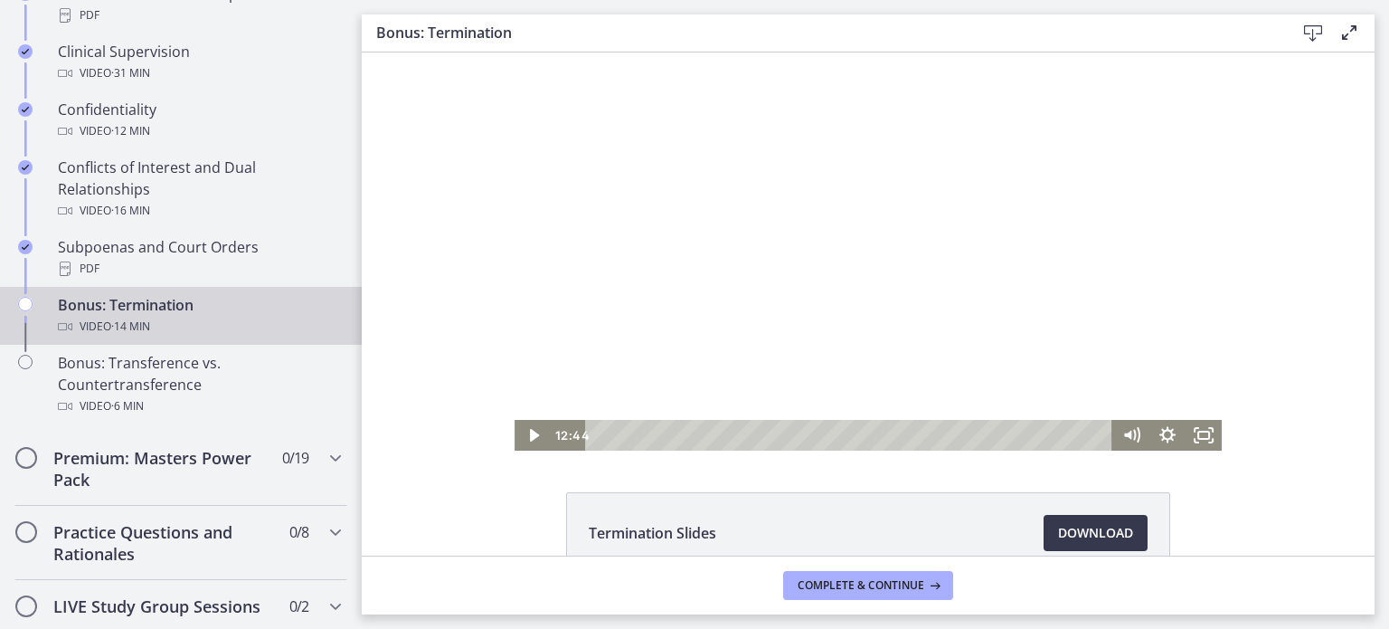
click at [882, 326] on div at bounding box center [868, 251] width 707 height 398
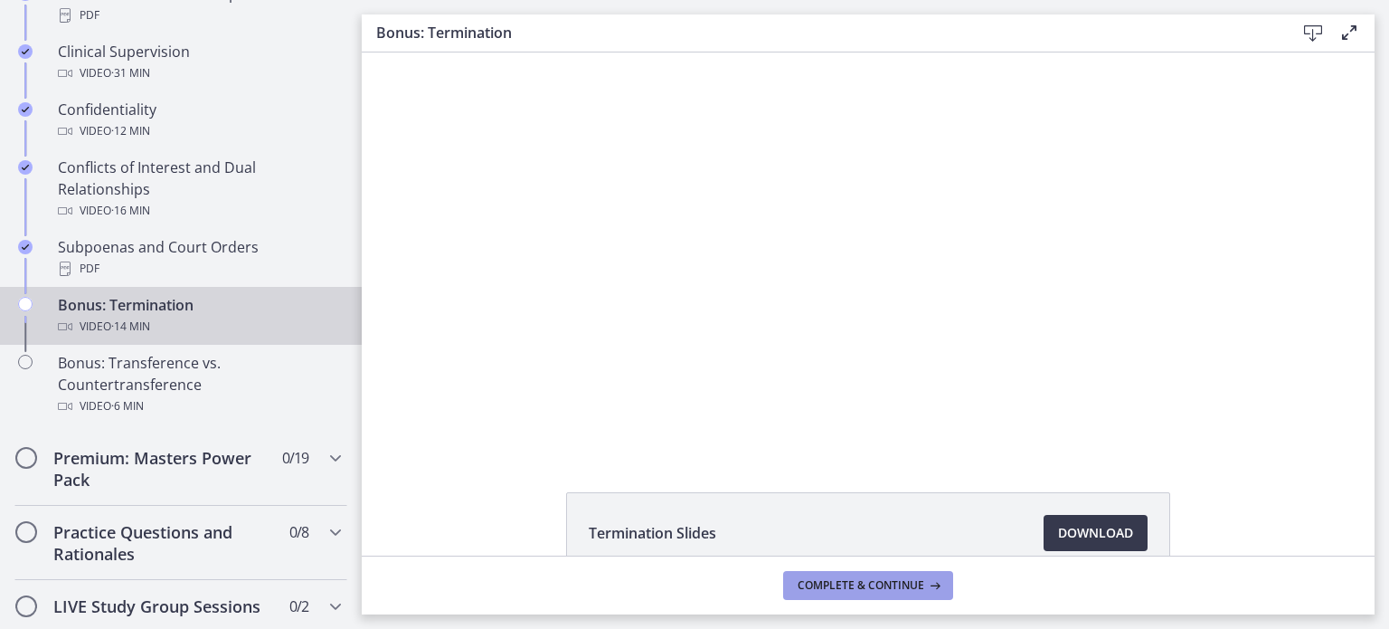
click at [855, 585] on span "Complete & continue" at bounding box center [861, 585] width 127 height 14
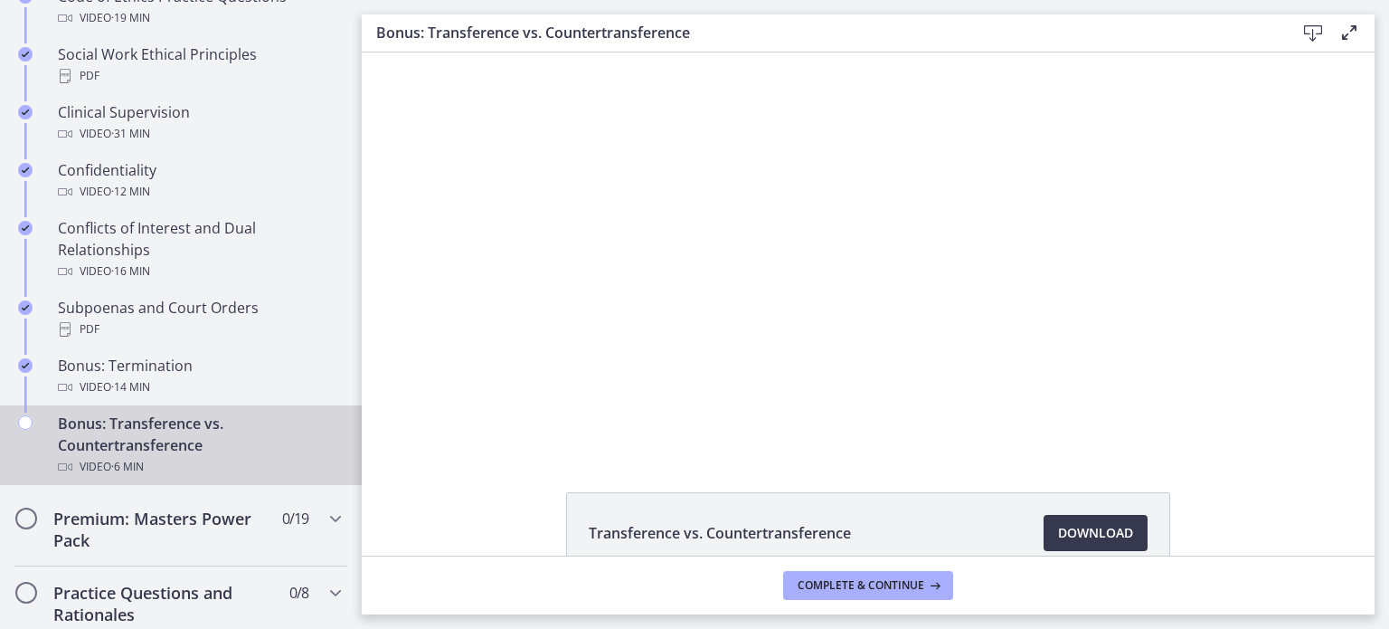
scroll to position [1509, 0]
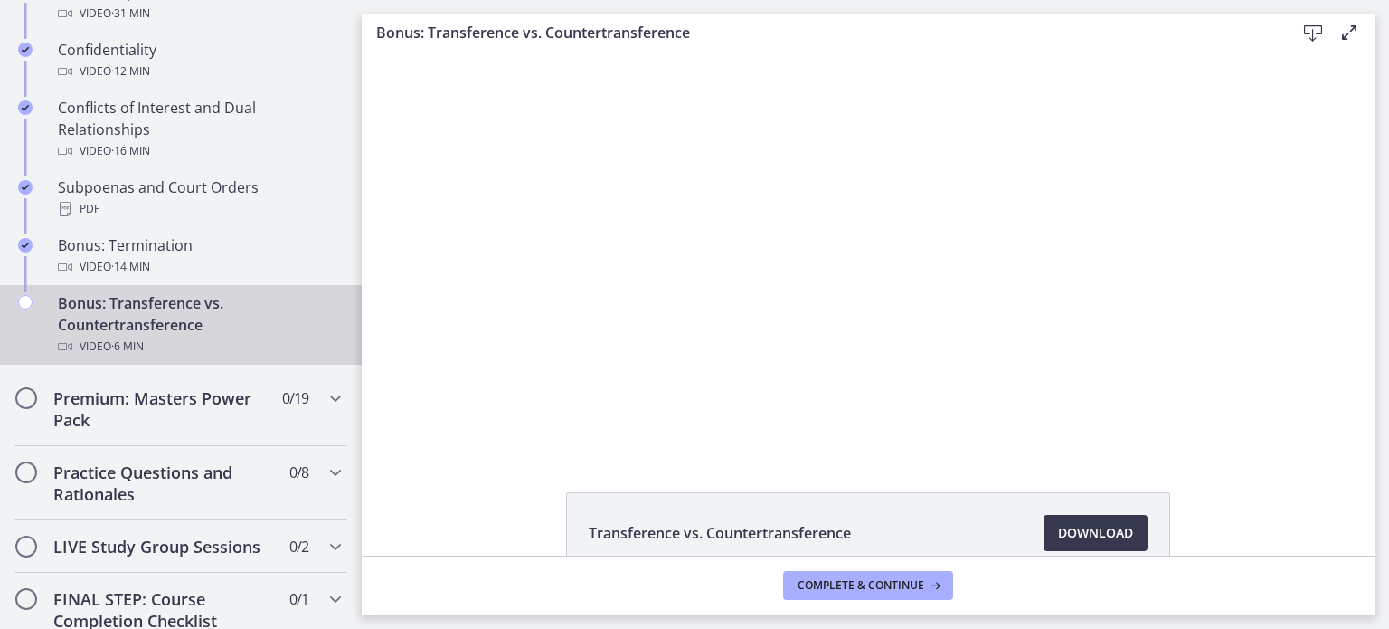
drag, startPoint x: 351, startPoint y: 454, endPoint x: 31, endPoint y: 287, distance: 361.2
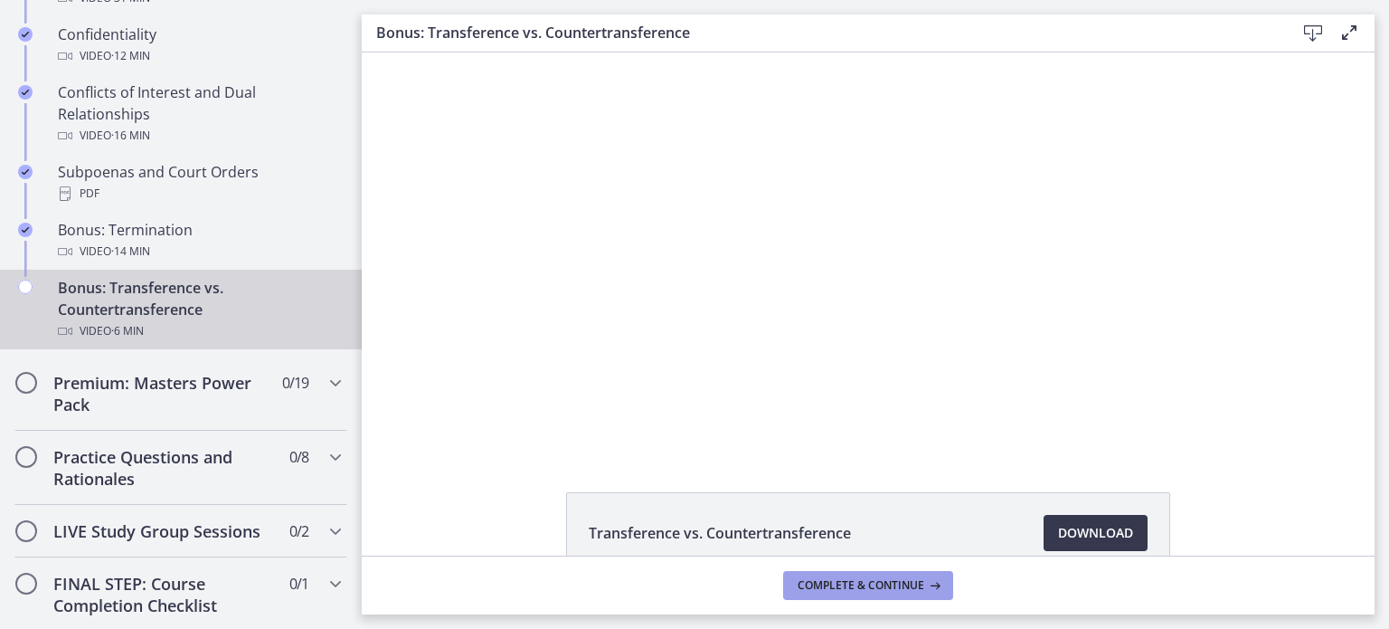
click at [826, 582] on span "Complete & continue" at bounding box center [861, 585] width 127 height 14
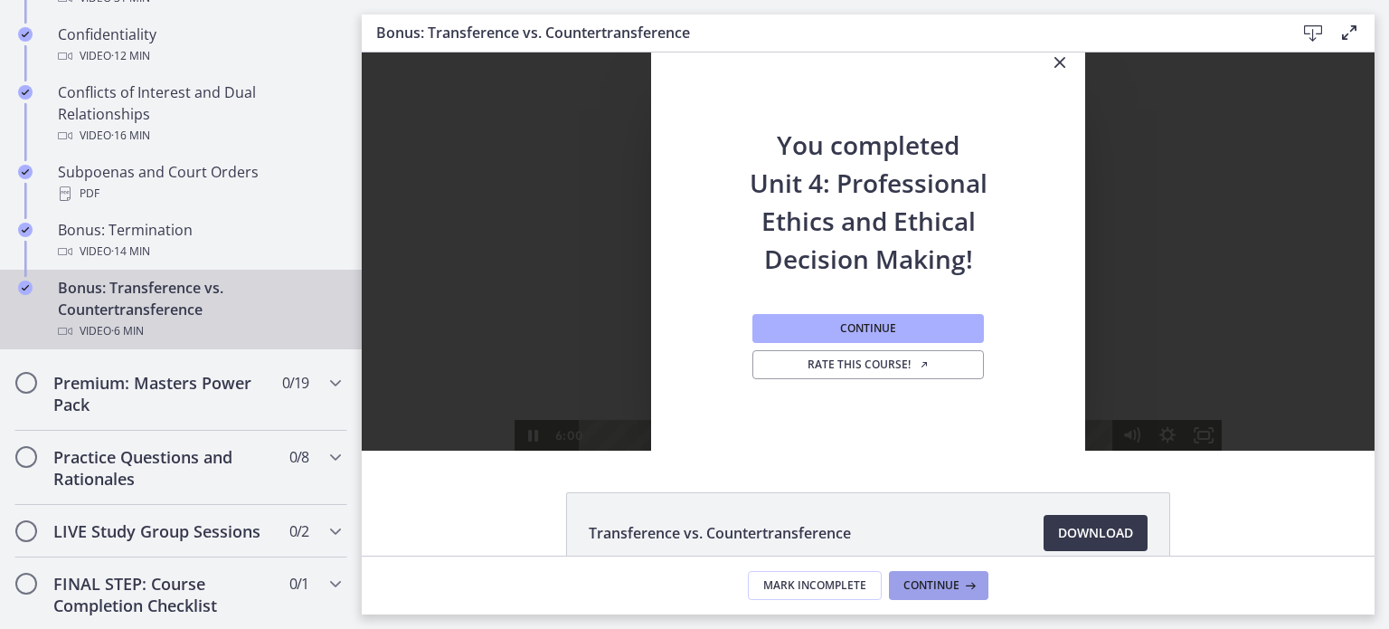
click at [924, 581] on span "Continue" at bounding box center [931, 585] width 56 height 14
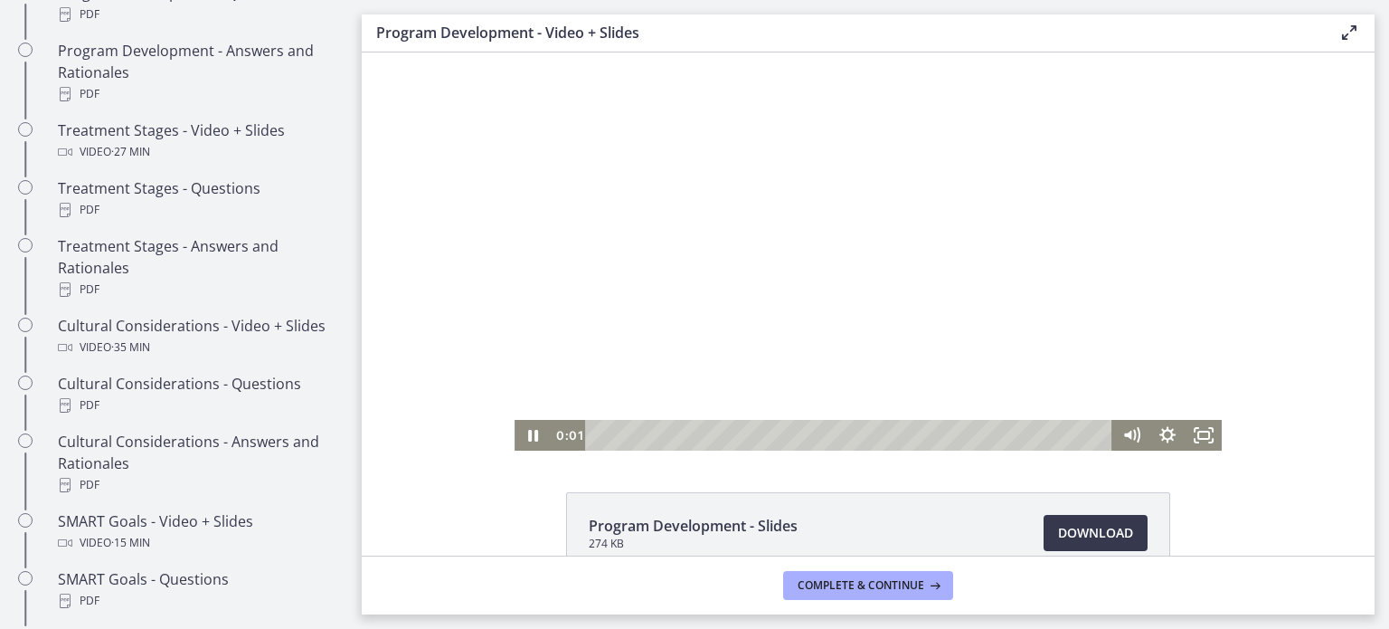
click at [826, 275] on div at bounding box center [868, 251] width 707 height 398
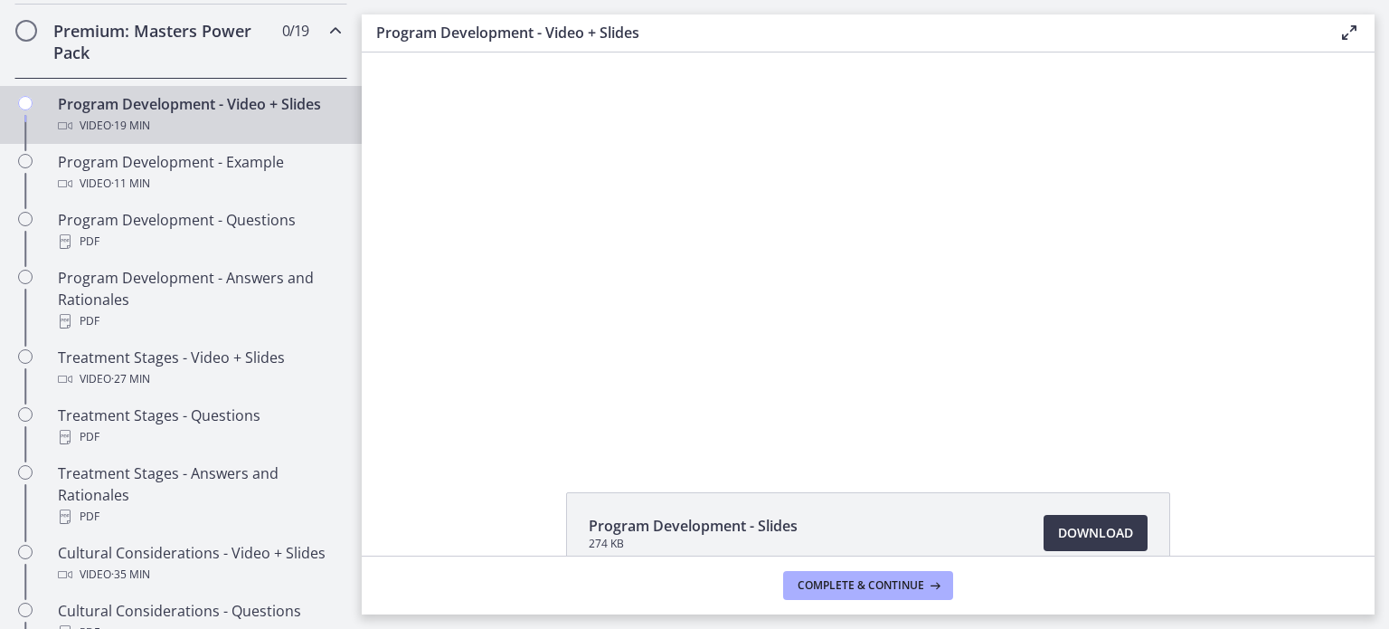
scroll to position [886, 0]
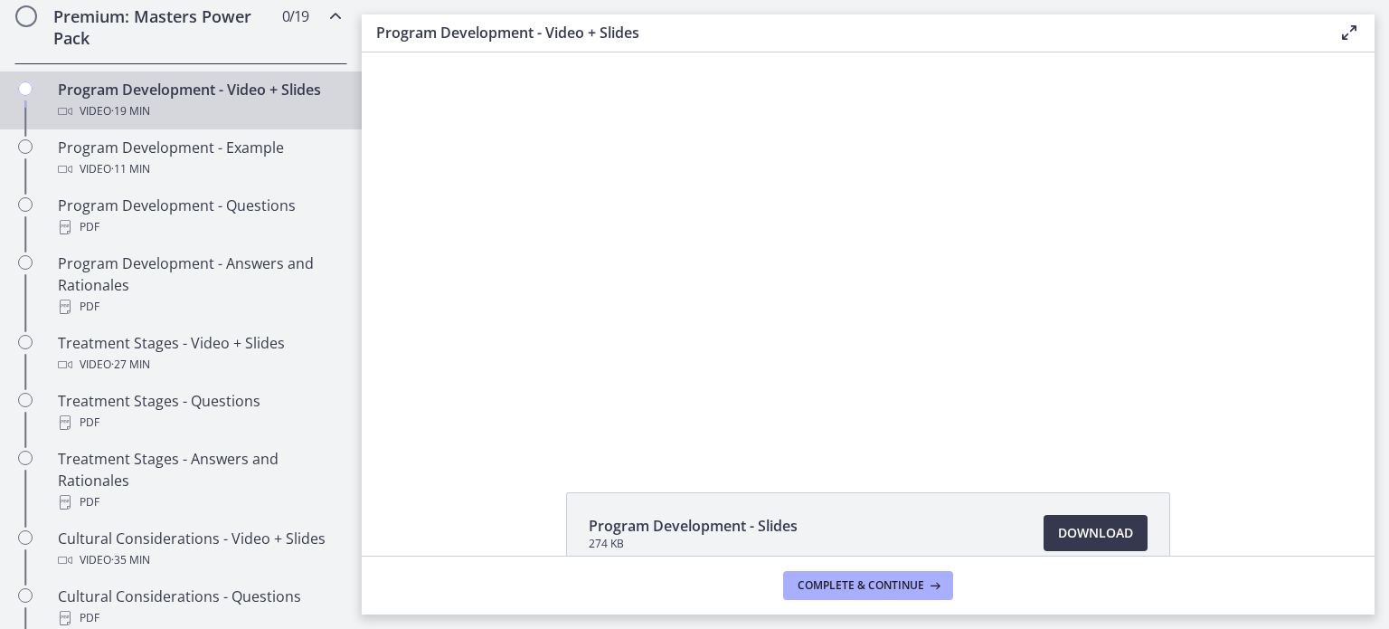
drag, startPoint x: 355, startPoint y: 354, endPoint x: 5, endPoint y: 174, distance: 394.3
drag, startPoint x: 362, startPoint y: 321, endPoint x: 357, endPoint y: 352, distance: 31.1
click at [362, 352] on html "Click for sound @keyframes VOLUME_SMALL_WAVE_FLASH { 0% { opacity: 0; } 33% { o…" at bounding box center [868, 251] width 1013 height 398
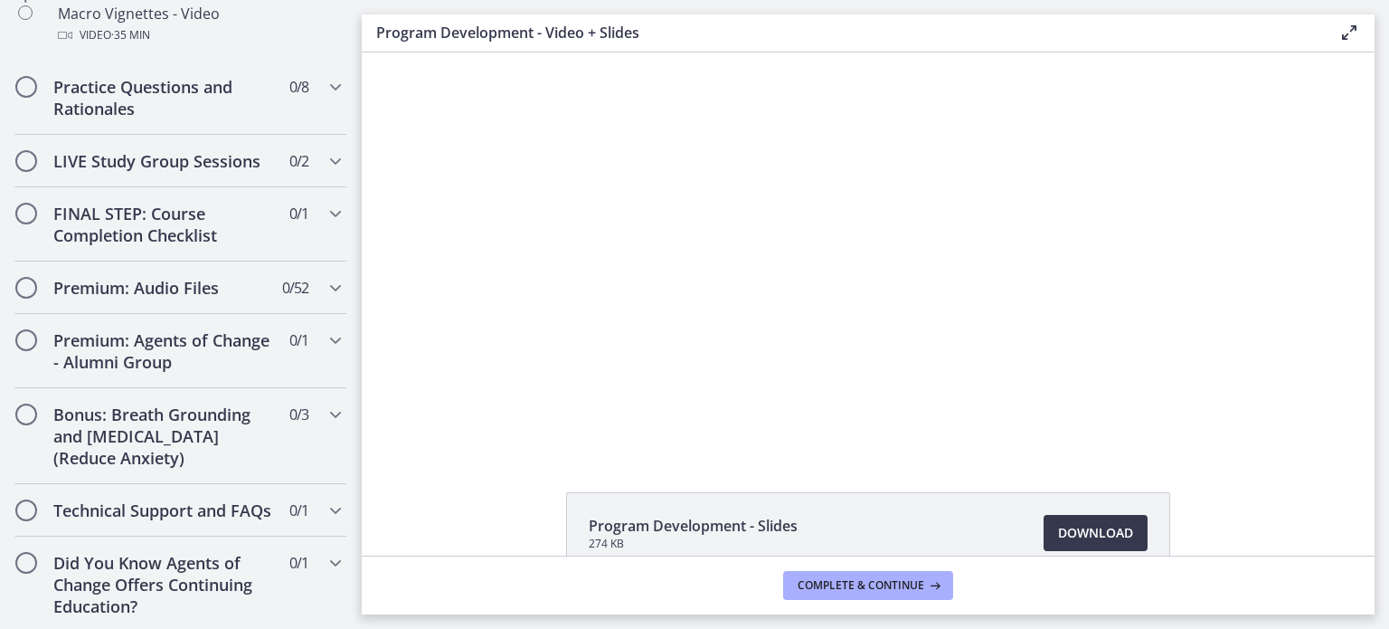
scroll to position [2153, 0]
